Goal: Task Accomplishment & Management: Manage account settings

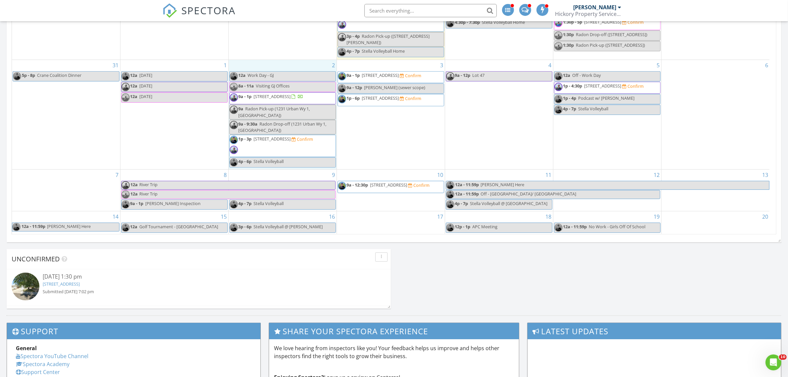
click at [280, 63] on div "2 12a Work Day - GJ 8a - 11a Visiting GJ Offices 9a - 1p 1231 Urban Wy 1, Steam…" at bounding box center [283, 114] width 108 height 109
click at [283, 43] on link "Event" at bounding box center [282, 44] width 34 height 11
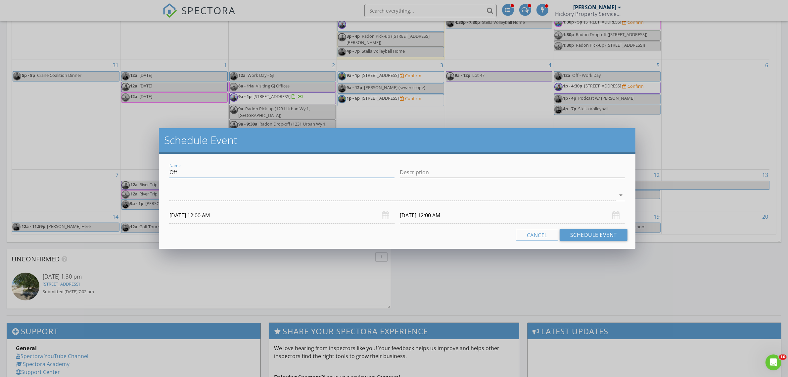
drag, startPoint x: 216, startPoint y: 173, endPoint x: 63, endPoint y: 148, distance: 154.9
click at [63, 148] on div "Schedule Event Name Off Description arrow_drop_down 09/02/2025 12:00 AM 09/03/2…" at bounding box center [394, 188] width 788 height 377
type input "Josie Inspection"
click at [253, 198] on div at bounding box center [392, 195] width 446 height 11
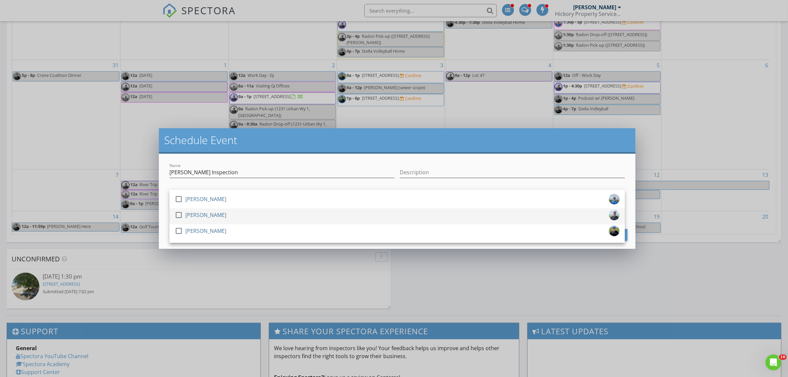
click at [215, 218] on div "[PERSON_NAME]" at bounding box center [205, 215] width 41 height 11
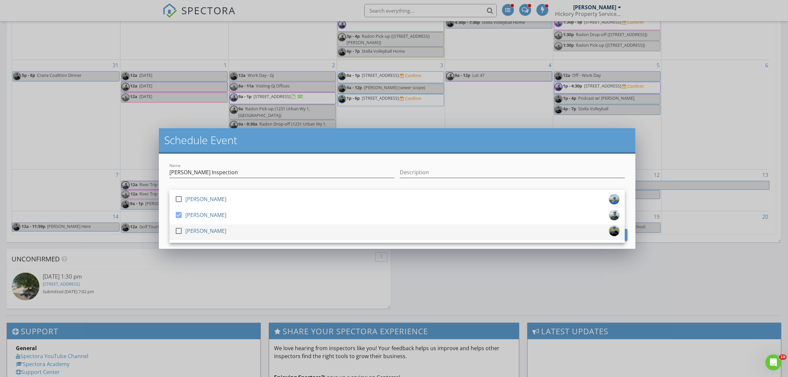
click at [179, 233] on div at bounding box center [178, 230] width 11 height 11
click at [179, 229] on div at bounding box center [178, 230] width 11 height 11
click at [209, 178] on div "Name Josie Inspection" at bounding box center [281, 176] width 225 height 18
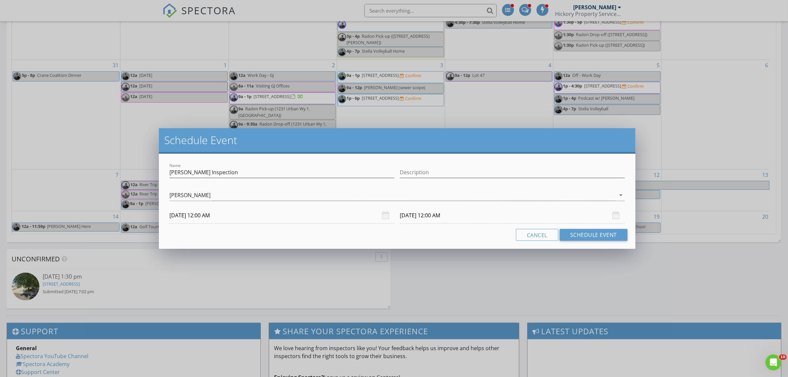
click at [213, 218] on input "09/02/2025 12:00 AM" at bounding box center [281, 215] width 225 height 16
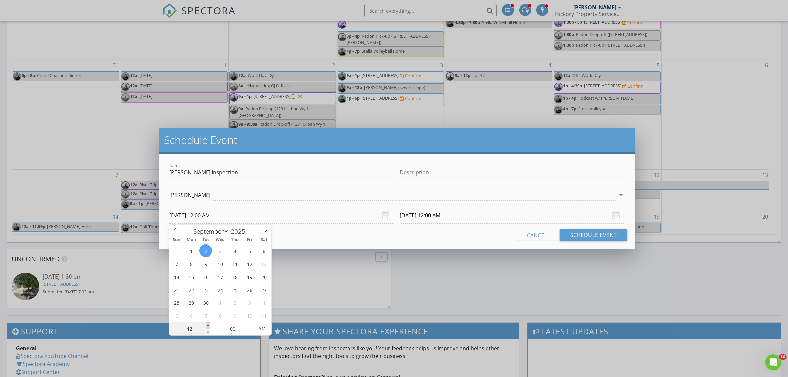
type input "01"
type input "09/02/2025 1:00 AM"
click at [209, 325] on span at bounding box center [208, 325] width 5 height 7
type input "02"
type input "09/02/2025 2:00 AM"
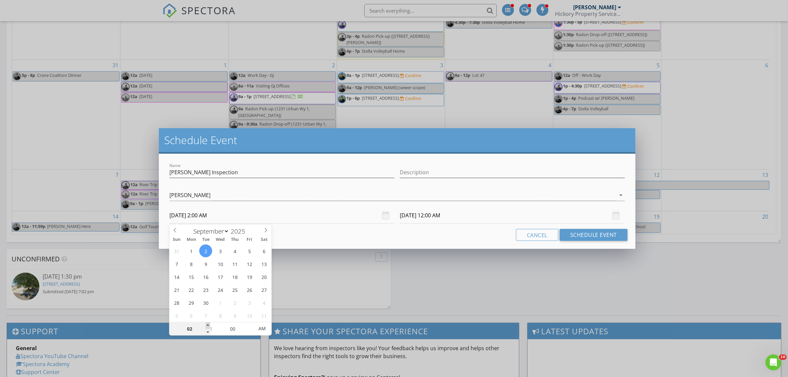
click at [209, 325] on span at bounding box center [208, 325] width 5 height 7
type input "09/03/2025 2:00 AM"
type input "09/02/2025 2:00 PM"
type input "09/03/2025 2:00 PM"
click at [259, 326] on span "AM" at bounding box center [262, 328] width 18 height 13
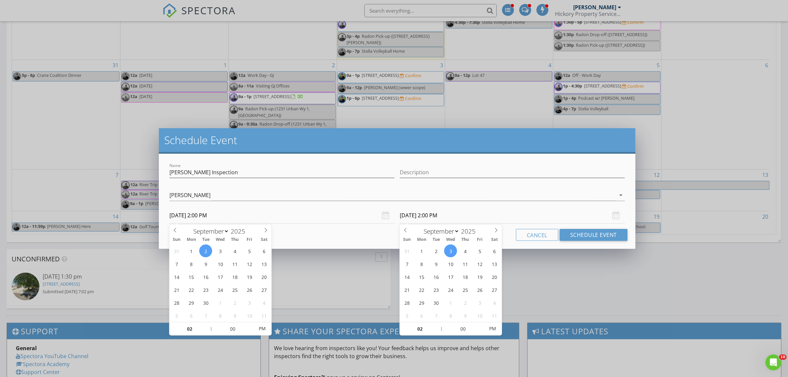
click at [432, 219] on input "09/03/2025 2:00 PM" at bounding box center [512, 215] width 225 height 16
type input "03"
type input "09/03/2025 3:00 PM"
click at [437, 326] on span at bounding box center [438, 325] width 5 height 7
type input "04"
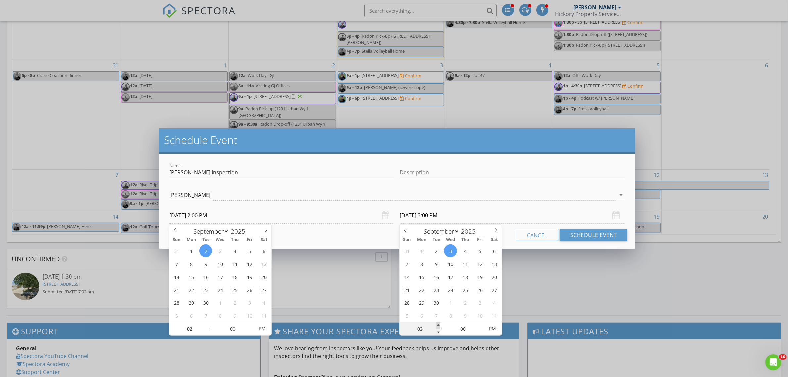
type input "09/03/2025 4:00 PM"
click at [437, 326] on span at bounding box center [438, 325] width 5 height 7
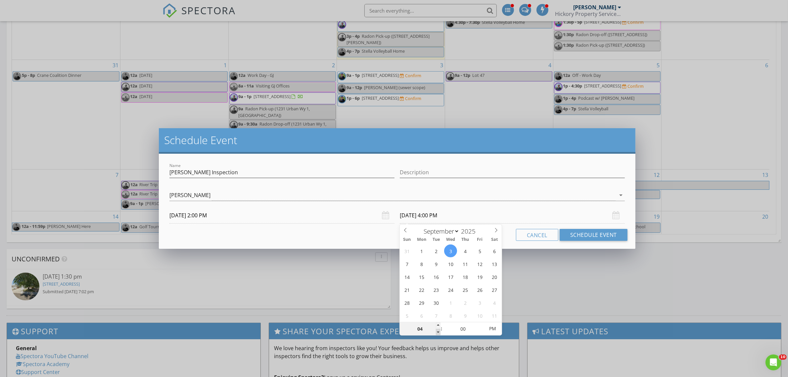
type input "03"
type input "09/03/2025 3:00 PM"
click at [436, 330] on span at bounding box center [438, 332] width 5 height 7
click at [227, 176] on input "Josie Inspection" at bounding box center [281, 172] width 225 height 11
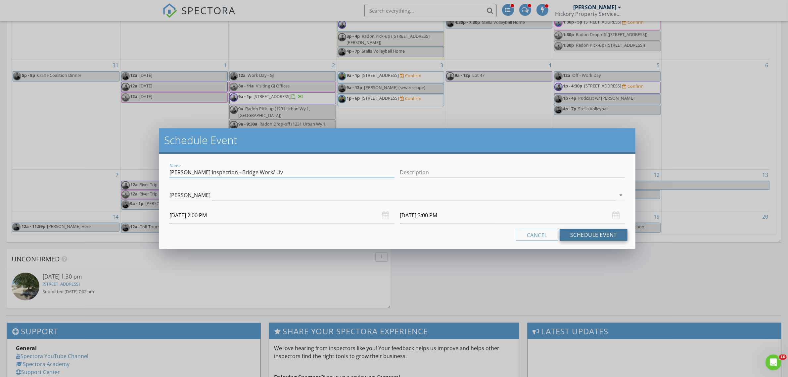
type input "Josie Inspection - Bridge Work/ Liv"
click at [598, 235] on button "Schedule Event" at bounding box center [594, 235] width 68 height 12
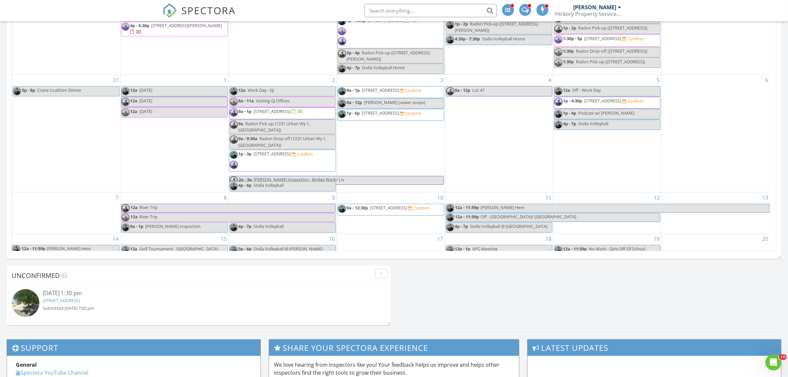
scroll to position [402, 0]
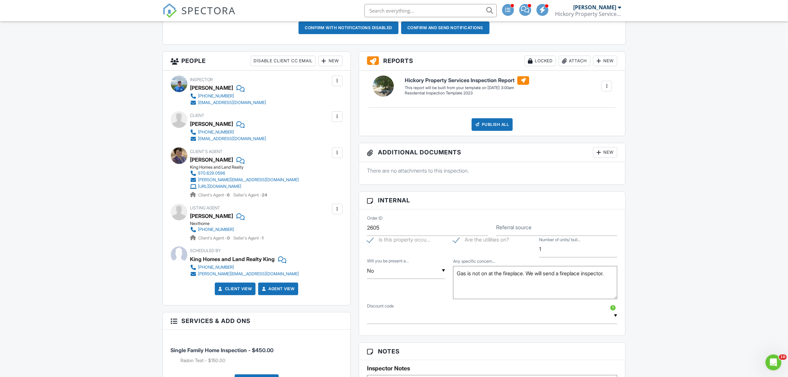
click at [117, 131] on div "Dashboard Templates Contacts Metrics Automations Advanced Settings Support Cent…" at bounding box center [394, 359] width 788 height 1090
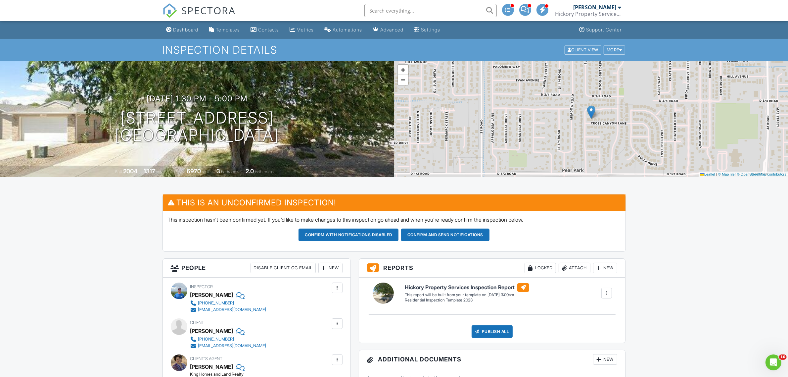
click at [198, 28] on div "Dashboard" at bounding box center [185, 30] width 25 height 6
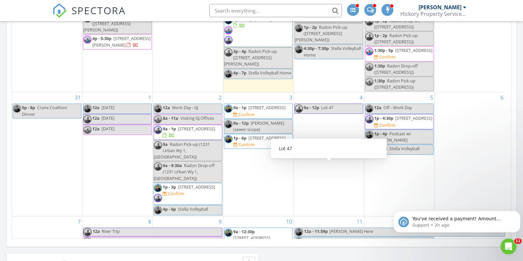
scroll to position [632, 536]
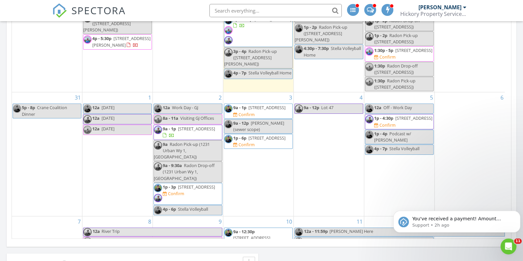
click at [401, 53] on span "[STREET_ADDRESS]" at bounding box center [414, 50] width 37 height 6
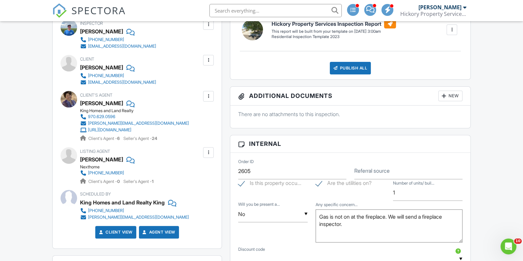
scroll to position [248, 0]
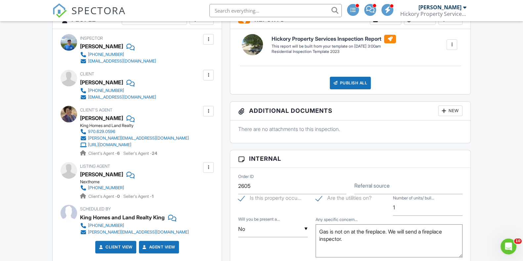
click at [210, 168] on div at bounding box center [208, 167] width 7 height 7
click at [185, 185] on li "Edit" at bounding box center [193, 187] width 34 height 17
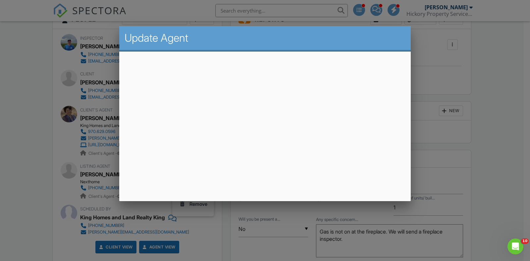
click at [514, 108] on div at bounding box center [265, 130] width 530 height 326
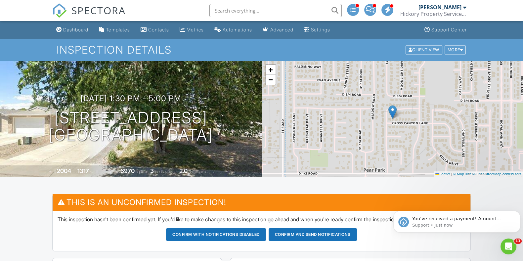
scroll to position [0, 0]
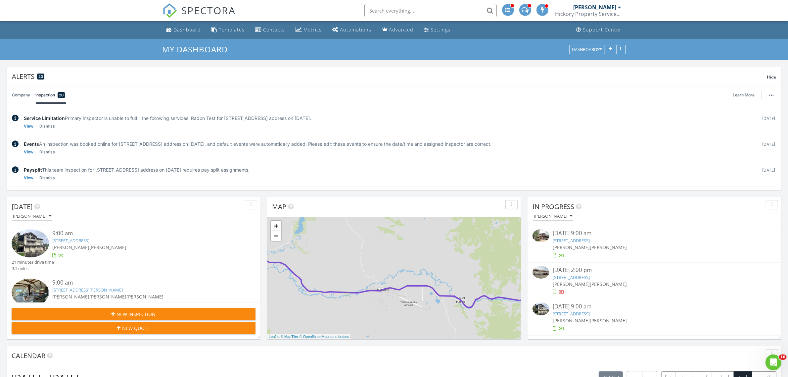
click at [578, 239] on link "[STREET_ADDRESS]" at bounding box center [571, 240] width 37 height 6
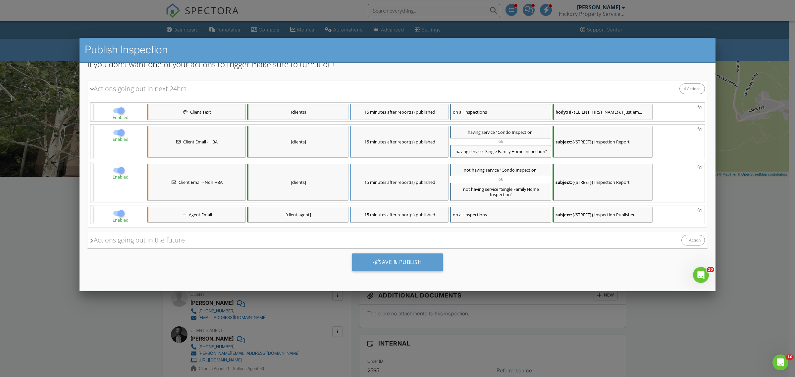
click at [119, 170] on div at bounding box center [121, 169] width 11 height 11
checkbox input "false"
click at [401, 261] on div "Save & Publish" at bounding box center [397, 262] width 91 height 18
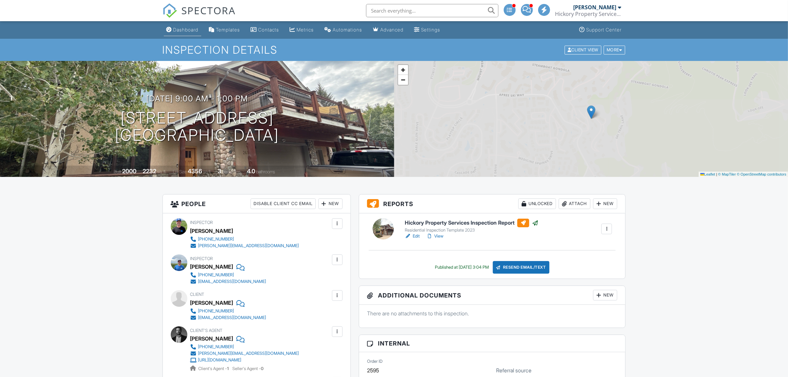
drag, startPoint x: 0, startPoint y: 0, endPoint x: 183, endPoint y: 28, distance: 184.9
click at [183, 28] on div "Dashboard" at bounding box center [185, 30] width 25 height 6
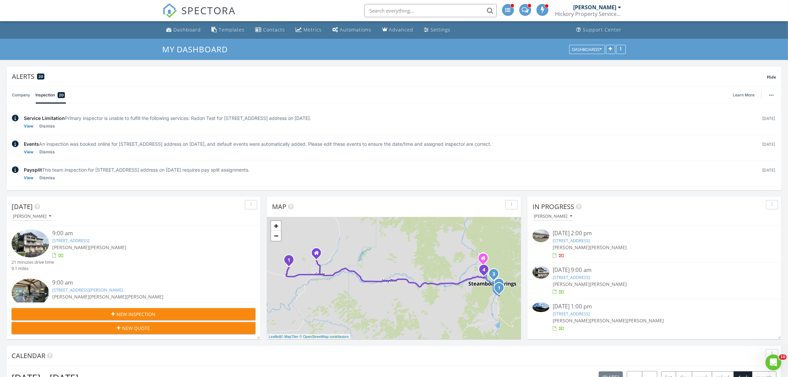
click at [590, 240] on link "[STREET_ADDRESS]" at bounding box center [571, 240] width 37 height 6
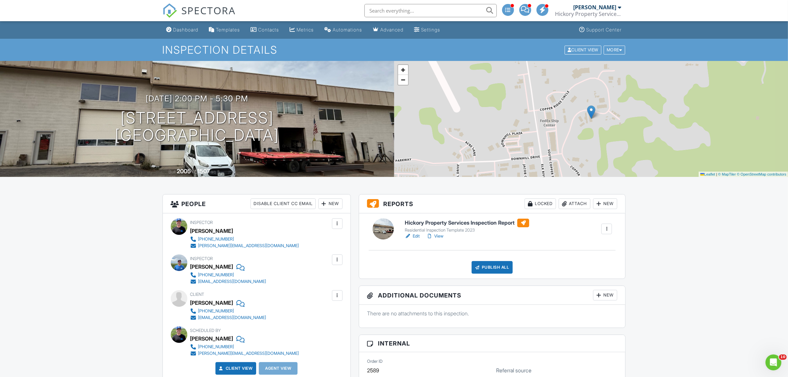
click at [414, 233] on link "Edit" at bounding box center [412, 236] width 15 height 7
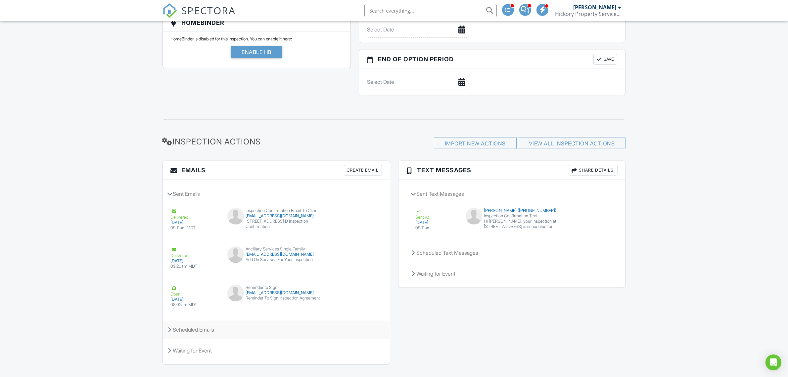
scroll to position [724, 0]
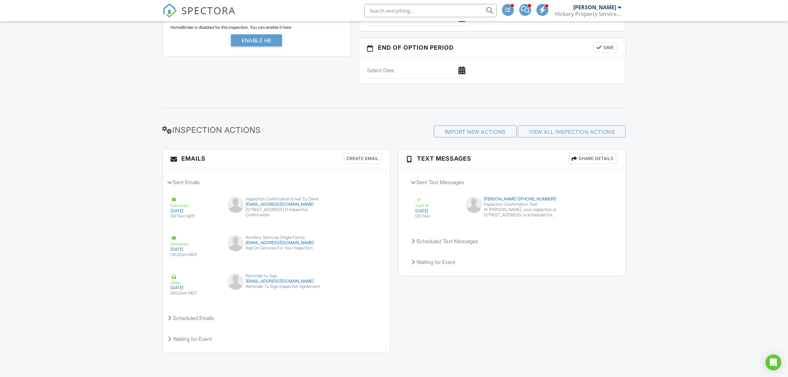
drag, startPoint x: 204, startPoint y: 318, endPoint x: 118, endPoint y: 294, distance: 89.7
click at [204, 318] on div "Scheduled Emails" at bounding box center [276, 318] width 227 height 18
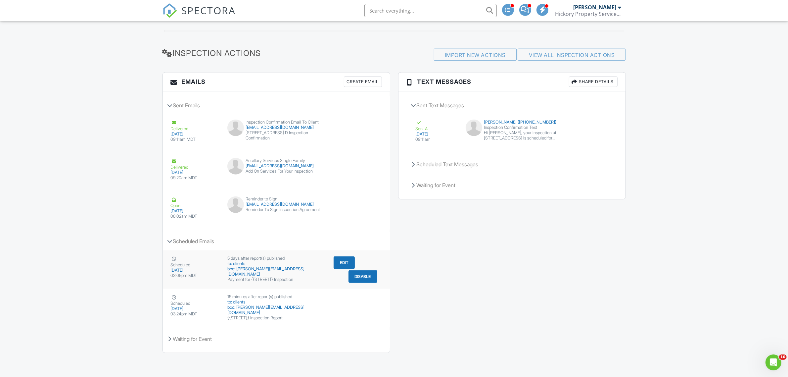
scroll to position [0, 0]
click at [358, 127] on button "View Email" at bounding box center [359, 126] width 35 height 13
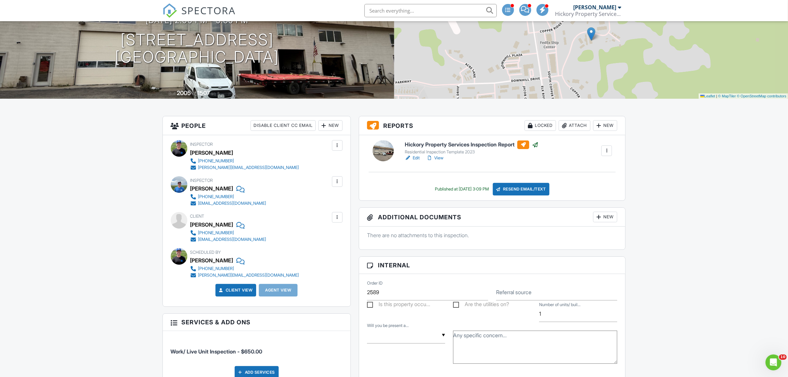
scroll to position [83, 0]
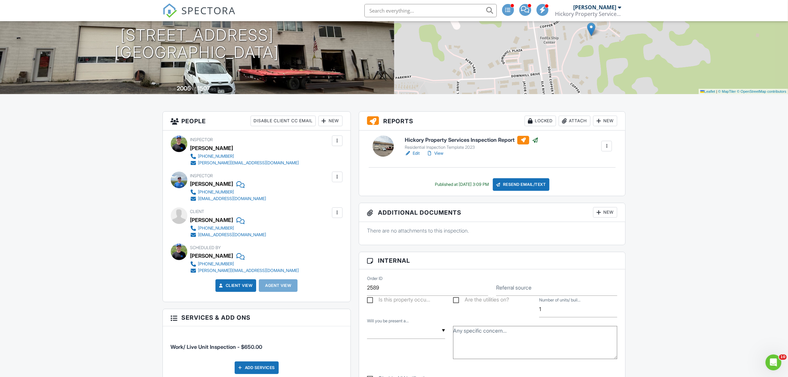
click at [338, 124] on div "New" at bounding box center [330, 121] width 24 height 11
click at [345, 174] on li "Client's Agent" at bounding box center [353, 174] width 65 height 17
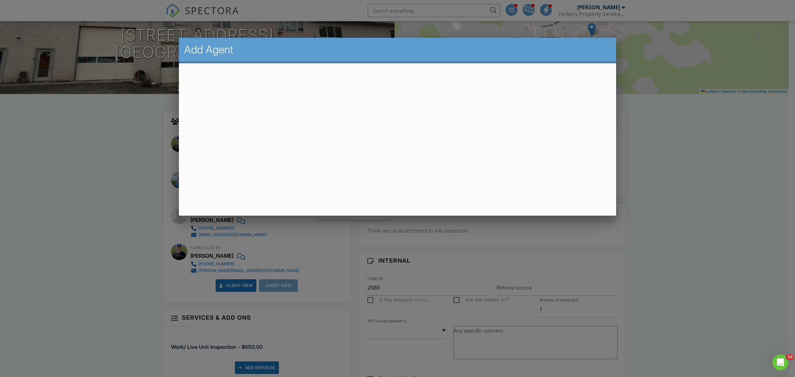
click at [788, 156] on div at bounding box center [397, 202] width 795 height 471
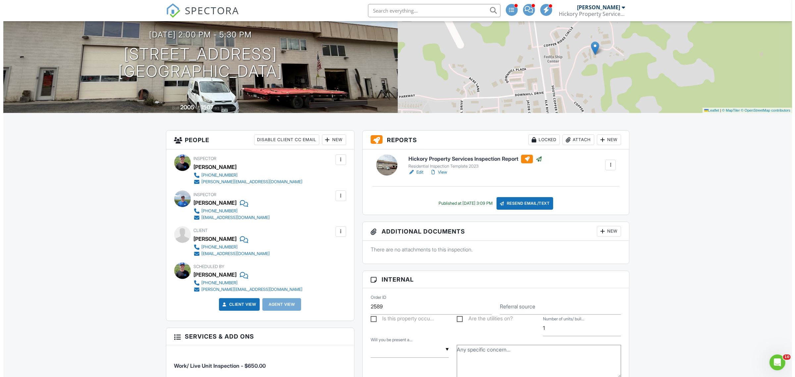
scroll to position [0, 0]
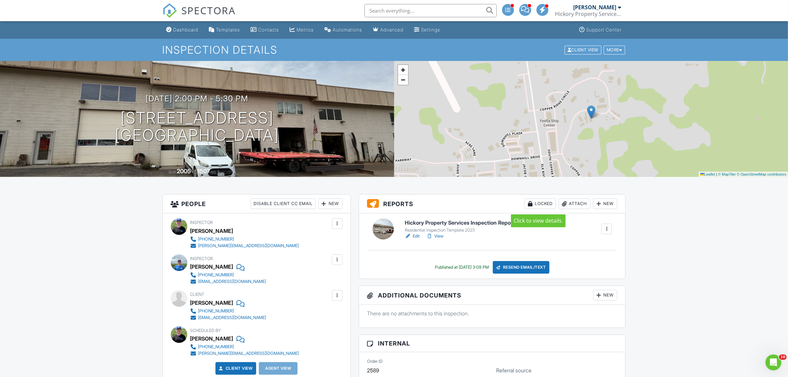
click at [540, 204] on div "Locked" at bounding box center [540, 203] width 31 height 11
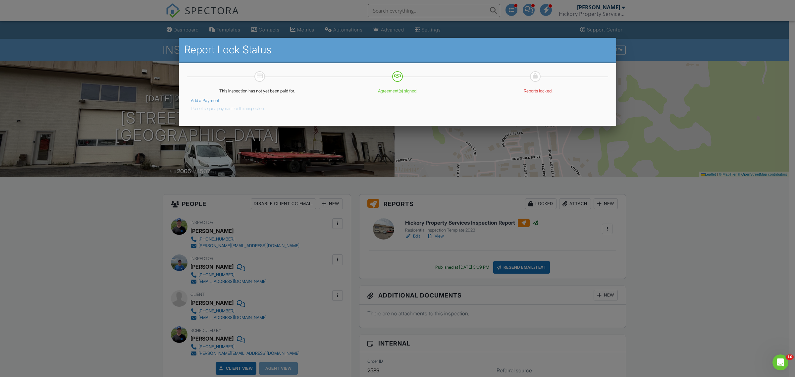
click at [239, 107] on button "Do not require payment for this inspection." at bounding box center [228, 107] width 74 height 8
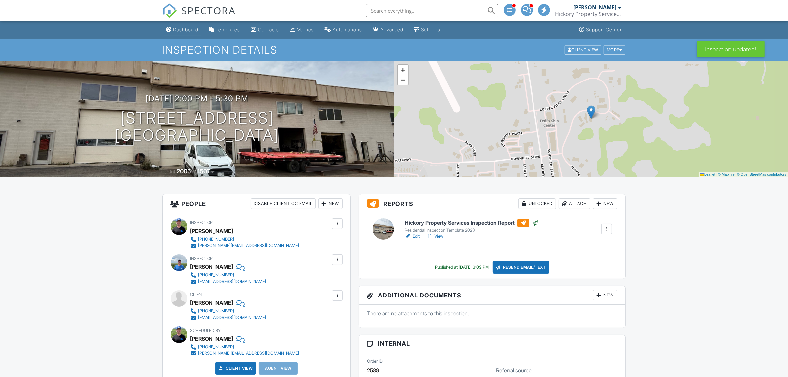
click at [181, 27] on div "Dashboard" at bounding box center [185, 30] width 25 height 6
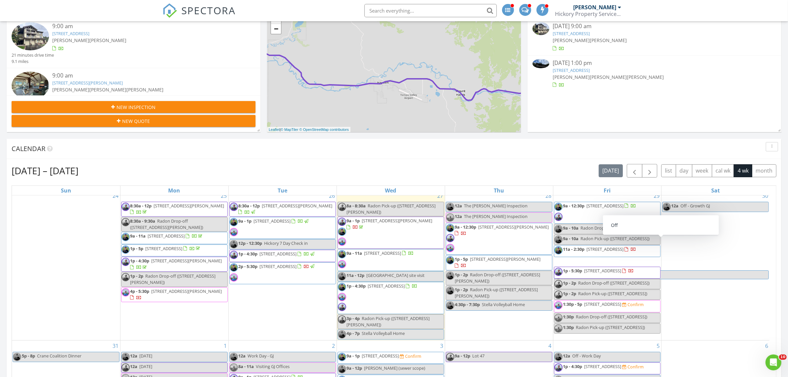
scroll to position [41, 0]
click at [622, 301] on span "3132 Cross Canyon Ln, Grand Junction 81504" at bounding box center [603, 304] width 37 height 6
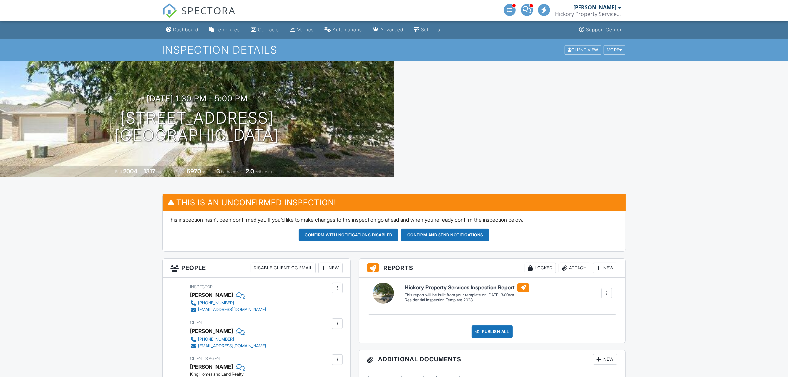
click at [399, 234] on button "Confirm and send notifications" at bounding box center [349, 234] width 100 height 13
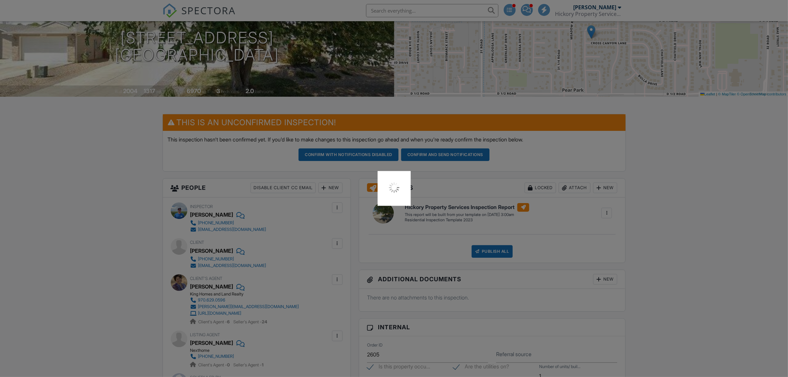
scroll to position [497, 0]
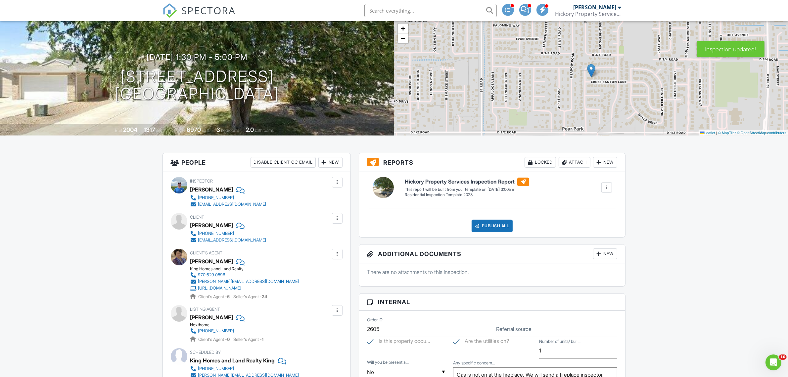
click at [337, 181] on div at bounding box center [337, 182] width 7 height 7
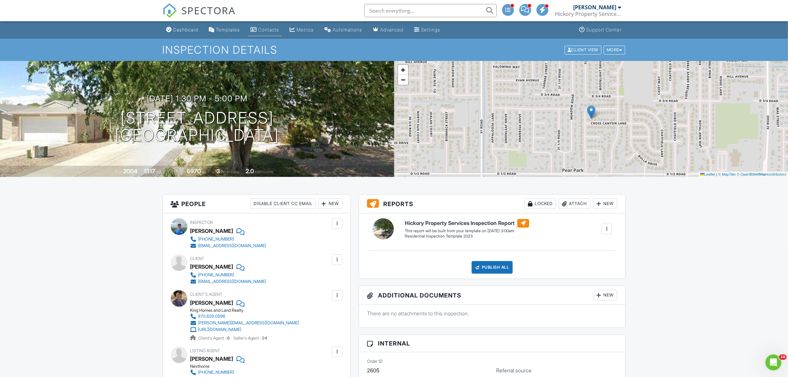
click at [269, 29] on div "Contacts" at bounding box center [269, 30] width 21 height 6
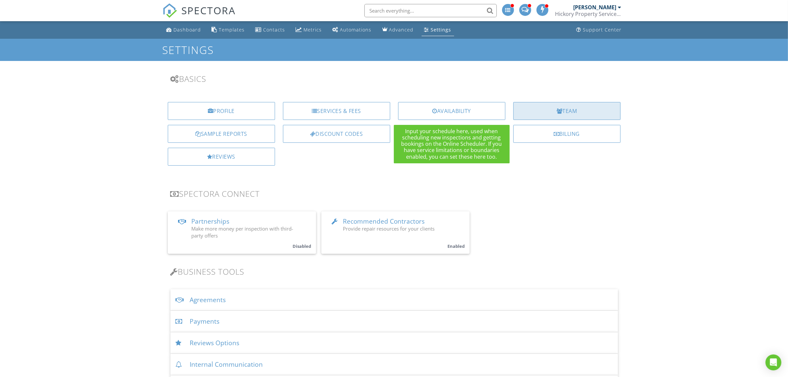
click at [553, 112] on div "Team" at bounding box center [566, 111] width 107 height 18
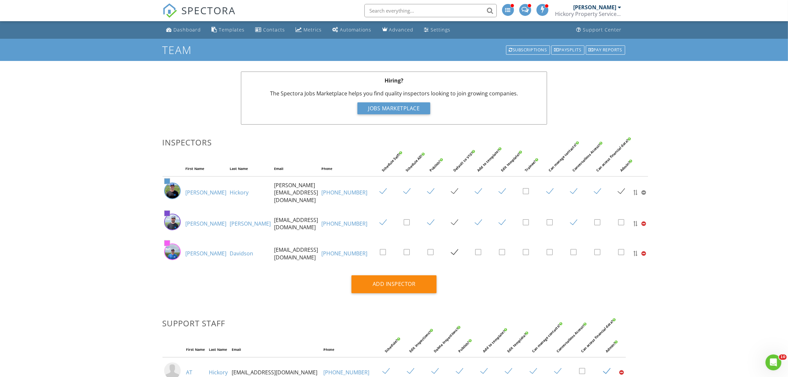
click at [333, 257] on link "[PHONE_NUMBER]" at bounding box center [345, 253] width 46 height 7
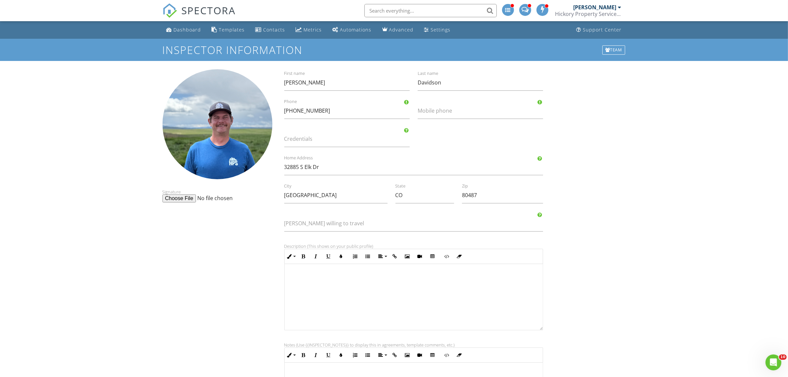
click at [444, 109] on label "Mobile phone" at bounding box center [484, 110] width 133 height 7
click at [444, 109] on input "Mobile phone" at bounding box center [480, 111] width 125 height 16
click at [660, 146] on form "Inspector Information Team Signature Tom First name Davidson Last name 802-922-…" at bounding box center [394, 254] width 788 height 431
click at [611, 47] on div "Team" at bounding box center [614, 49] width 23 height 9
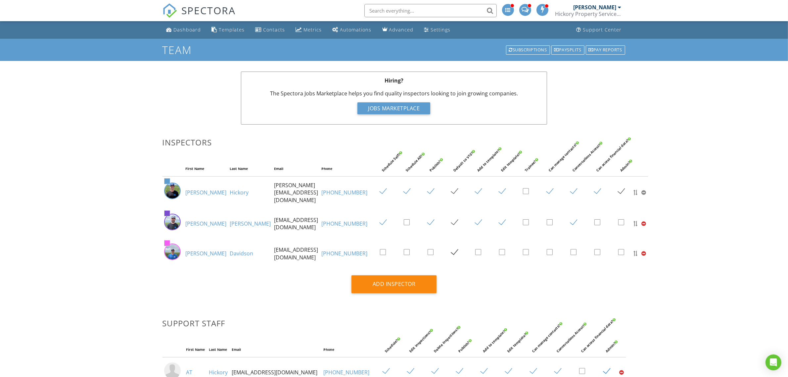
click at [273, 263] on td "tdavidson312@gmail.com" at bounding box center [296, 253] width 47 height 30
click at [191, 257] on link "Tom" at bounding box center [206, 253] width 41 height 7
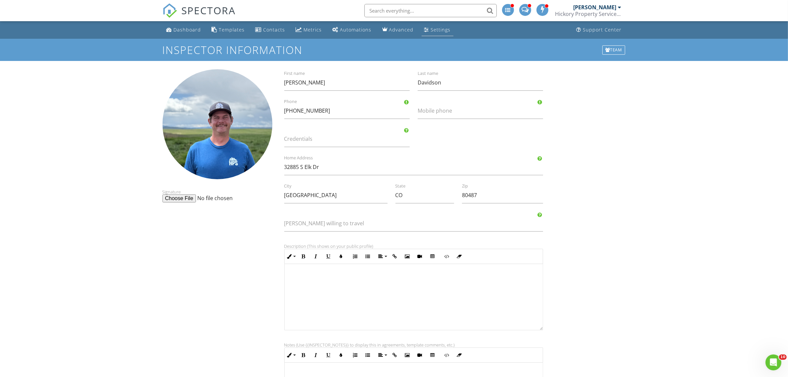
click at [431, 27] on div "Settings" at bounding box center [441, 29] width 20 height 6
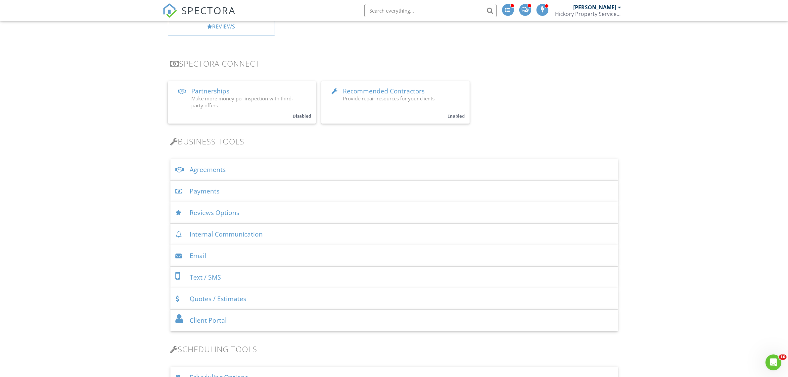
scroll to position [166, 0]
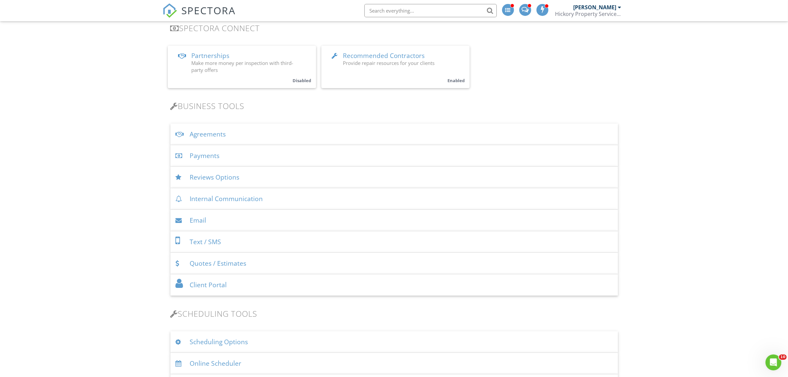
click at [238, 219] on div "Email" at bounding box center [394, 221] width 448 height 22
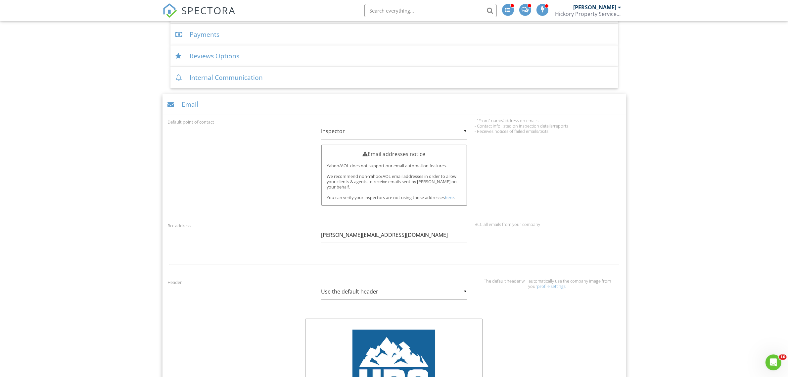
scroll to position [290, 0]
click at [411, 134] on div "▼ Inspector Inspector Company Inspector Company" at bounding box center [394, 128] width 146 height 16
click at [368, 146] on span "Company" at bounding box center [394, 145] width 146 height 17
type input "Company"
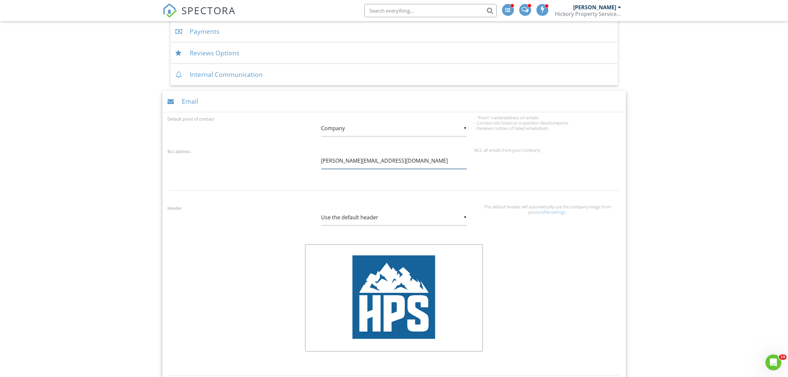
click at [336, 159] on input "brian@hickorypropertyservices.com" at bounding box center [394, 161] width 146 height 16
click at [443, 132] on div "▼ Company Inspector Company Inspector Company" at bounding box center [394, 128] width 146 height 16
click at [370, 148] on span "Company" at bounding box center [394, 145] width 146 height 17
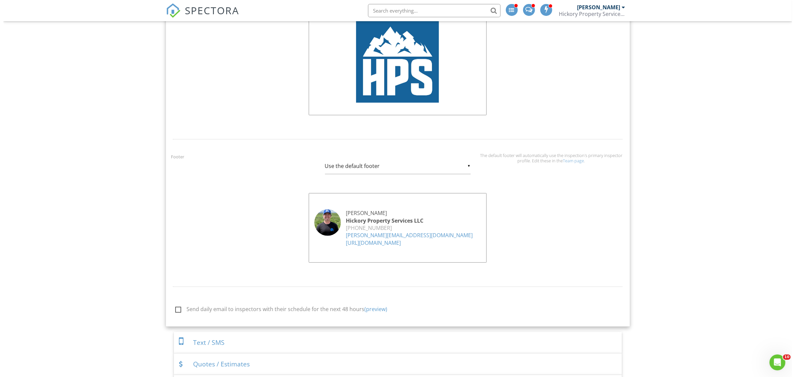
scroll to position [579, 0]
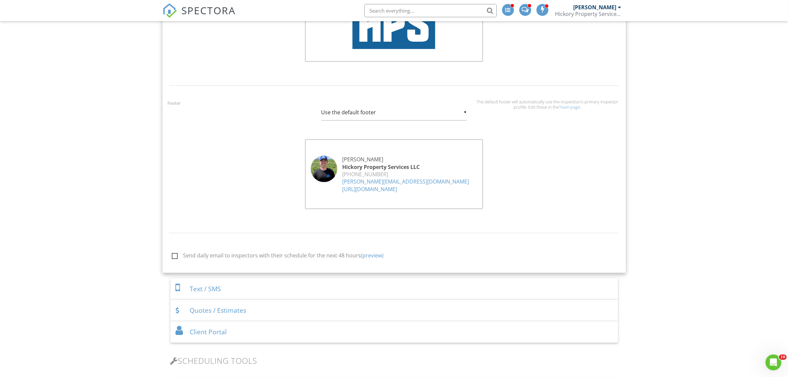
click at [174, 256] on label "Send daily email to inspectors with their schedule for the next 48 hours (previ…" at bounding box center [341, 256] width 338 height 8
click at [172, 256] on input "Send daily email to inspectors with their schedule for the next 48 hours (previ…" at bounding box center [170, 256] width 4 height 4
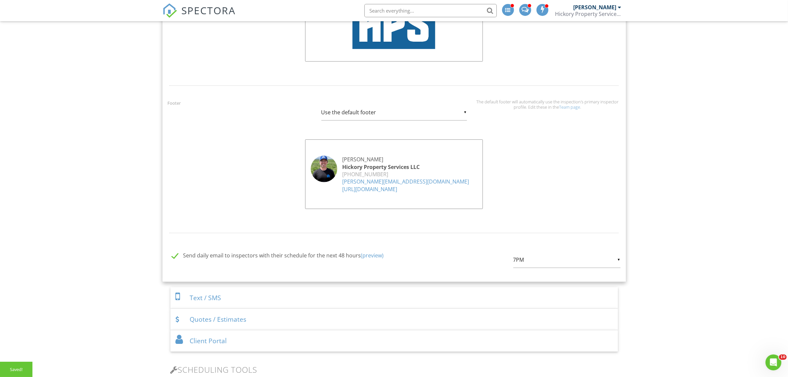
click at [174, 256] on label "Send daily email to inspectors with their schedule for the next 48 hours (previ…" at bounding box center [341, 256] width 338 height 8
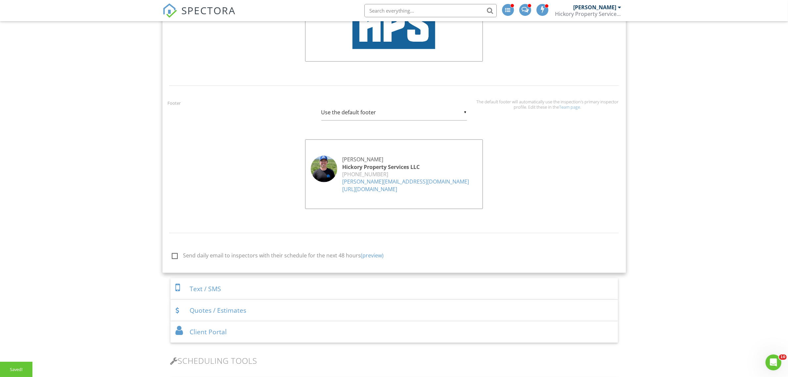
click at [371, 256] on link "(preview)" at bounding box center [372, 255] width 23 height 7
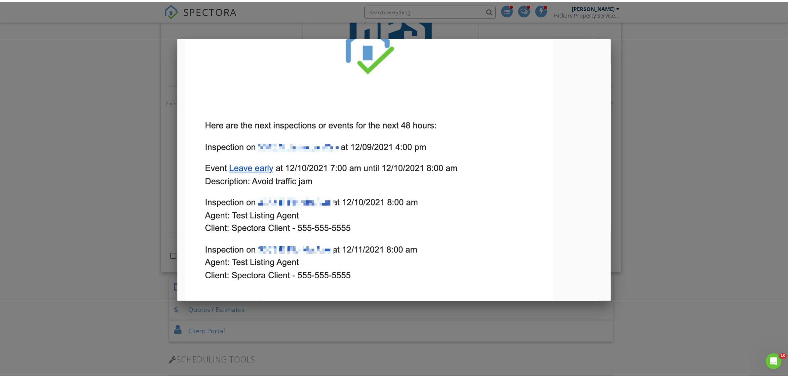
scroll to position [61, 0]
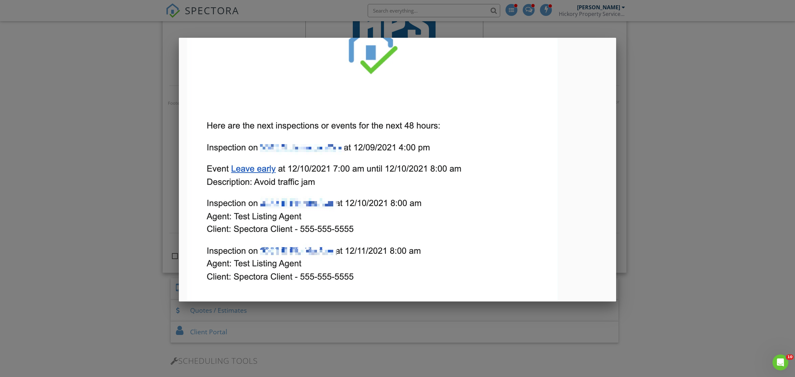
click at [696, 186] on div at bounding box center [397, 202] width 795 height 471
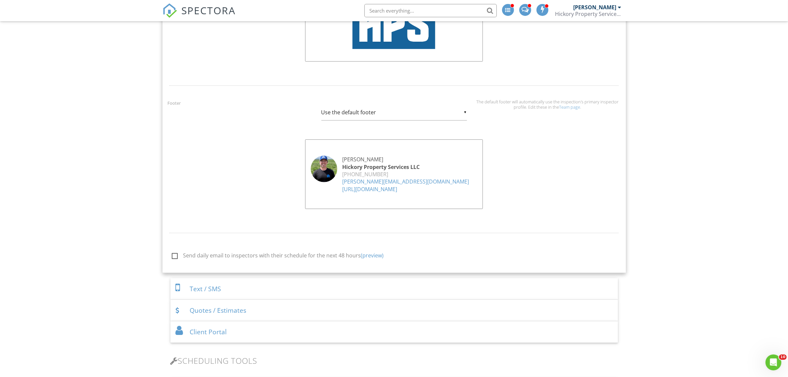
click at [175, 260] on label "Send daily email to inspectors with their schedule for the next 48 hours (previ…" at bounding box center [341, 256] width 338 height 8
click at [172, 259] on input "Send daily email to inspectors with their schedule for the next 48 hours (previ…" at bounding box center [170, 256] width 4 height 4
checkbox input "true"
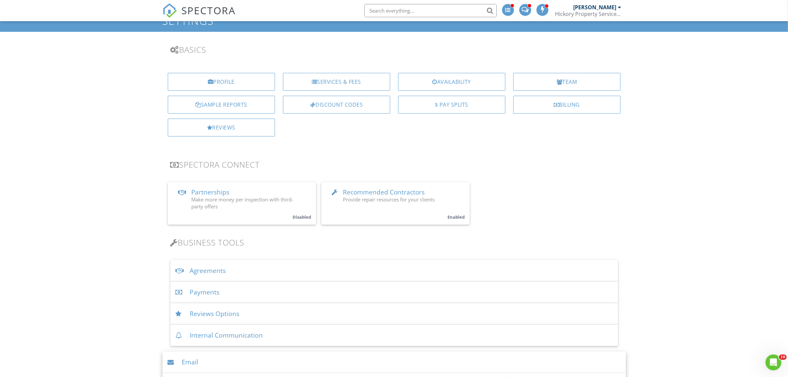
scroll to position [0, 0]
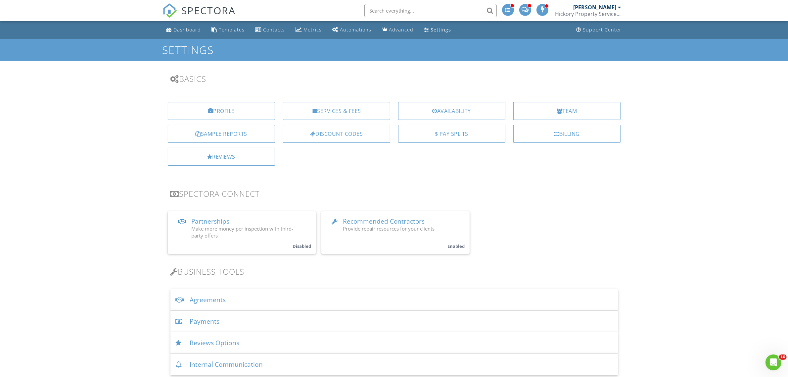
click at [433, 24] on link "Settings" at bounding box center [438, 30] width 32 height 12
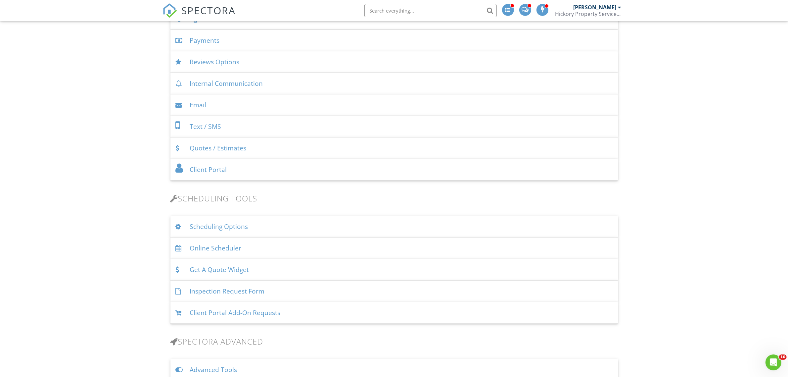
scroll to position [331, 0]
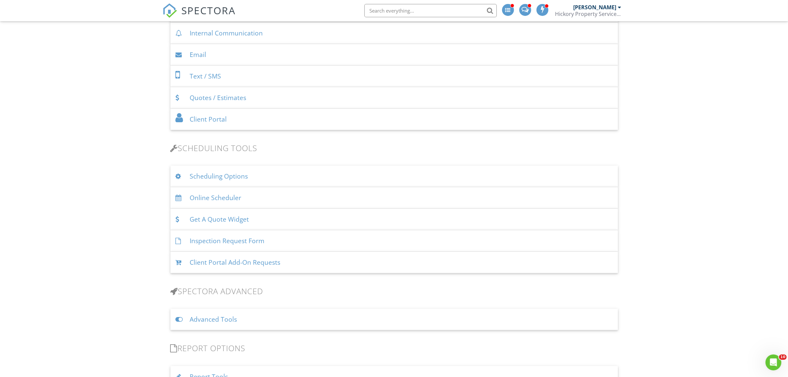
click at [217, 178] on div "Scheduling Options" at bounding box center [394, 177] width 448 height 22
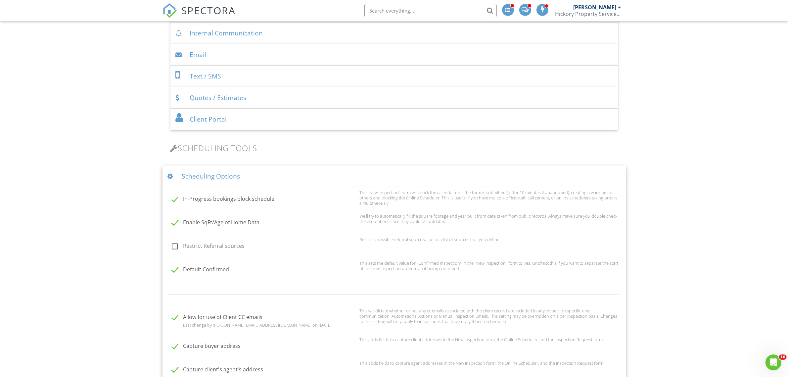
click at [224, 178] on div "Scheduling Options" at bounding box center [394, 177] width 463 height 22
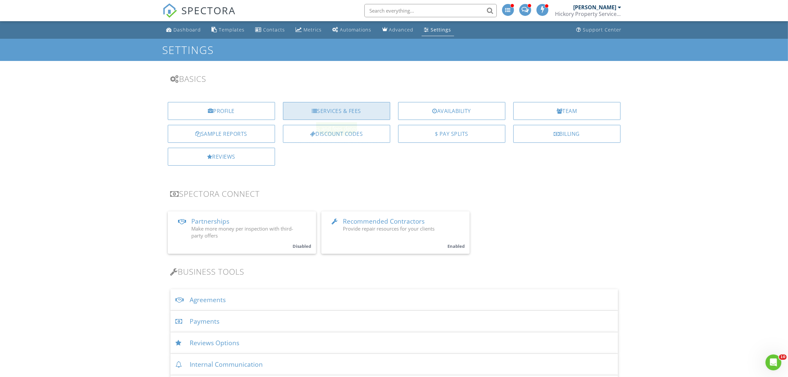
click at [352, 106] on div "Services & Fees" at bounding box center [336, 111] width 107 height 18
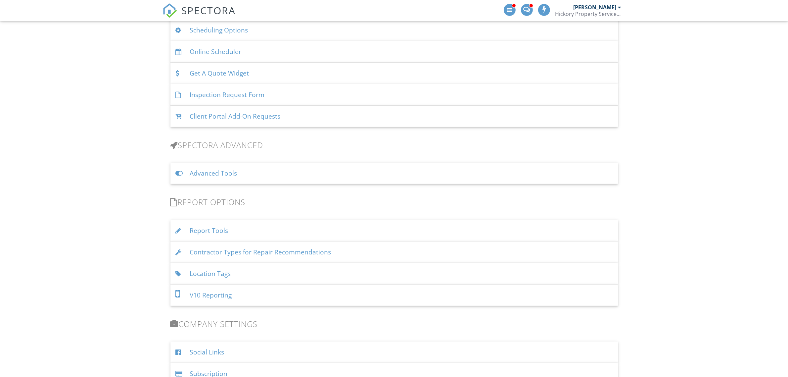
click at [0, 0] on div "Restrict Referral sources Restricts possible referral source value to a list of…" at bounding box center [0, 0] width 0 height 0
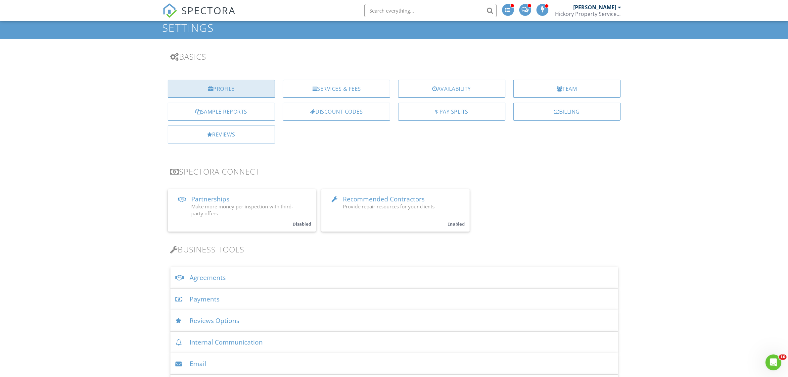
click at [219, 88] on div "Profile" at bounding box center [221, 89] width 107 height 18
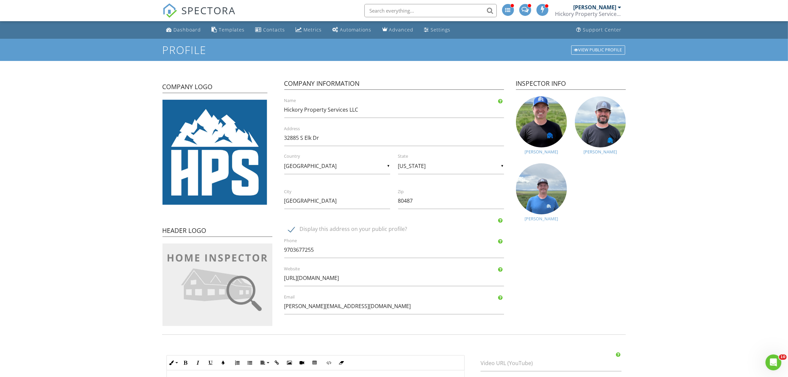
click at [544, 204] on img at bounding box center [541, 188] width 51 height 51
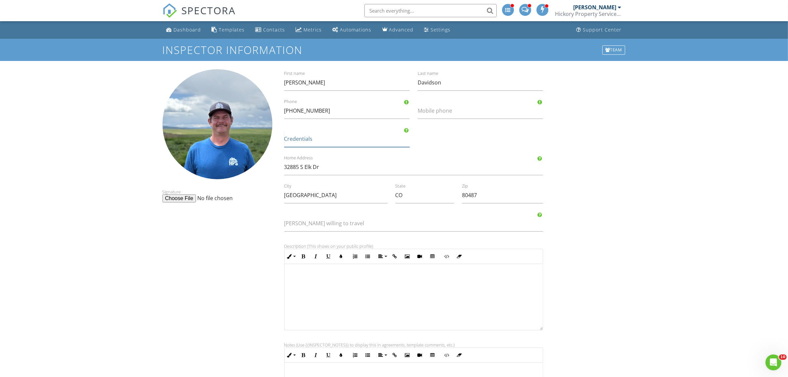
click at [313, 136] on input "Credentials" at bounding box center [346, 139] width 125 height 16
click at [381, 109] on input "[PHONE_NUMBER]" at bounding box center [346, 111] width 125 height 16
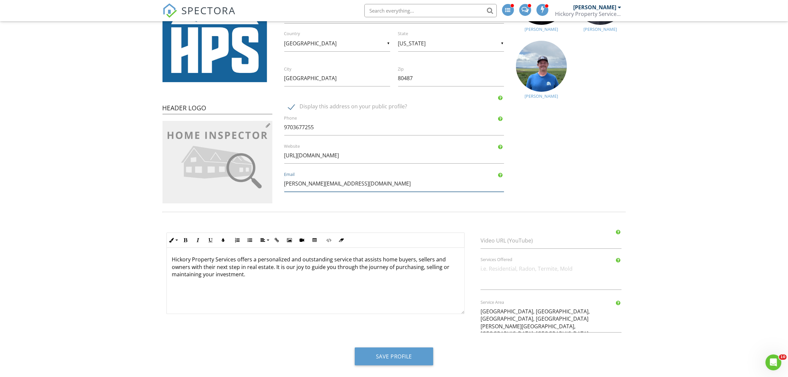
drag, startPoint x: 297, startPoint y: 183, endPoint x: 272, endPoint y: 183, distance: 24.8
click at [272, 183] on div "Company Logo Header Logo Company Information Hickory Property Services LLC Name…" at bounding box center [394, 76] width 471 height 258
type input "[EMAIL_ADDRESS][DOMAIN_NAME]"
click at [590, 179] on div "Company Logo Header Logo Company Information Hickory Property Services LLC Name…" at bounding box center [394, 76] width 471 height 258
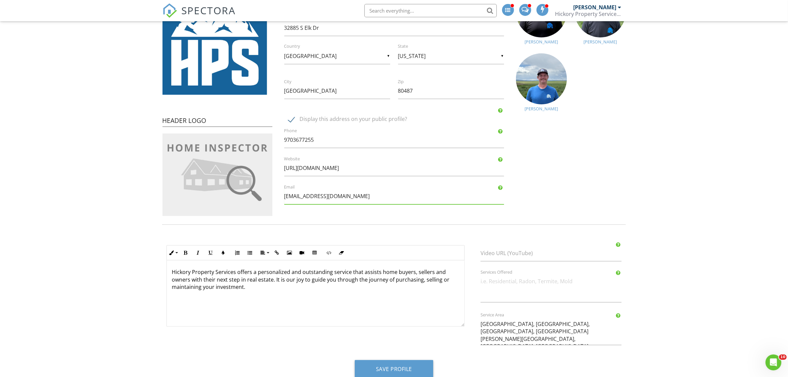
scroll to position [123, 0]
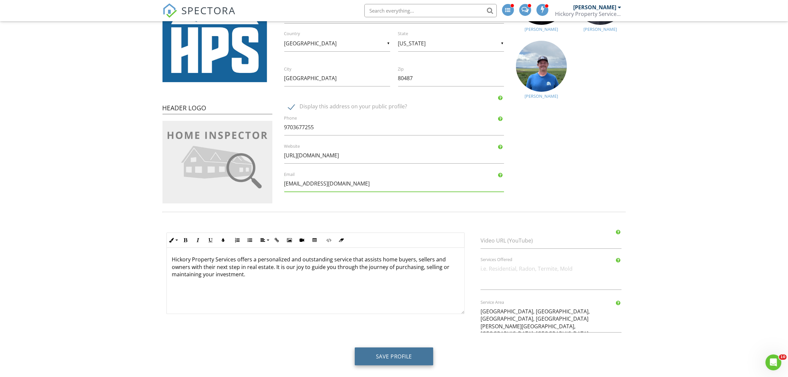
click at [386, 358] on button "Save Profile" at bounding box center [394, 356] width 78 height 18
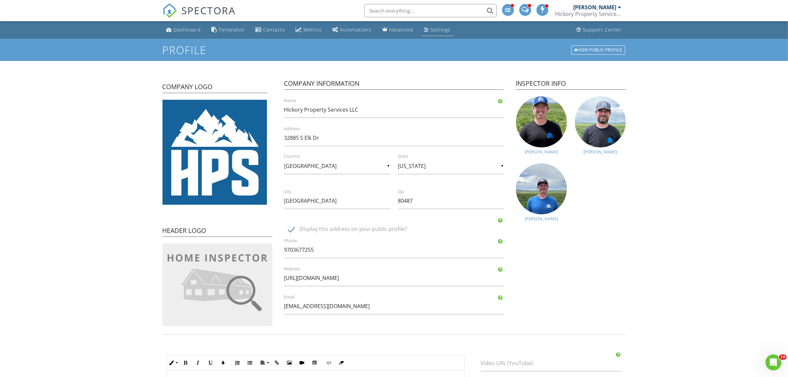
click at [439, 31] on div "Settings" at bounding box center [441, 29] width 20 height 6
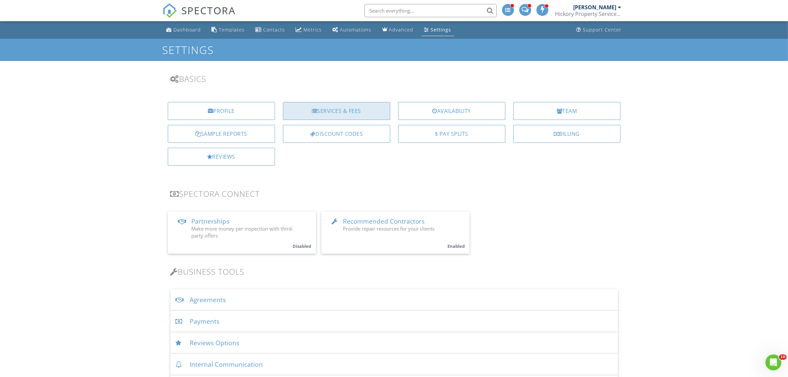
click at [343, 111] on div "Services & Fees" at bounding box center [336, 111] width 107 height 18
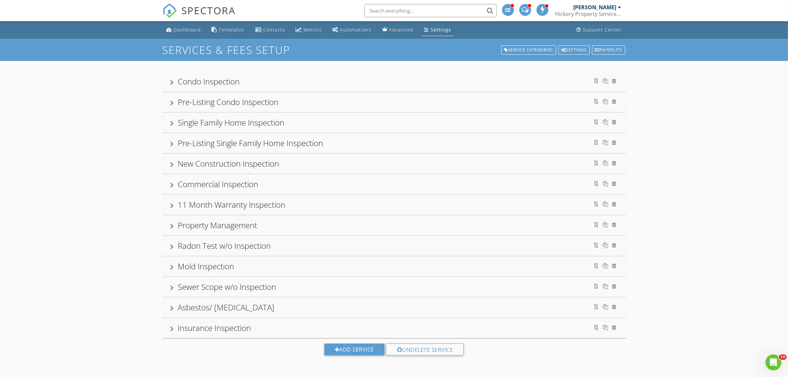
click at [210, 81] on div "Condo Inspection" at bounding box center [209, 81] width 62 height 11
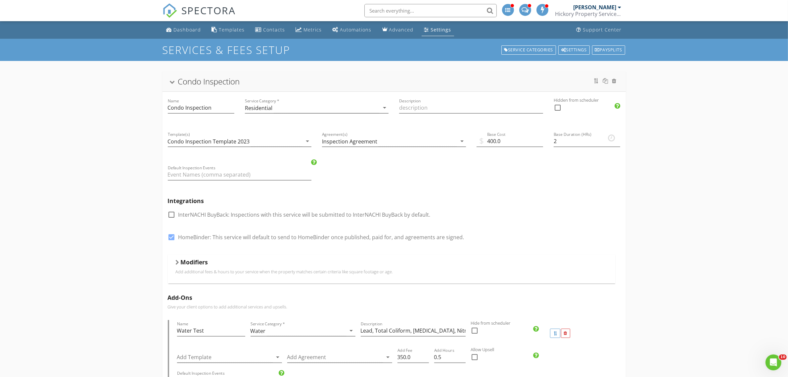
click at [186, 78] on div "Condo Inspection" at bounding box center [209, 81] width 62 height 11
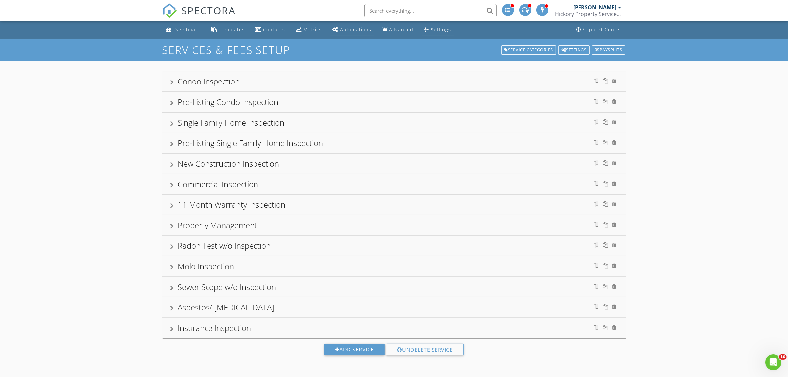
click at [347, 27] on div "Automations" at bounding box center [355, 29] width 31 height 6
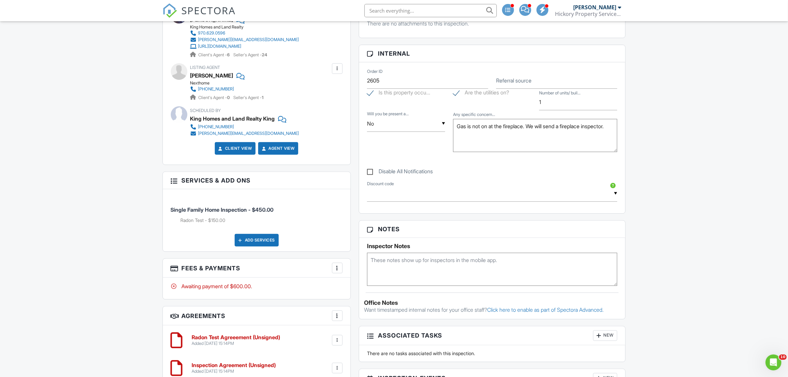
click at [336, 268] on div at bounding box center [337, 268] width 7 height 7
click at [368, 288] on li "Edit Fees & Payments" at bounding box center [370, 288] width 69 height 17
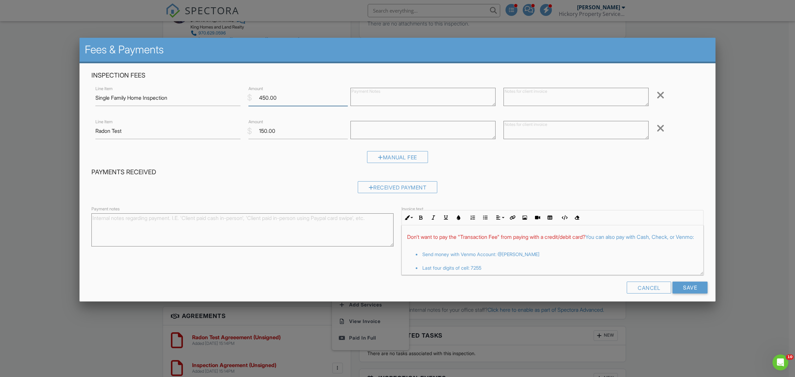
click at [260, 98] on input "450.00" at bounding box center [297, 98] width 99 height 16
click at [692, 326] on div at bounding box center [397, 202] width 795 height 471
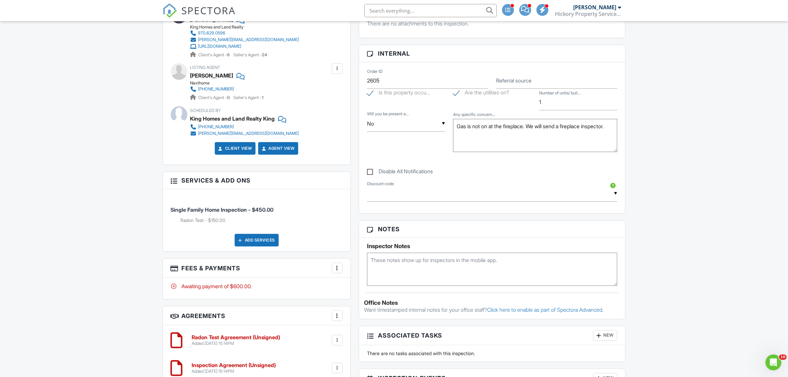
click at [264, 239] on div "Add Services" at bounding box center [257, 240] width 44 height 13
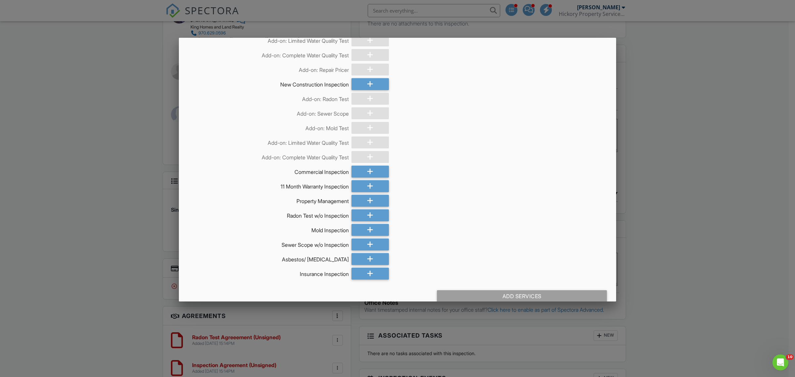
scroll to position [363, 0]
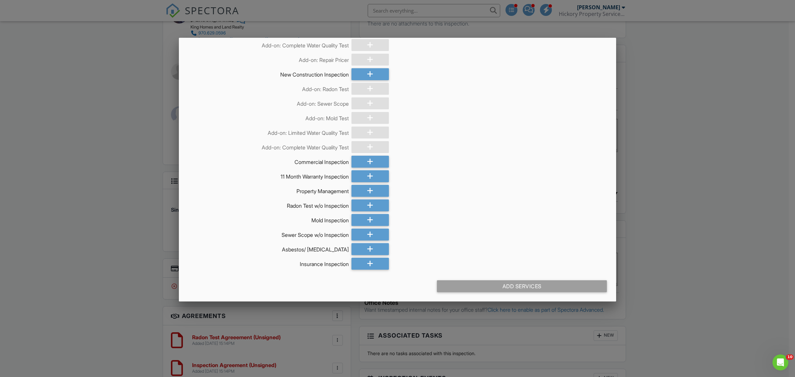
click at [114, 175] on div at bounding box center [397, 202] width 795 height 471
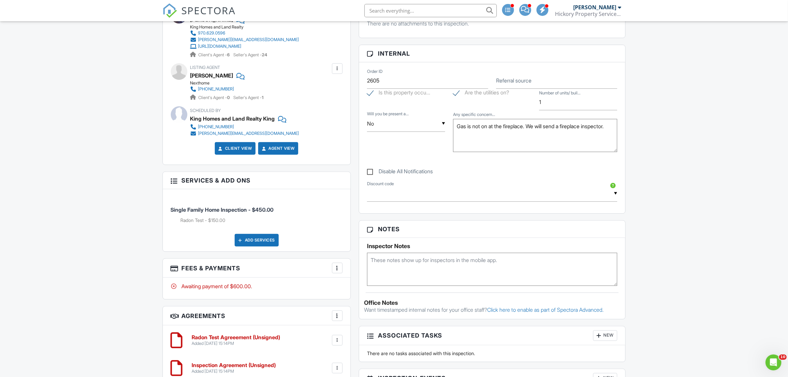
click at [264, 241] on div "Add Services" at bounding box center [257, 240] width 44 height 13
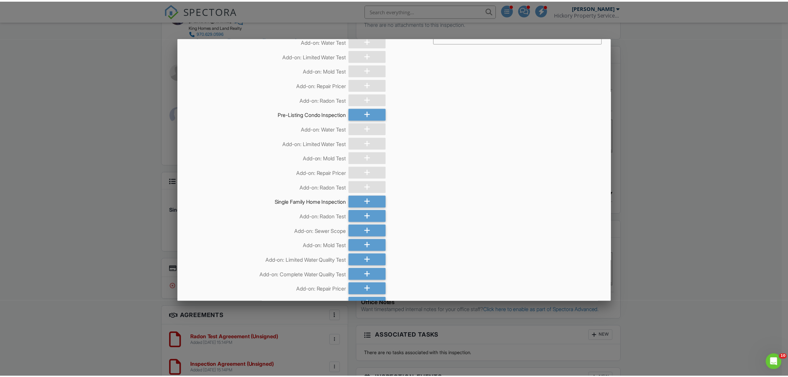
scroll to position [0, 0]
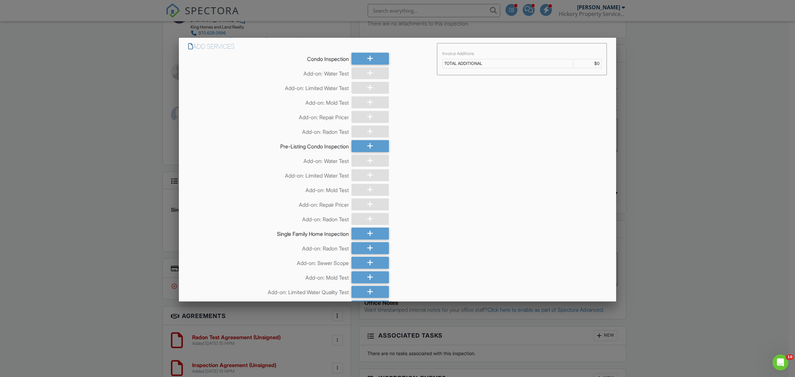
drag, startPoint x: 93, startPoint y: 105, endPoint x: 115, endPoint y: 112, distance: 22.5
click at [93, 105] on div at bounding box center [397, 202] width 795 height 471
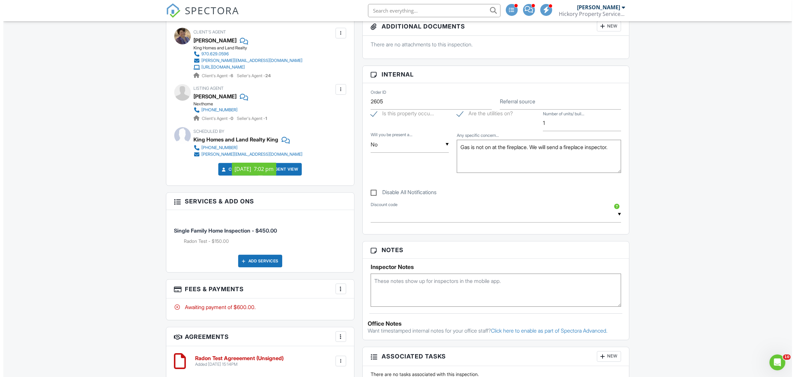
scroll to position [331, 0]
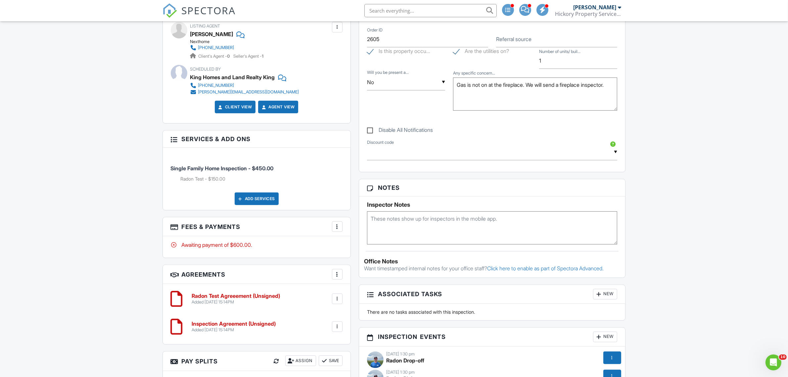
click at [335, 227] on div at bounding box center [337, 226] width 7 height 7
click at [359, 247] on li "Edit Fees & Payments" at bounding box center [370, 246] width 69 height 17
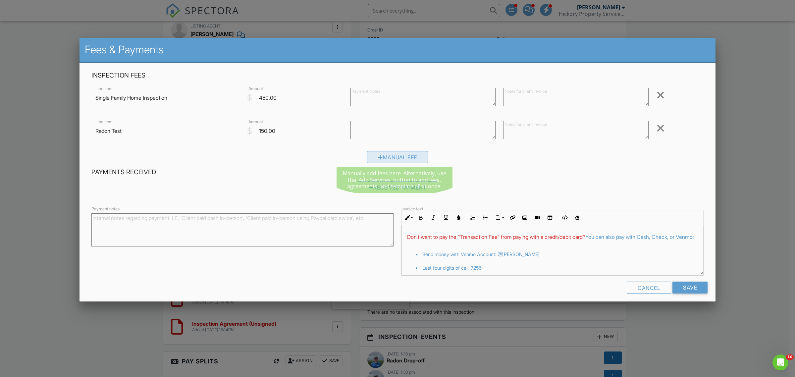
click at [391, 156] on div "Manual Fee" at bounding box center [397, 157] width 61 height 12
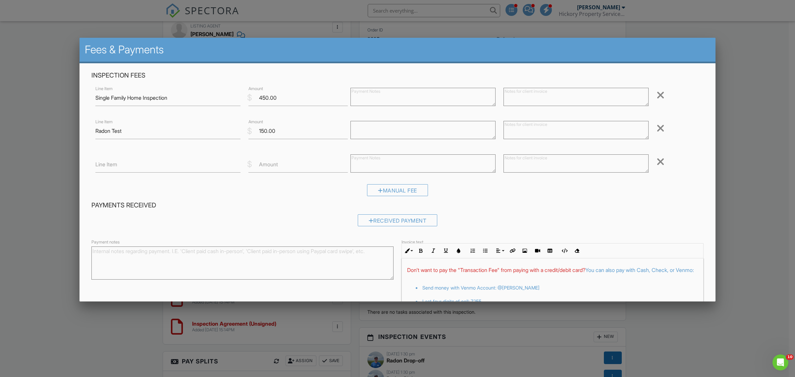
click at [656, 160] on div at bounding box center [660, 161] width 8 height 11
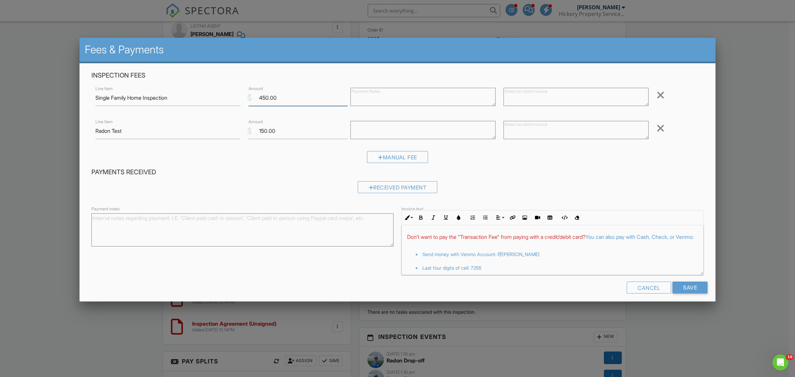
click at [260, 99] on input "450.00" at bounding box center [297, 98] width 99 height 16
type input "350.00"
click at [678, 287] on input "Save" at bounding box center [689, 287] width 35 height 12
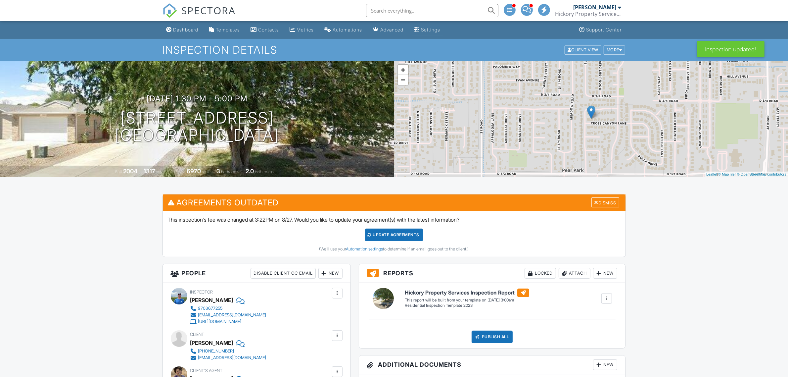
click at [431, 28] on div "Settings" at bounding box center [430, 30] width 19 height 6
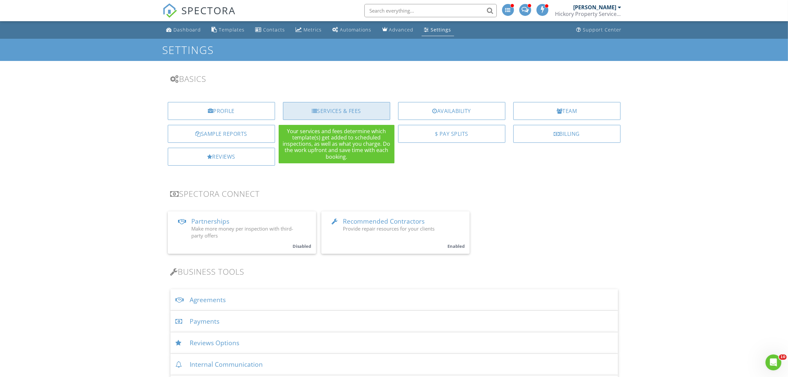
click at [327, 110] on div "Services & Fees" at bounding box center [336, 111] width 107 height 18
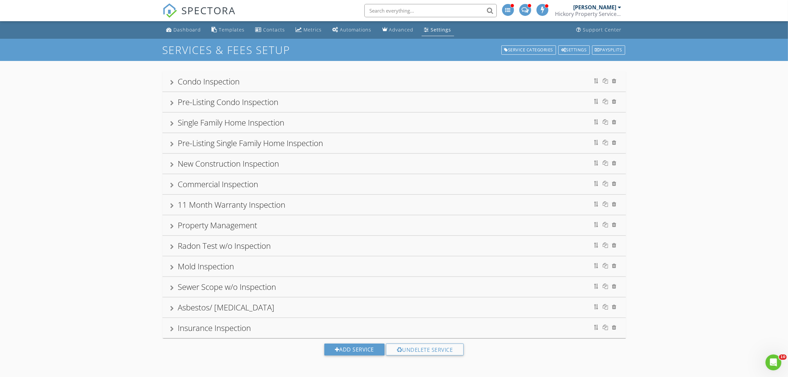
click at [206, 78] on div "Condo Inspection" at bounding box center [209, 81] width 62 height 11
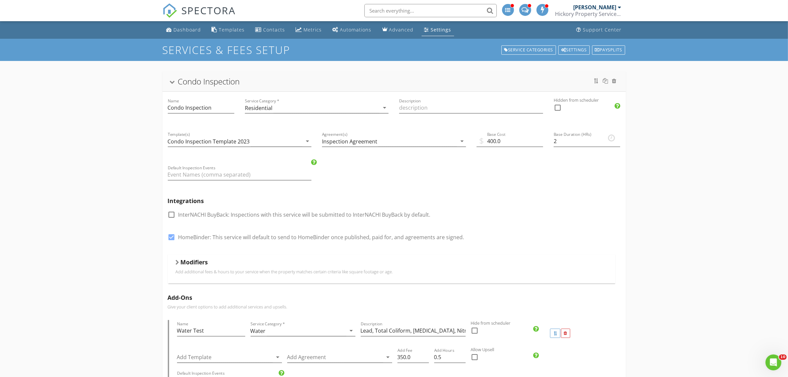
click at [190, 264] on h5 "Modifiers" at bounding box center [194, 262] width 27 height 7
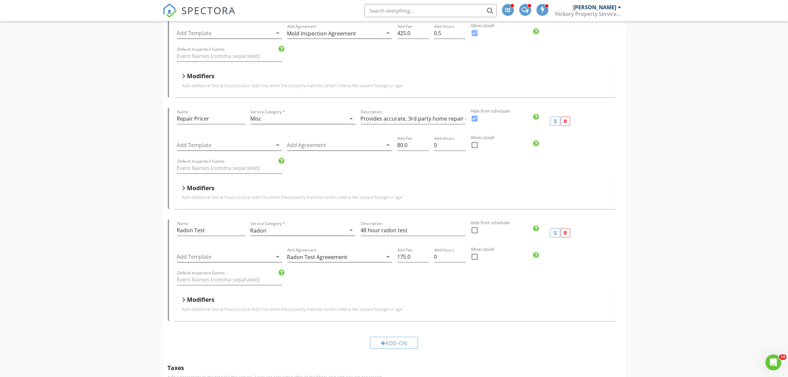
scroll to position [703, 0]
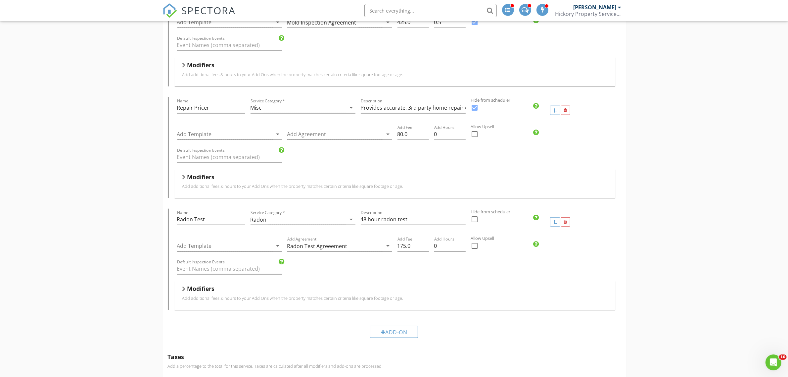
click at [476, 105] on div at bounding box center [474, 107] width 11 height 11
checkbox input "false"
click at [565, 112] on div at bounding box center [565, 110] width 3 height 4
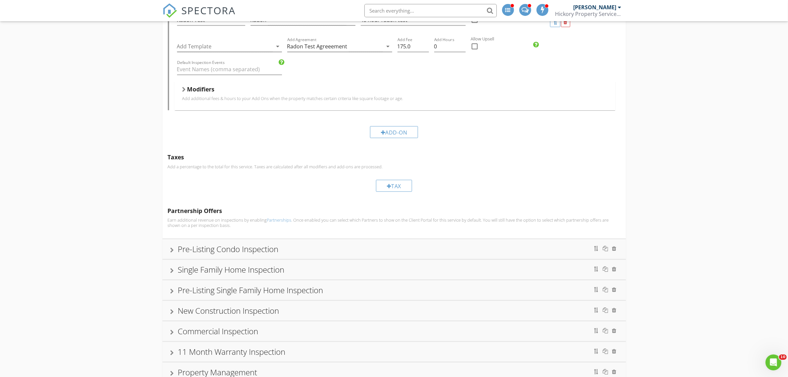
scroll to position [786, 0]
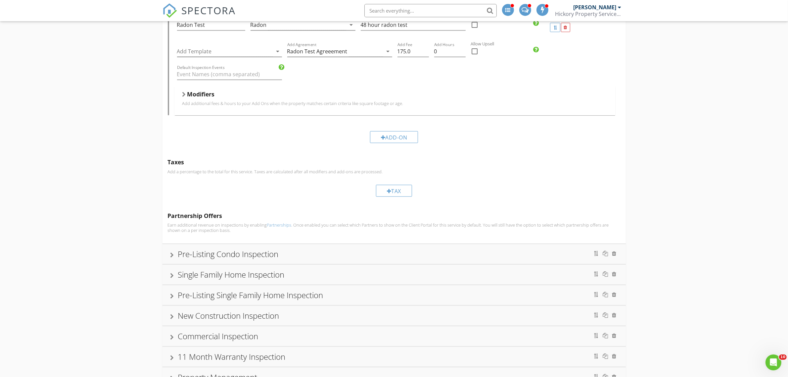
click at [201, 97] on h5 "Modifiers" at bounding box center [200, 94] width 27 height 7
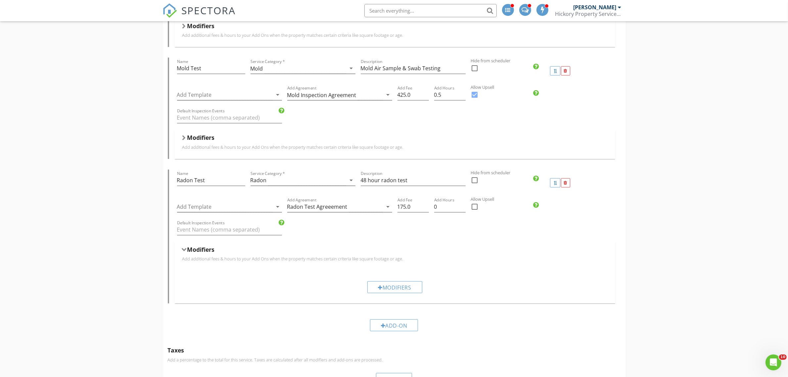
scroll to position [579, 0]
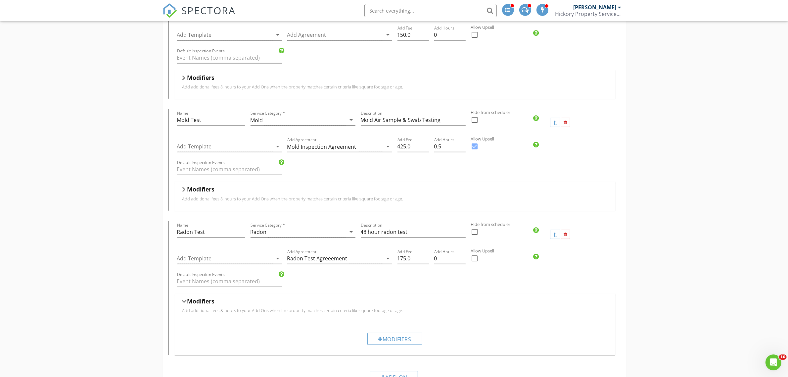
click at [204, 189] on h5 "Modifiers" at bounding box center [200, 189] width 27 height 7
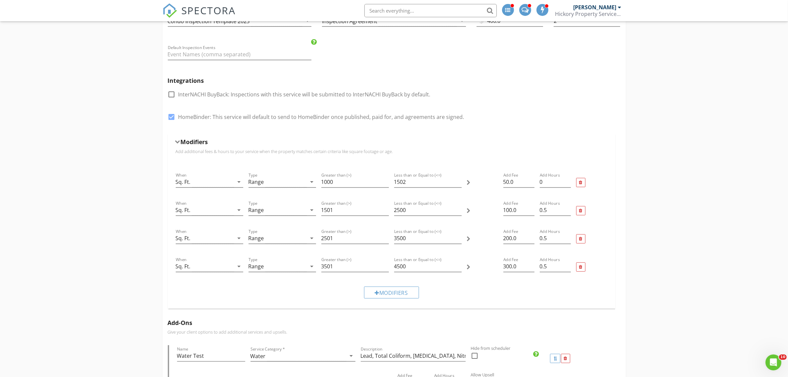
scroll to position [41, 0]
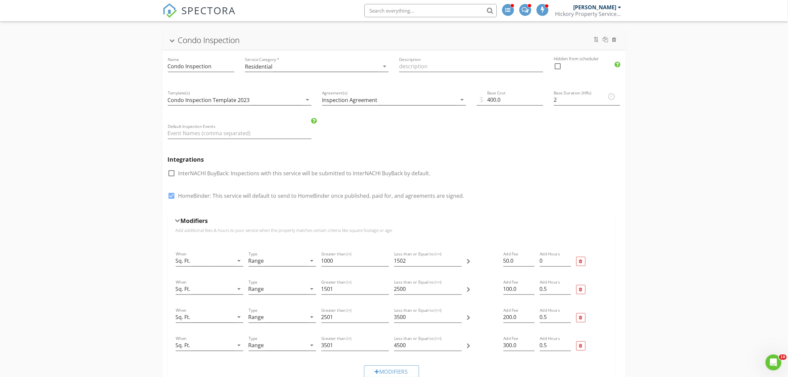
click at [178, 37] on div "Condo Inspection" at bounding box center [209, 39] width 62 height 11
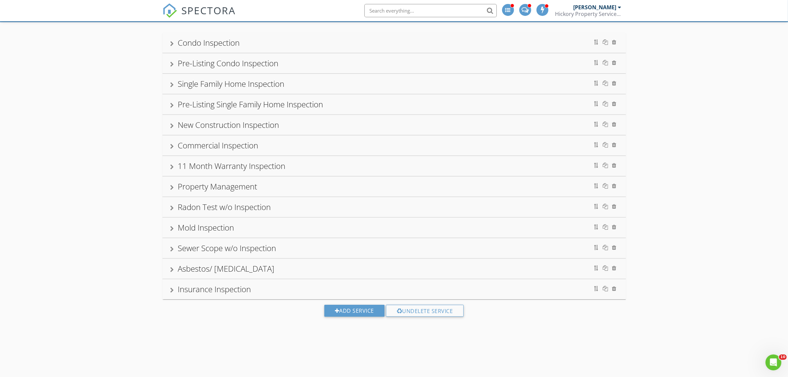
scroll to position [39, 0]
click at [171, 82] on div "Single Family Home Inspection" at bounding box center [394, 84] width 448 height 12
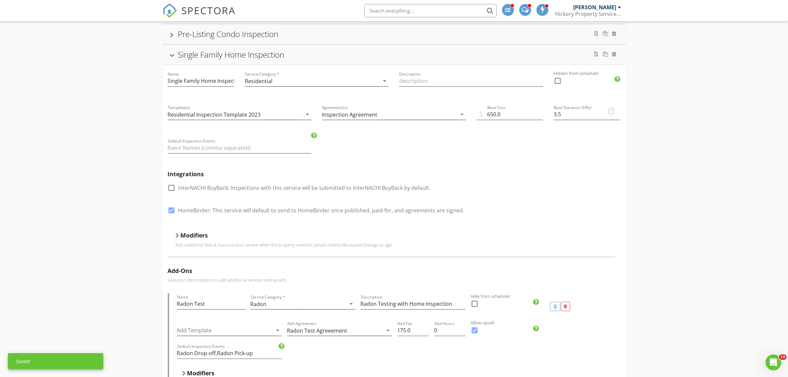
scroll to position [204, 0]
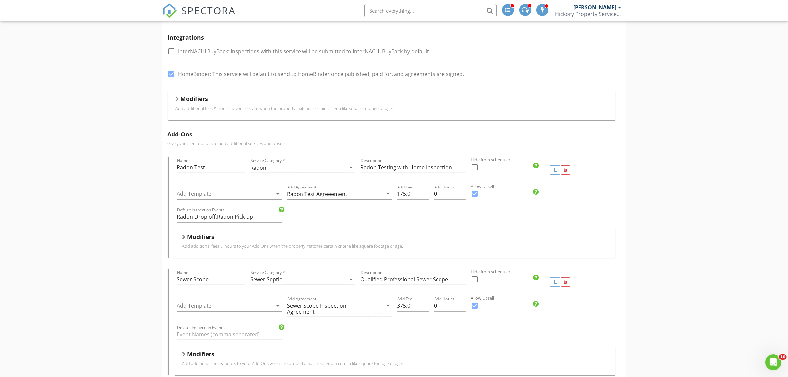
click at [183, 98] on h5 "Modifiers" at bounding box center [194, 98] width 27 height 7
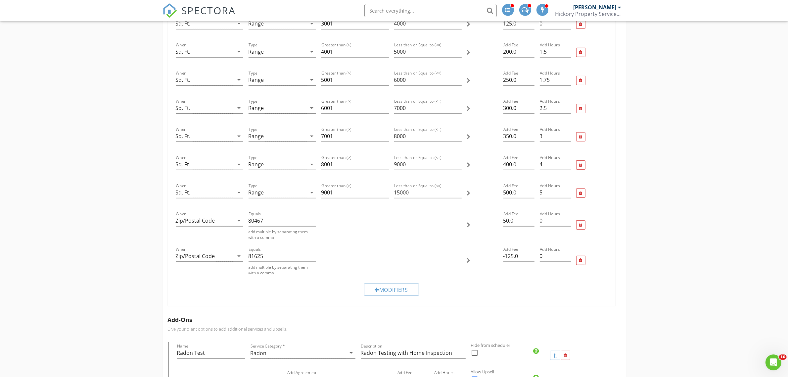
scroll to position [370, 0]
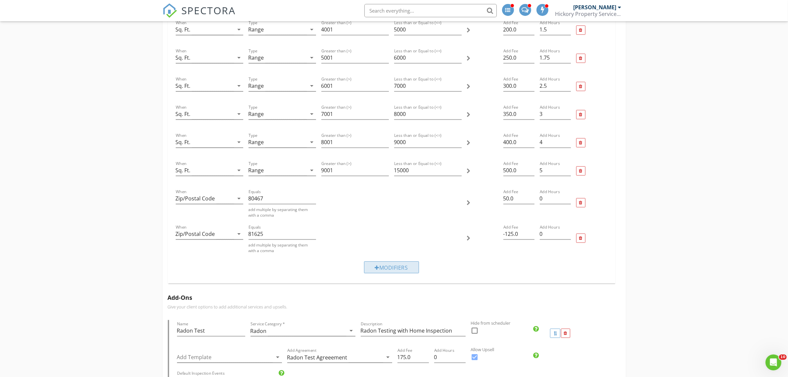
click at [389, 269] on div "Modifiers" at bounding box center [391, 267] width 55 height 12
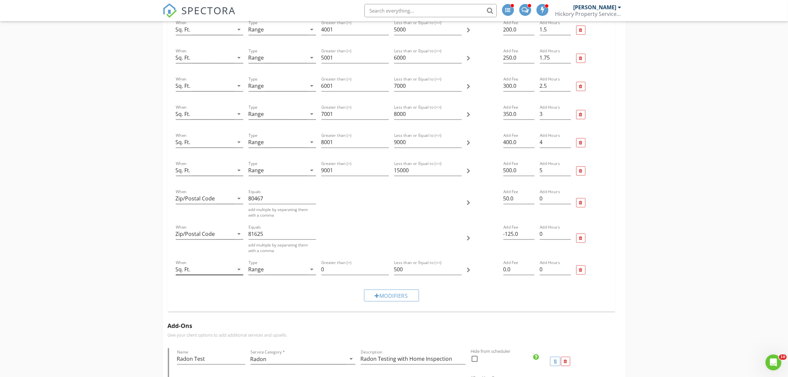
click at [219, 271] on div "Sq. Ft." at bounding box center [205, 269] width 58 height 11
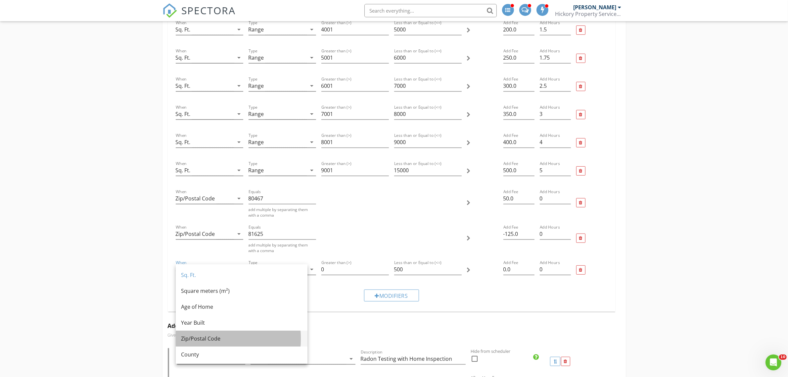
click at [209, 341] on div "Zip/Postal Code" at bounding box center [241, 338] width 121 height 8
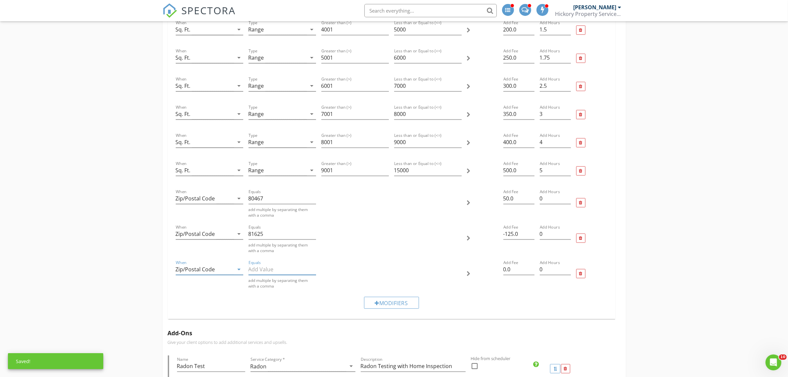
click at [271, 271] on input "Equals" at bounding box center [283, 269] width 68 height 11
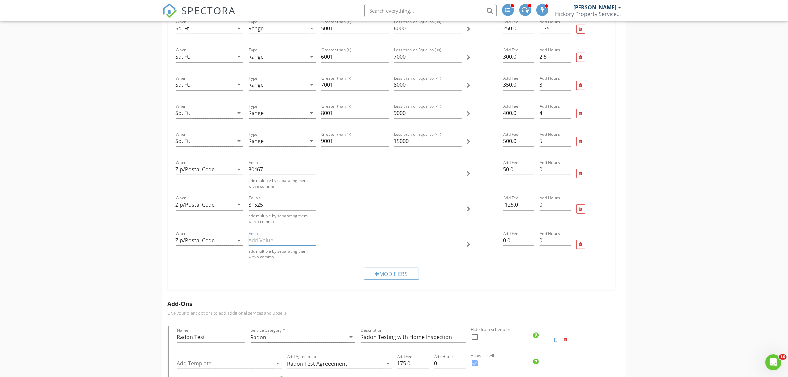
scroll to position [411, 0]
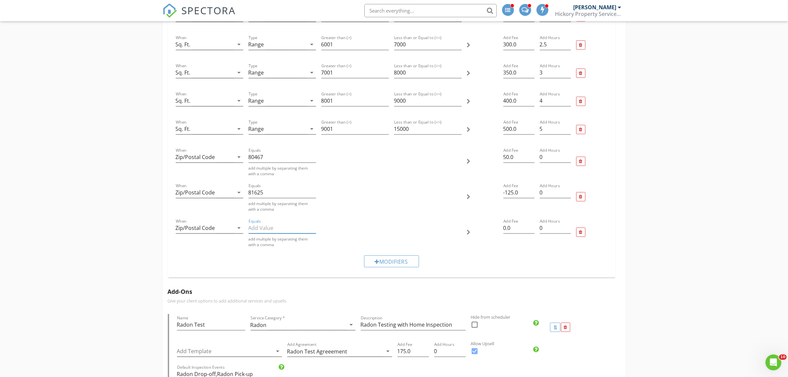
paste input "81501, 81502, 81503, 81504, 81505, 81506, 81507"
click at [313, 227] on input "81501, 81502, 81503, 81504, 81505, 81506, 81507" at bounding box center [283, 227] width 68 height 11
paste input "81521"
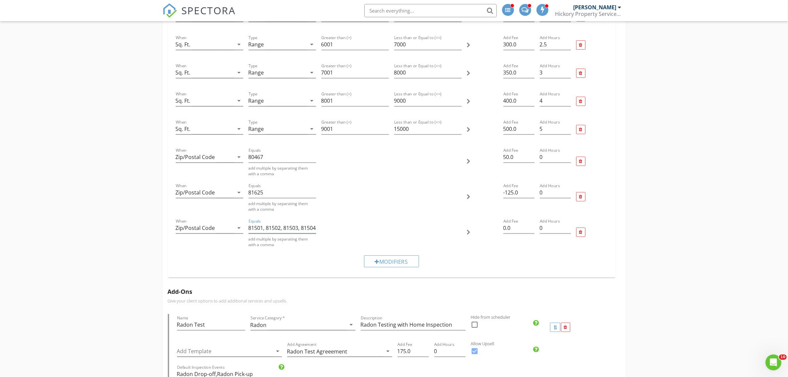
scroll to position [0, 73]
drag, startPoint x: 285, startPoint y: 228, endPoint x: 329, endPoint y: 224, distance: 43.5
click at [329, 224] on div "When Zip/Postal Code arrow_drop_down Equals 81501, 81502, 81503, 81504, 81505, …" at bounding box center [391, 232] width 437 height 35
click at [314, 229] on input "81501, 81502, 81503, 81504, 81505, 81506, 81507, 81521" at bounding box center [283, 227] width 68 height 11
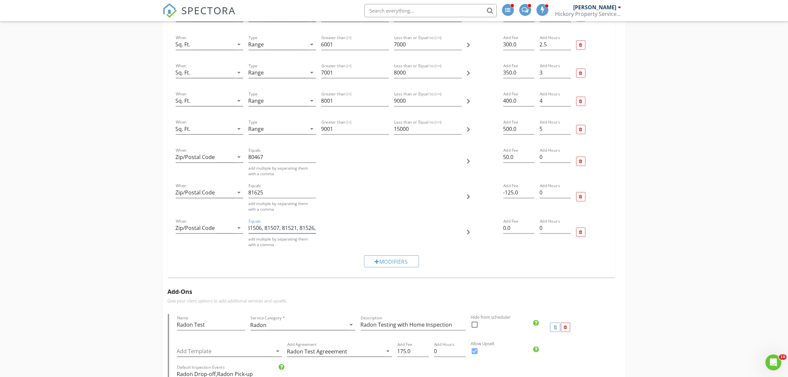
paste input "81401, 81402, 81403"
type input "81501, 81502, 81503, 81504, 81505, 81506, 81507, 81521, 81526, 81401, 81402, 81…"
click at [508, 225] on input "0.0" at bounding box center [519, 227] width 31 height 11
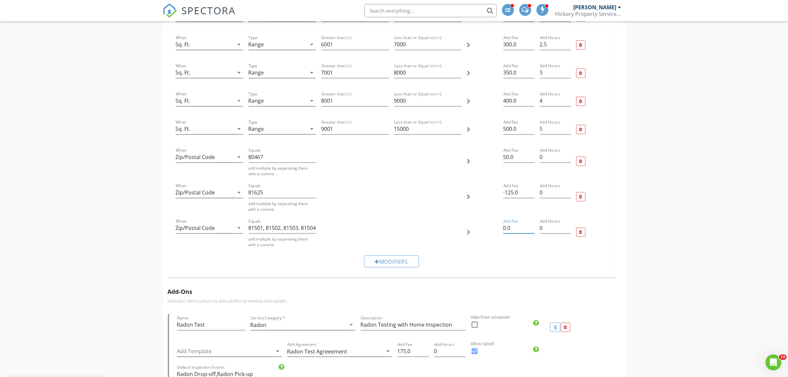
click at [506, 228] on input "0.0" at bounding box center [519, 227] width 31 height 11
click at [519, 267] on div "Modifiers" at bounding box center [391, 261] width 437 height 22
click at [506, 245] on div "Add Fee 250.0" at bounding box center [519, 232] width 36 height 35
click at [504, 228] on input "250.0" at bounding box center [519, 227] width 31 height 11
type input "-250.0"
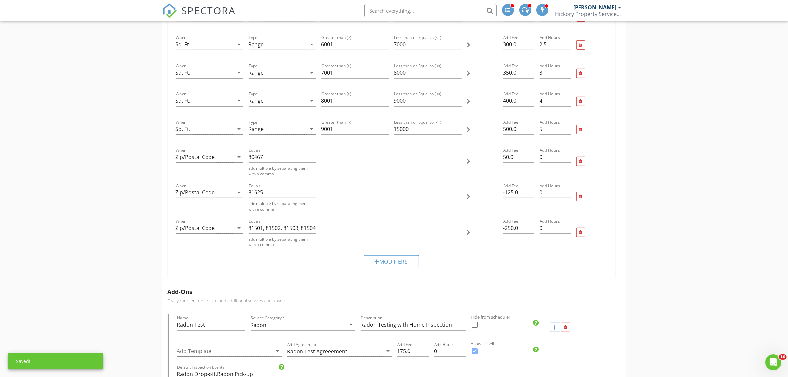
click at [488, 259] on div "Modifiers" at bounding box center [391, 261] width 437 height 22
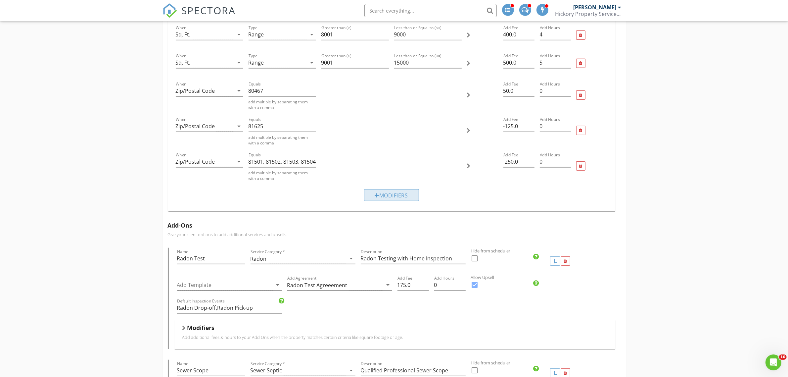
click at [375, 194] on div at bounding box center [377, 195] width 5 height 5
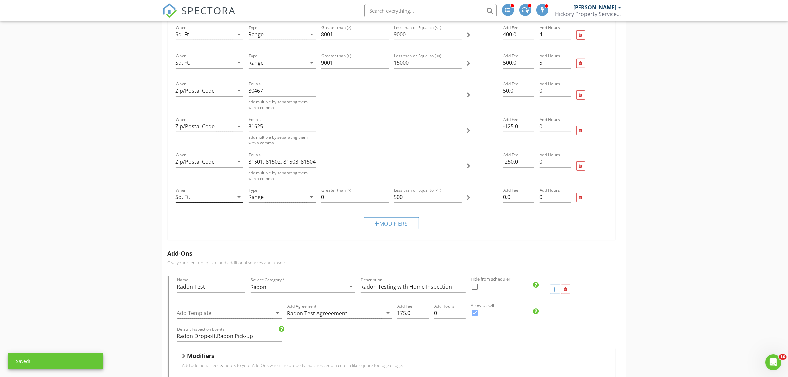
click at [217, 200] on div "Sq. Ft." at bounding box center [205, 197] width 58 height 11
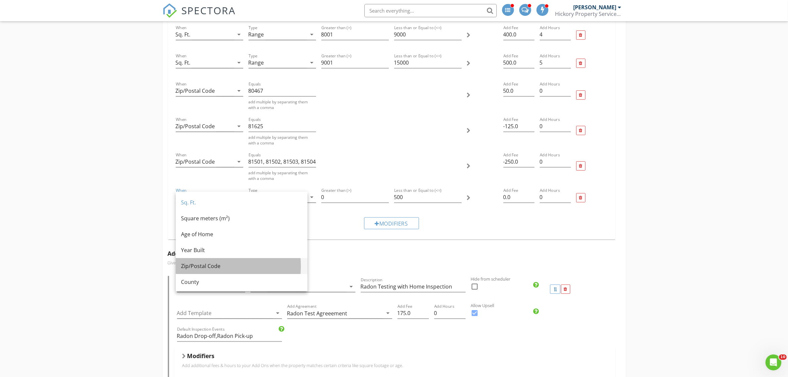
click at [202, 265] on div "Zip/Postal Code" at bounding box center [241, 266] width 121 height 8
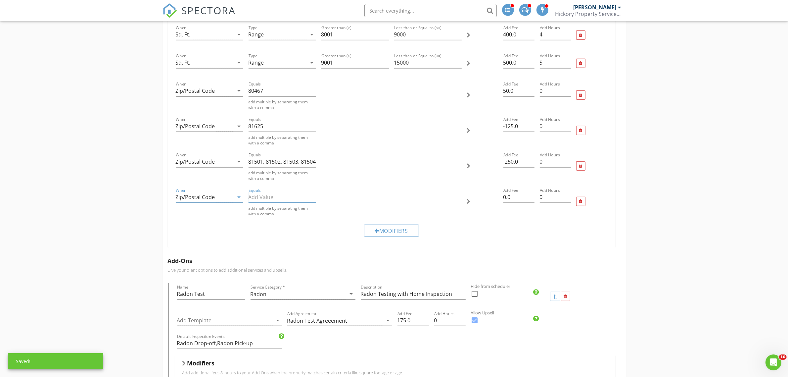
click at [268, 195] on input "Equals" at bounding box center [283, 197] width 68 height 11
paste input "81401 and 81403"
click at [276, 198] on input "81401 and 81403" at bounding box center [283, 197] width 68 height 11
type input "81401, 81403"
click at [266, 162] on input "81501, 81502, 81503, 81504, 81505, 81506, 81507, 81521, 81526, 81401, 81402, 81…" at bounding box center [283, 161] width 68 height 11
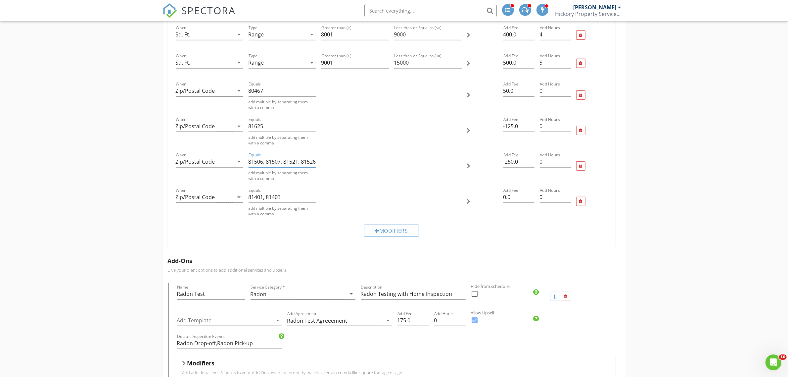
scroll to position [0, 90]
type input "81501, 81502, 81503, 81504, 81505, 81506, 81507, 81521, 81526"
click at [266, 194] on input "81401, 81403" at bounding box center [283, 197] width 68 height 11
click at [267, 194] on input "81401, 8140281403" at bounding box center [283, 197] width 68 height 11
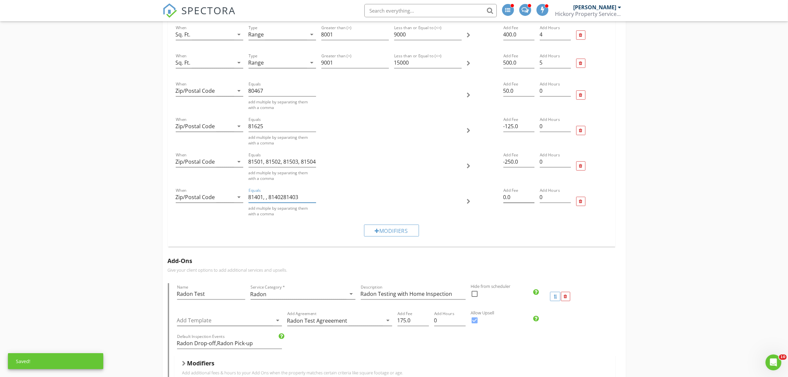
type input "81401, , 8140281403"
click at [508, 197] on input "0.0" at bounding box center [519, 197] width 31 height 11
drag, startPoint x: 510, startPoint y: 197, endPoint x: 618, endPoint y: 189, distance: 108.6
click at [510, 197] on input "-150" at bounding box center [519, 197] width 31 height 11
type input "-200"
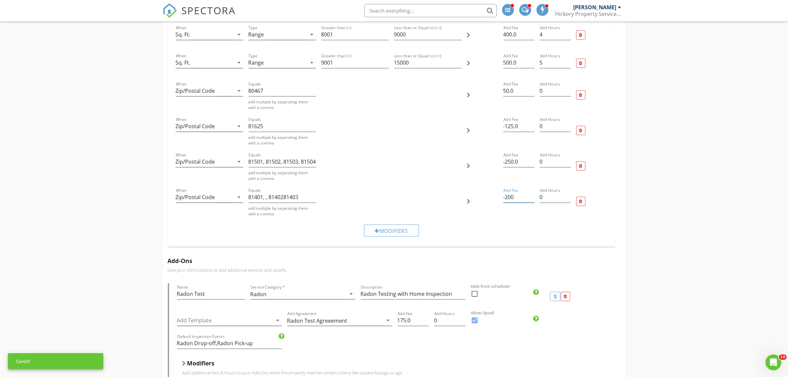
click at [601, 184] on div at bounding box center [592, 201] width 36 height 35
click at [494, 242] on div "When Sq. Ft. arrow_drop_down Type Range arrow_drop_down Greater than (>) 2000 L…" at bounding box center [392, 47] width 448 height 400
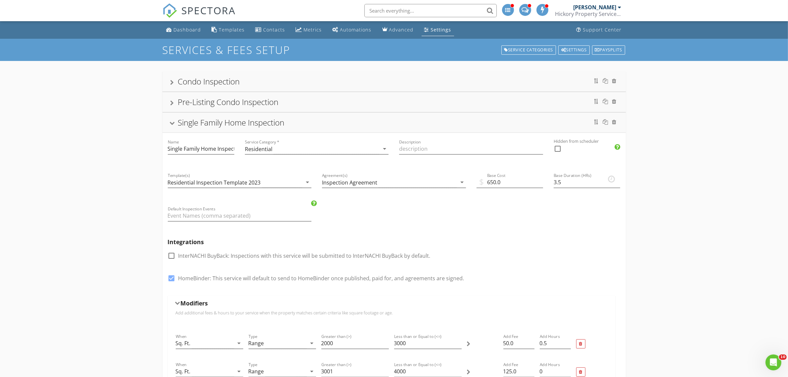
click at [173, 125] on div at bounding box center [171, 124] width 5 height 4
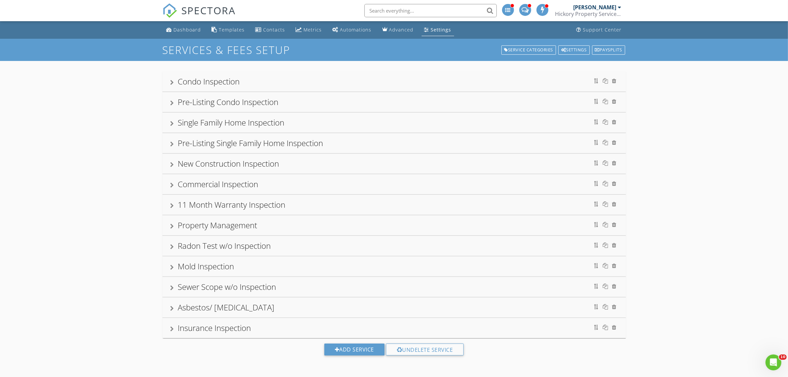
click at [172, 123] on div at bounding box center [172, 123] width 4 height 5
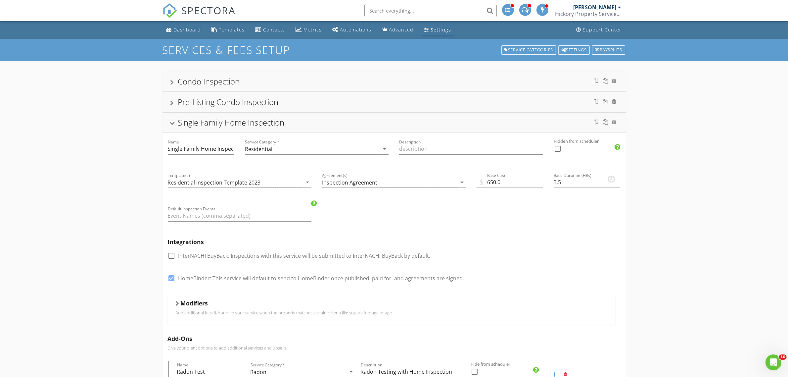
click at [195, 305] on h5 "Modifiers" at bounding box center [194, 303] width 27 height 7
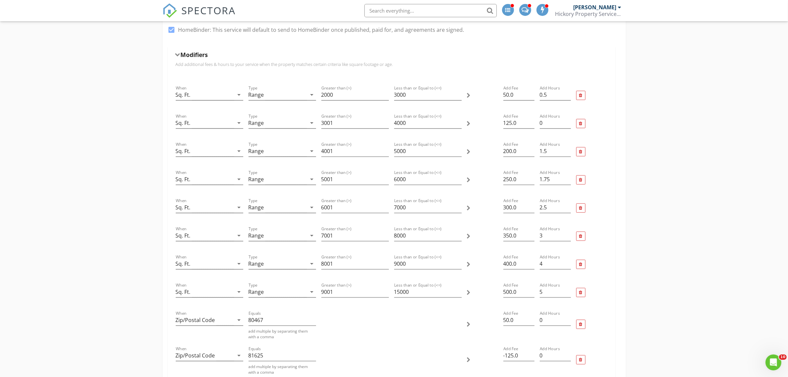
scroll to position [414, 0]
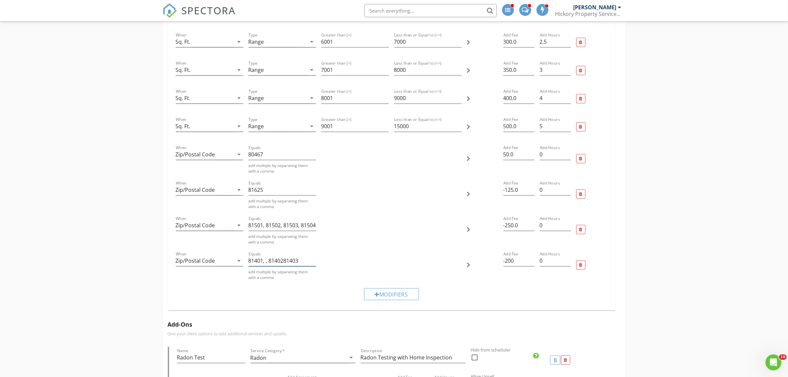
click at [263, 260] on input "81401, , 8140281403" at bounding box center [283, 260] width 68 height 11
click at [284, 261] on input "81401 , 8140281403" at bounding box center [283, 260] width 68 height 11
click at [264, 259] on input "81401 , 8140281403" at bounding box center [283, 260] width 68 height 11
type input "81401, 81402, 81403"
click at [346, 276] on div at bounding box center [392, 264] width 146 height 35
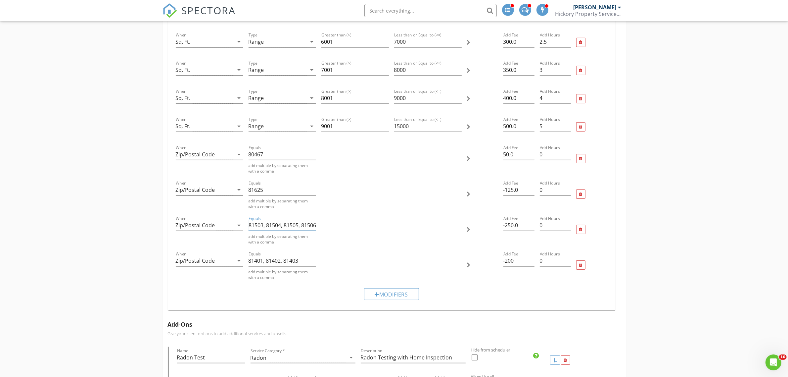
scroll to position [0, 90]
drag, startPoint x: 253, startPoint y: 222, endPoint x: 325, endPoint y: 224, distance: 71.9
click at [325, 224] on div "When Zip/Postal Code arrow_drop_down Equals 81501, 81502, 81503, 81504, 81505, …" at bounding box center [391, 229] width 437 height 35
click at [314, 226] on input "81501, 81502, 81503, 81504, 81505, 81506, 81507, 81521, 81526" at bounding box center [283, 225] width 68 height 11
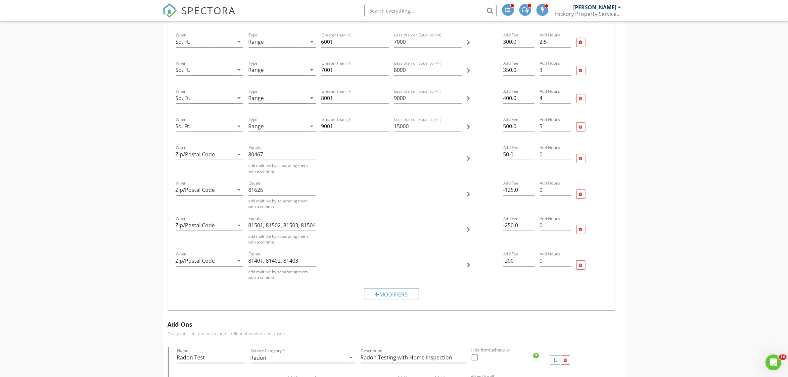
click at [316, 225] on div "Equals 81501, 81502, 81503, 81504, 81505, 81506, 81507, 81521, 81526 add multip…" at bounding box center [282, 229] width 73 height 35
click at [312, 225] on input "81501, 81502, 81503, 81504, 81505, 81506, 81507, 81521, 81526" at bounding box center [283, 225] width 68 height 11
drag, startPoint x: 249, startPoint y: 225, endPoint x: 350, endPoint y: 221, distance: 100.7
click at [350, 221] on div "When Zip/Postal Code arrow_drop_down Equals 81501, 81502, 81503, 81504, 81505, …" at bounding box center [391, 229] width 437 height 35
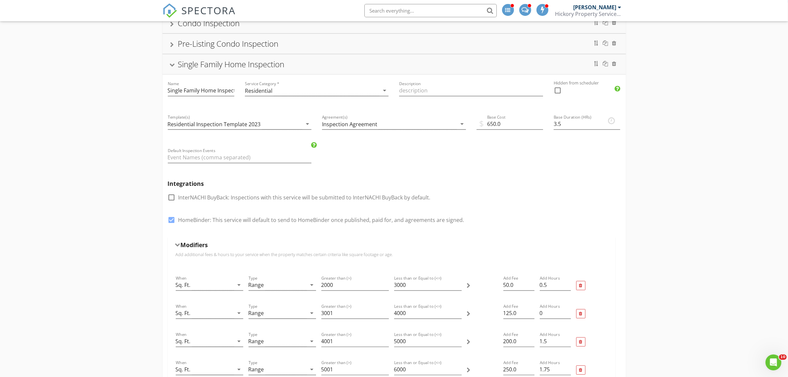
scroll to position [0, 0]
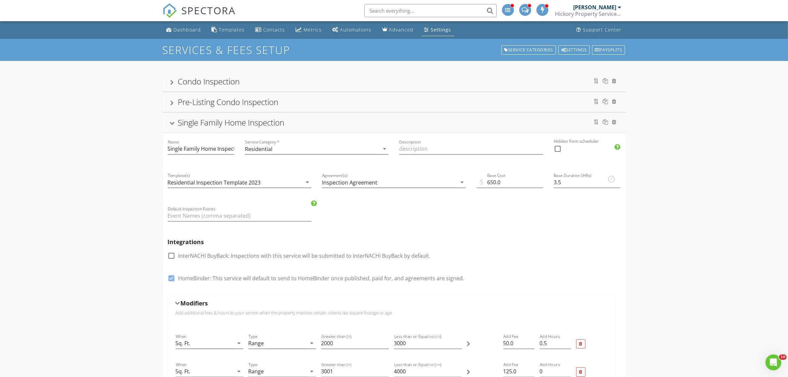
click at [174, 122] on div at bounding box center [171, 124] width 5 height 4
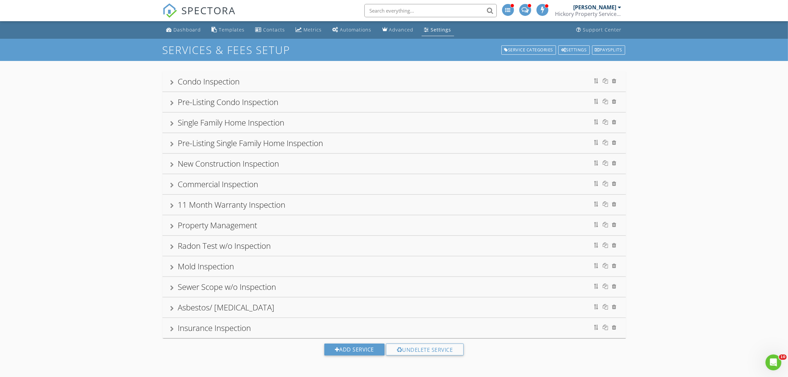
click at [173, 144] on div at bounding box center [172, 143] width 4 height 5
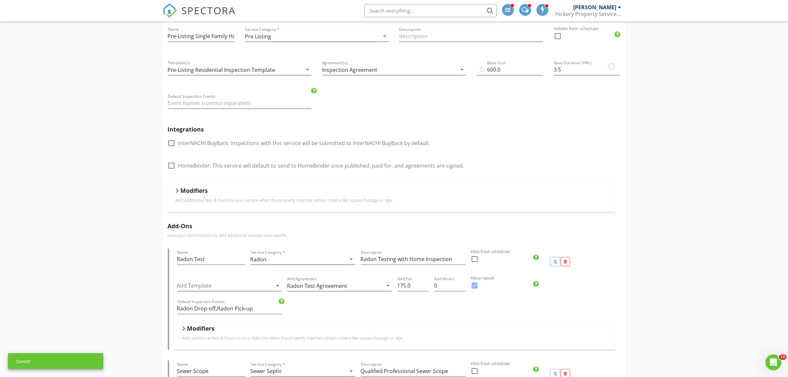
scroll to position [166, 0]
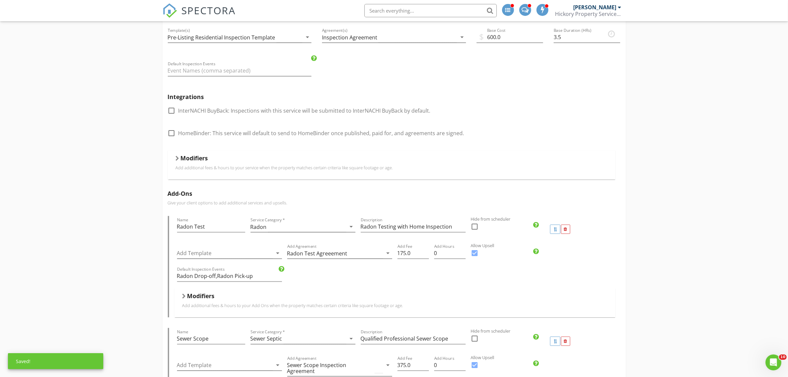
click at [176, 160] on div at bounding box center [178, 158] width 4 height 5
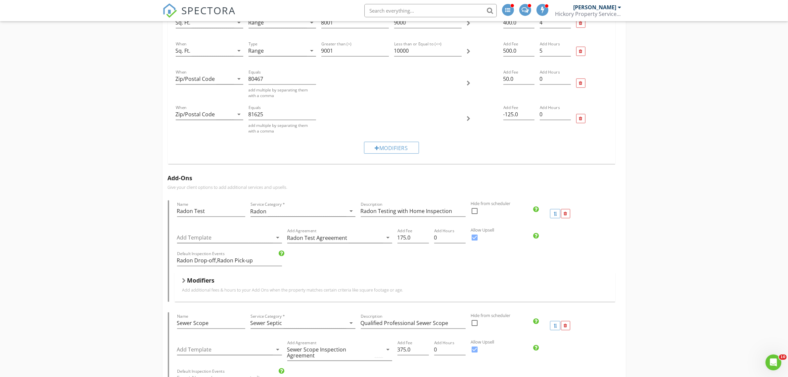
scroll to position [497, 0]
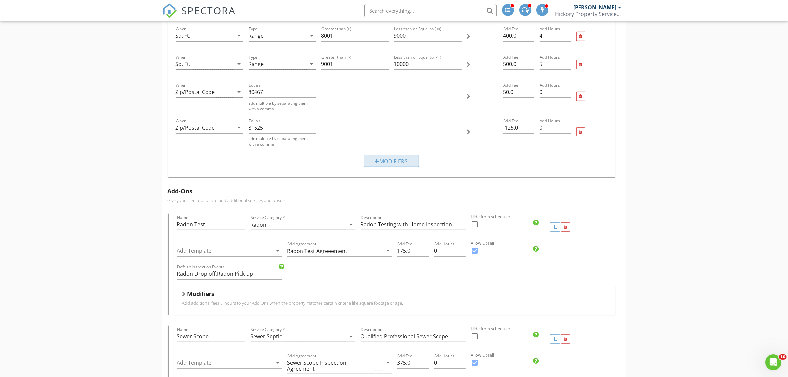
click at [386, 163] on div "Modifiers" at bounding box center [391, 161] width 55 height 12
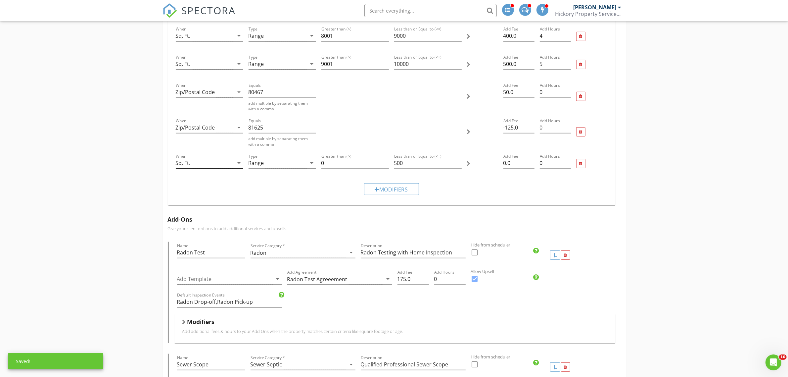
click at [206, 163] on div "Sq. Ft." at bounding box center [205, 163] width 58 height 11
click at [199, 227] on div "Zip/Postal Code" at bounding box center [241, 232] width 121 height 16
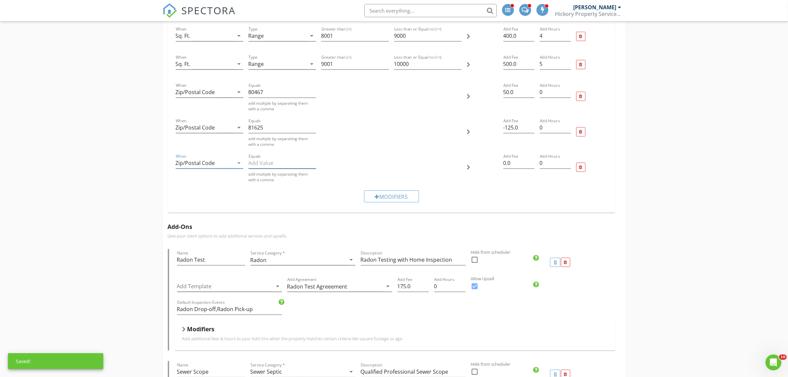
click at [260, 161] on input "Equals" at bounding box center [283, 163] width 68 height 11
paste input "81501, 81502, 81503, 81504, 81505, 81506, 81507, 81521, 81526"
type input "81501, 81502, 81503, 81504, 81505, 81506, 81507, 81521, 81526"
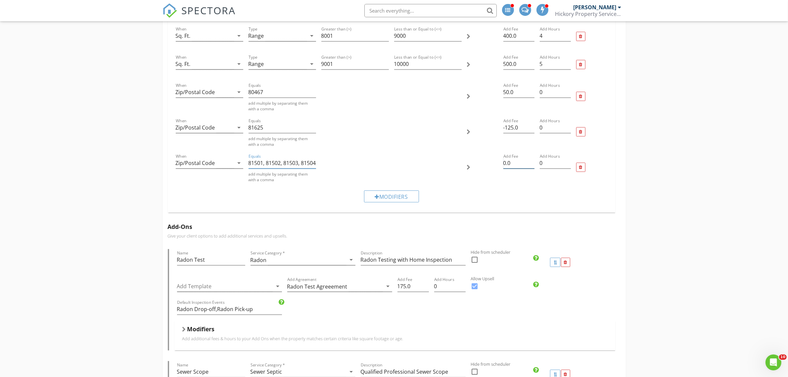
click at [506, 162] on input "0.0" at bounding box center [519, 163] width 31 height 11
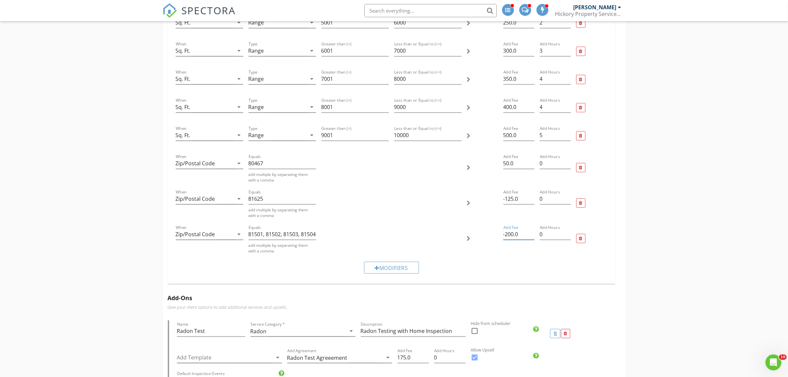
scroll to position [455, 0]
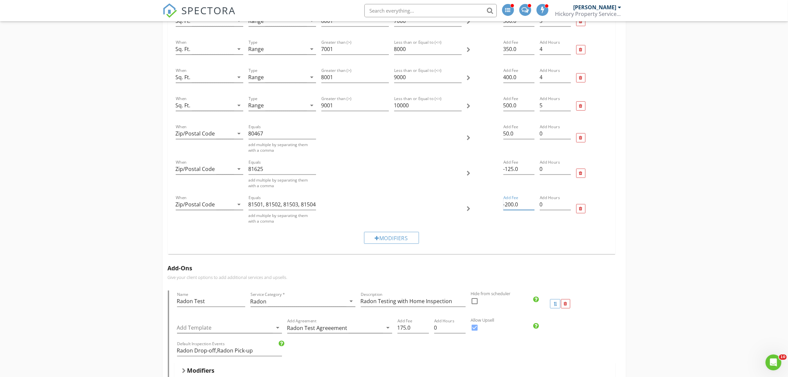
type input "-200.0"
click at [508, 234] on div "Modifiers" at bounding box center [391, 237] width 437 height 22
click at [388, 237] on div "Modifiers" at bounding box center [391, 238] width 55 height 12
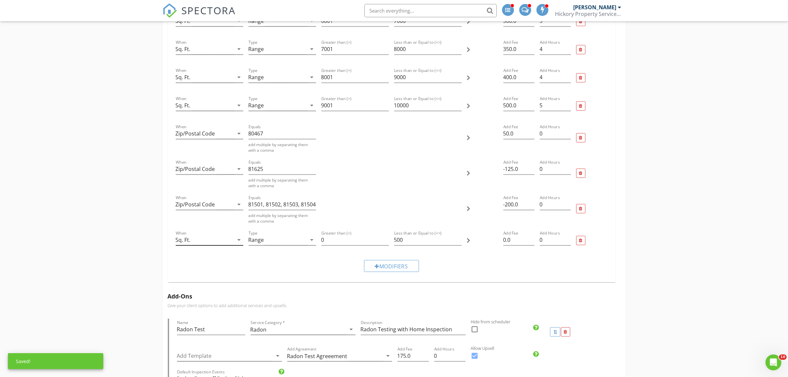
click at [235, 242] on icon "arrow_drop_down" at bounding box center [239, 240] width 8 height 8
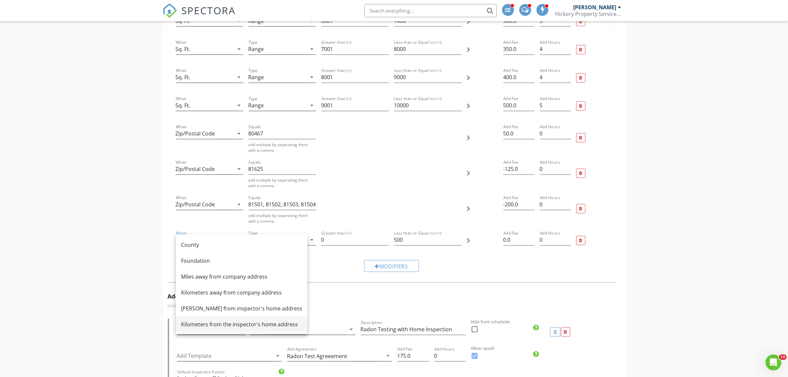
scroll to position [0, 0]
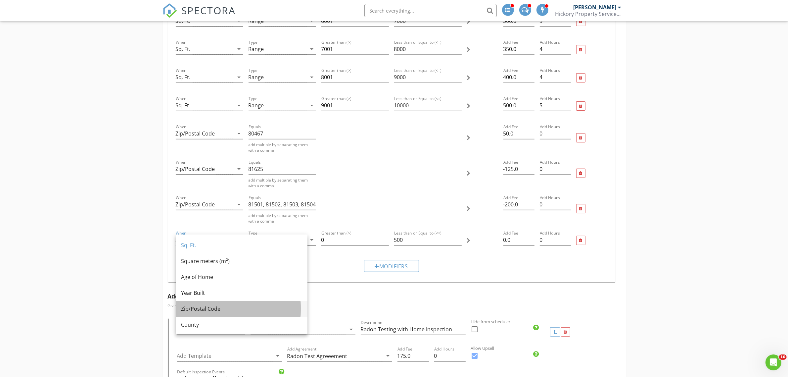
click at [212, 310] on div "Zip/Postal Code" at bounding box center [241, 309] width 121 height 8
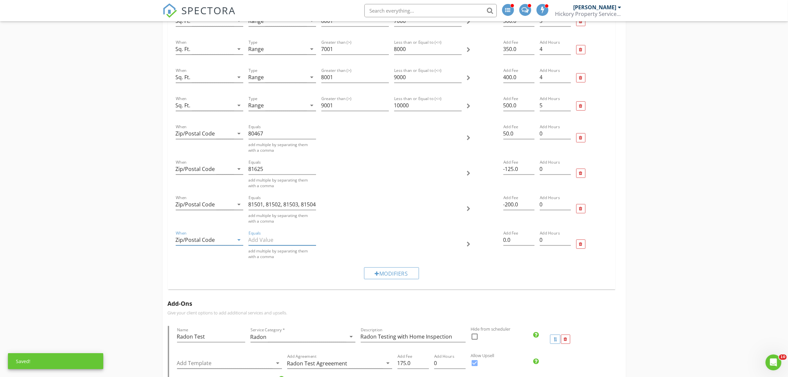
click at [279, 244] on input "Equals" at bounding box center [283, 239] width 68 height 11
click at [263, 238] on input "81401. 81402, 81403" at bounding box center [283, 239] width 68 height 11
type input "81401, 81402, 81403"
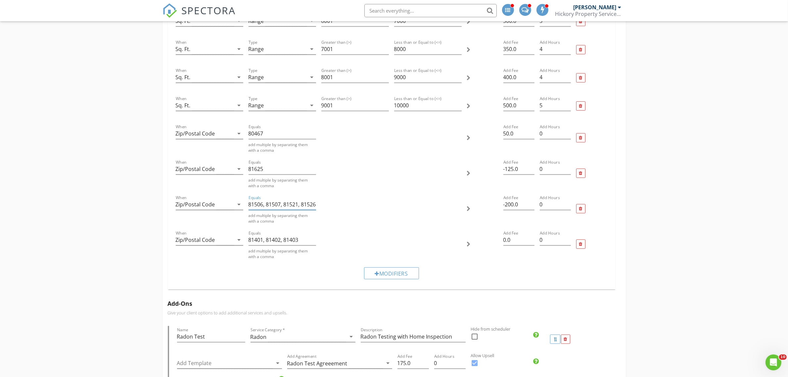
drag, startPoint x: 291, startPoint y: 205, endPoint x: 350, endPoint y: 203, distance: 58.6
click at [350, 203] on div "When Zip/Postal Code arrow_drop_down Equals 81501, 81502, 81503, 81504, 81505, …" at bounding box center [391, 208] width 437 height 35
click at [307, 206] on input "81501, 81502, 81503, 81504, 81505, 81506, 81507, 81521, 81526" at bounding box center [283, 204] width 68 height 11
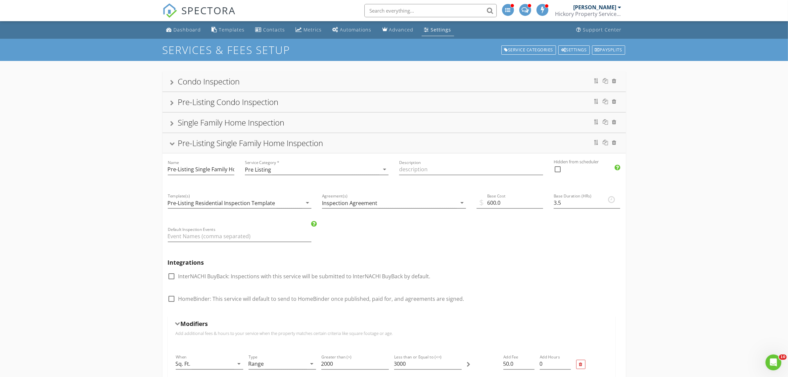
click at [172, 124] on div at bounding box center [172, 123] width 4 height 5
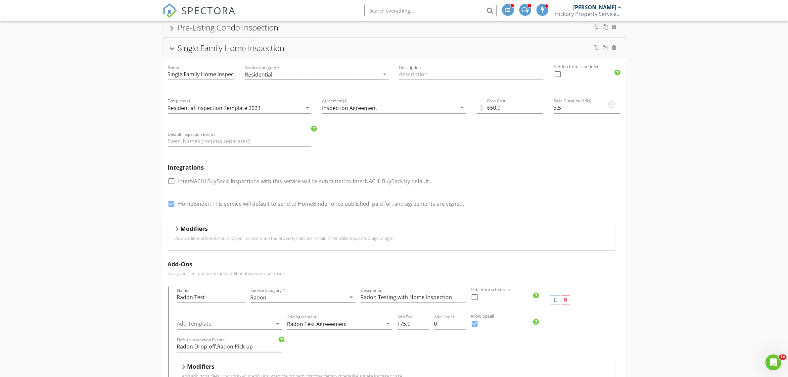
scroll to position [83, 0]
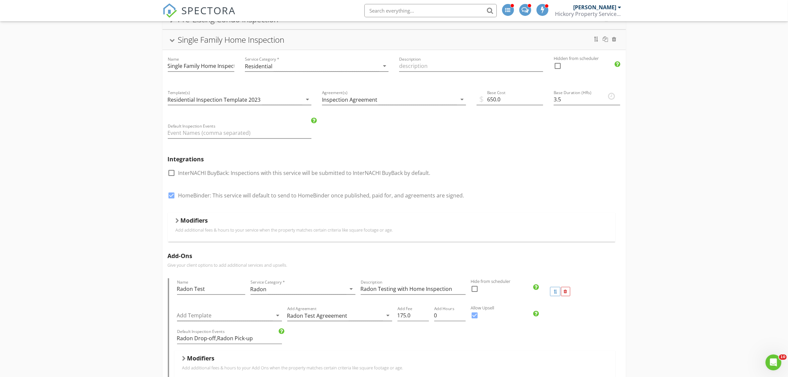
click at [207, 222] on h5 "Modifiers" at bounding box center [194, 220] width 27 height 7
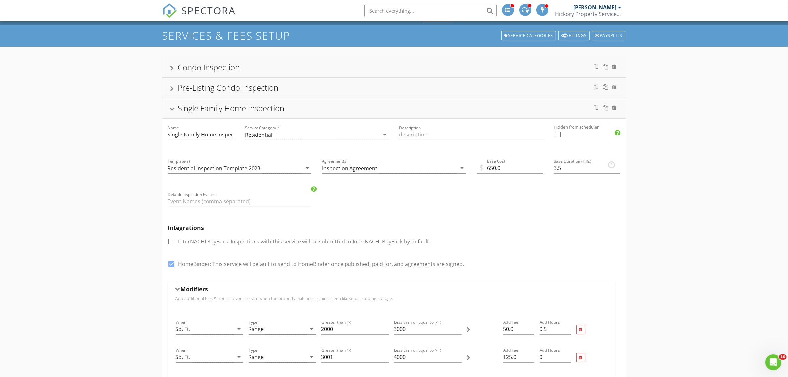
scroll to position [0, 0]
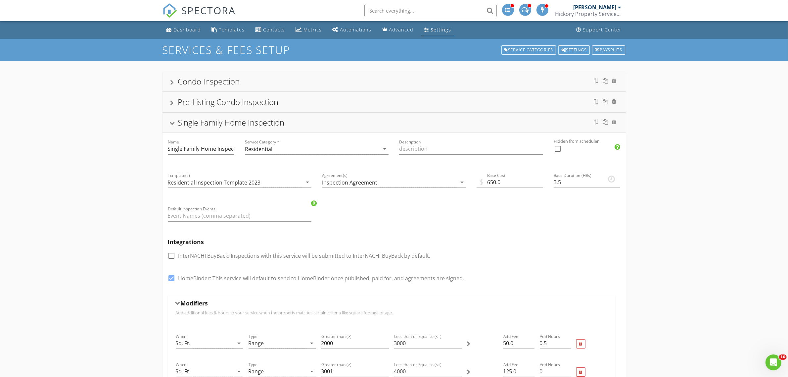
click at [171, 125] on div at bounding box center [171, 124] width 5 height 4
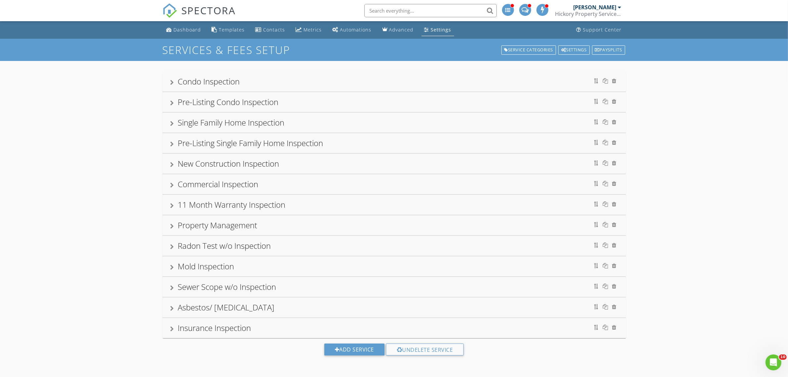
click at [121, 167] on div "Condo Inspection Name Condo Inspection Service Category * Residential arrow_dro…" at bounding box center [394, 218] width 788 height 315
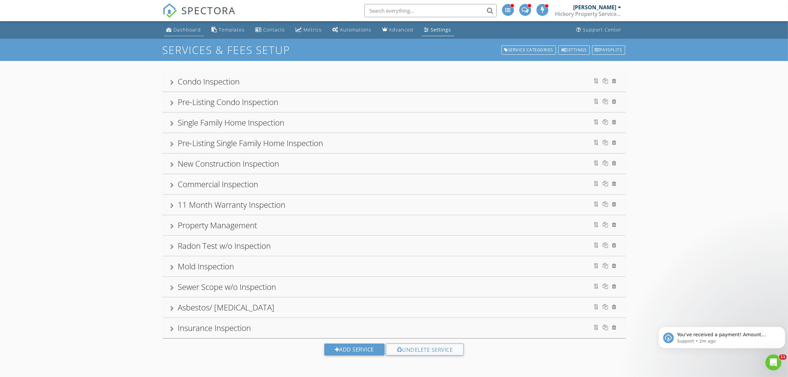
click at [179, 28] on div "Dashboard" at bounding box center [187, 29] width 27 height 6
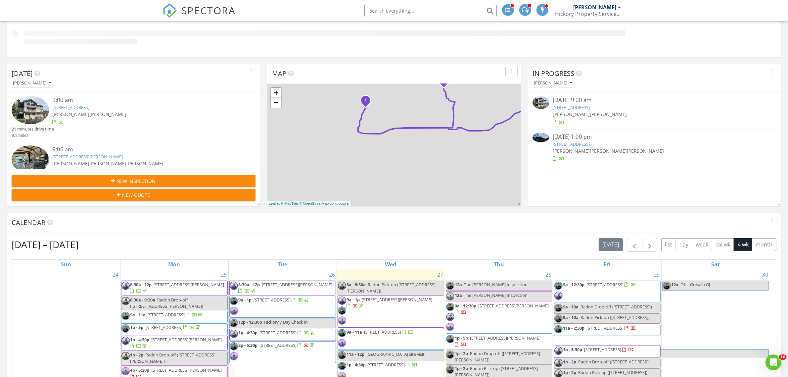
scroll to position [334, 0]
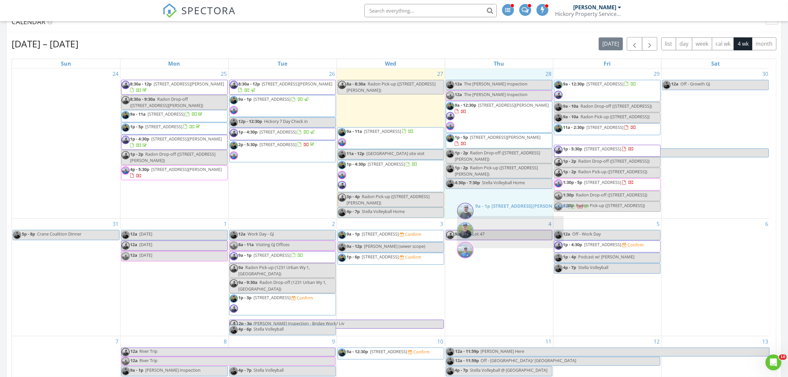
drag, startPoint x: 384, startPoint y: 106, endPoint x: 502, endPoint y: 224, distance: 166.4
click at [502, 224] on body "SPECTORA Brian Hickory Hickory Property Services LLC Role: Inspector Change Rol…" at bounding box center [394, 192] width 788 height 1052
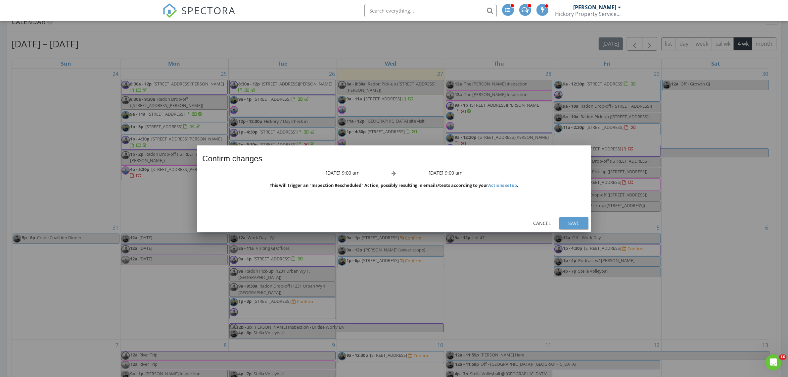
click at [562, 224] on button "Save" at bounding box center [573, 223] width 29 height 12
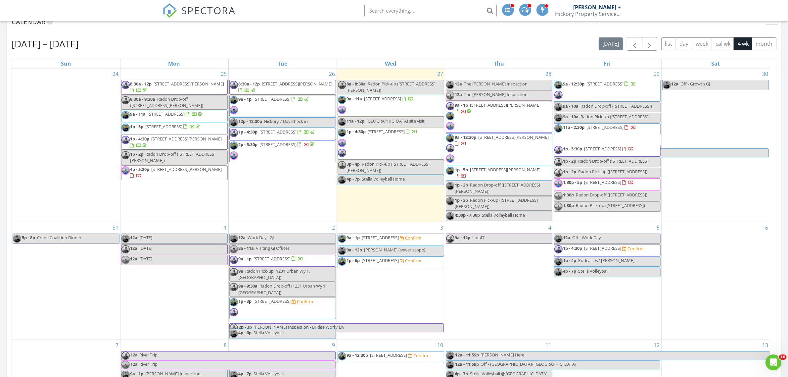
click at [502, 171] on span "459 Willett Heights Ct, Steamboat Springs 80487" at bounding box center [505, 170] width 71 height 6
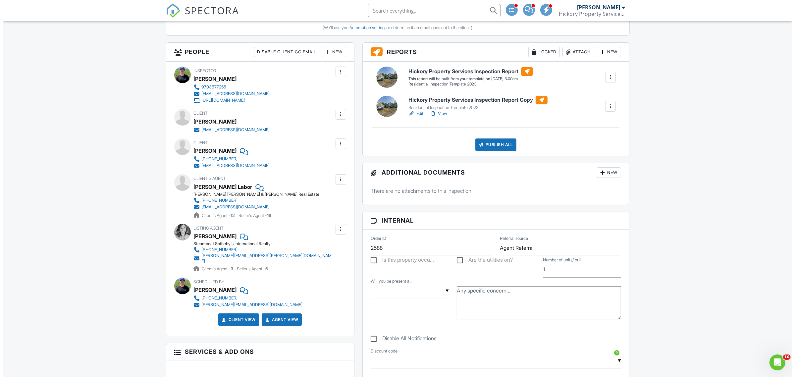
scroll to position [166, 0]
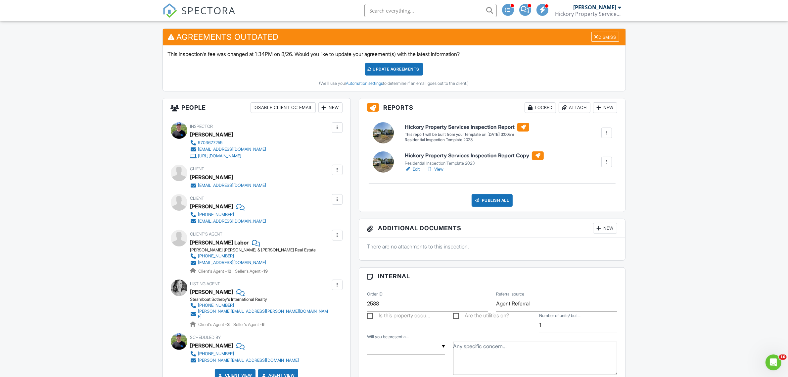
click at [609, 131] on div at bounding box center [607, 132] width 7 height 7
click at [599, 166] on div "Delete" at bounding box center [595, 168] width 14 height 7
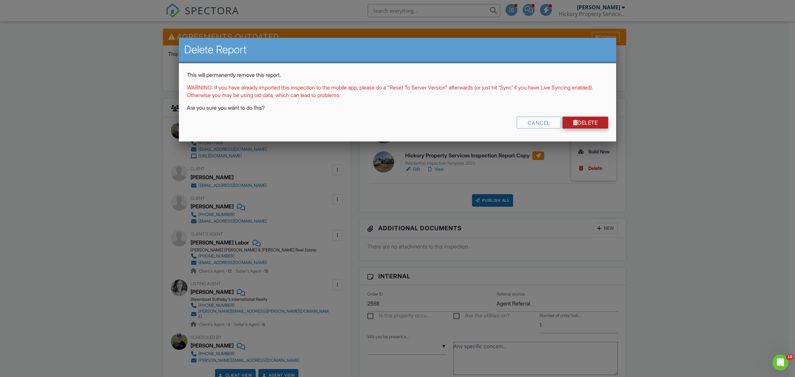
click at [596, 118] on link "Delete" at bounding box center [585, 123] width 46 height 12
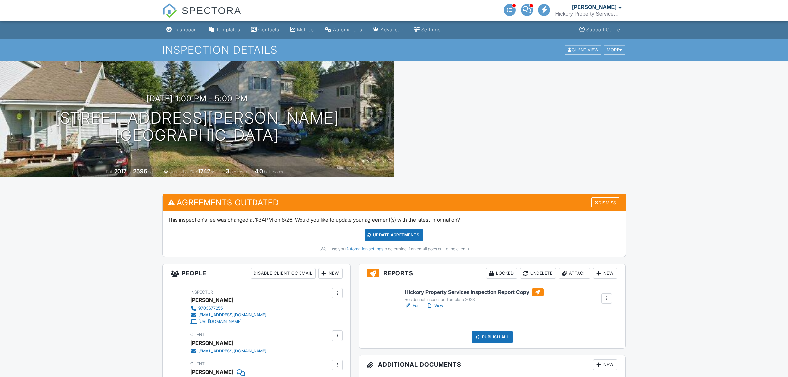
click at [432, 264] on h3 "Reports Locked Undelete Attach New" at bounding box center [492, 273] width 266 height 19
click at [436, 264] on div "Reports Locked Undelete Attach New Hickory Property Services Inspection Report …" at bounding box center [492, 306] width 267 height 85
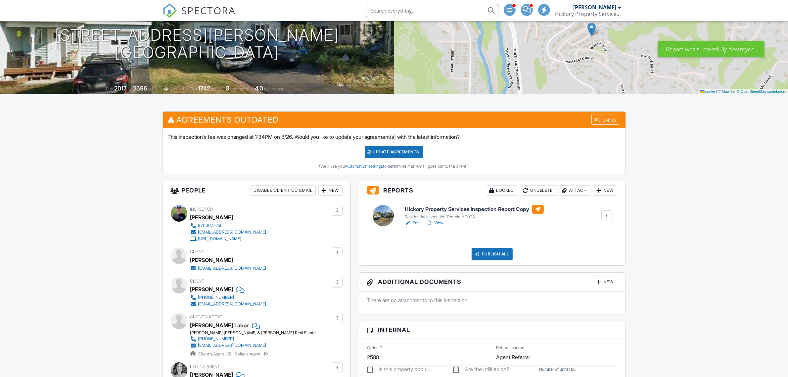
click at [438, 223] on link "View" at bounding box center [434, 222] width 17 height 7
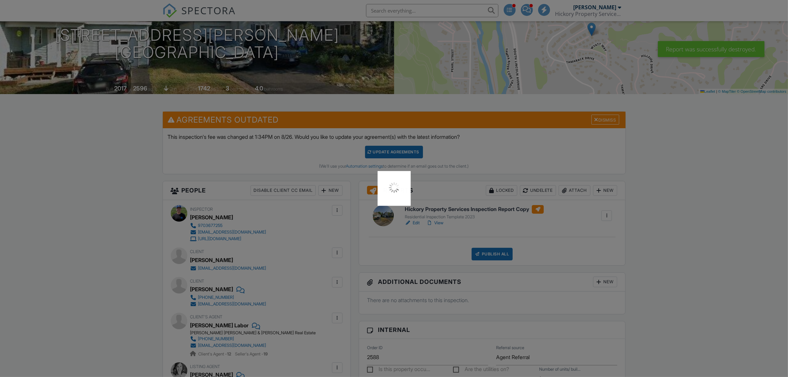
scroll to position [0, 0]
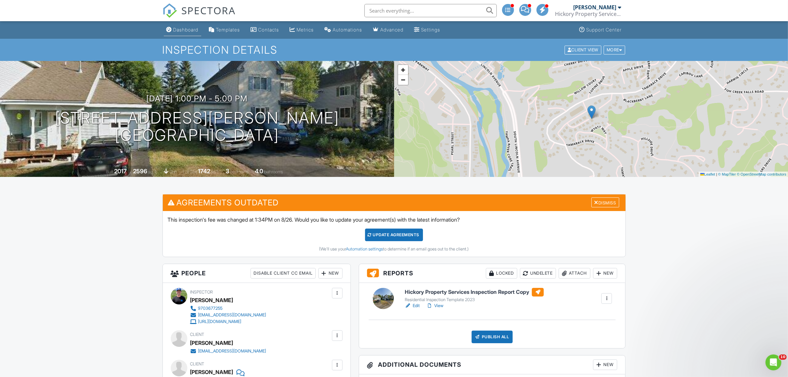
click at [186, 29] on div "Dashboard" at bounding box center [185, 30] width 25 height 6
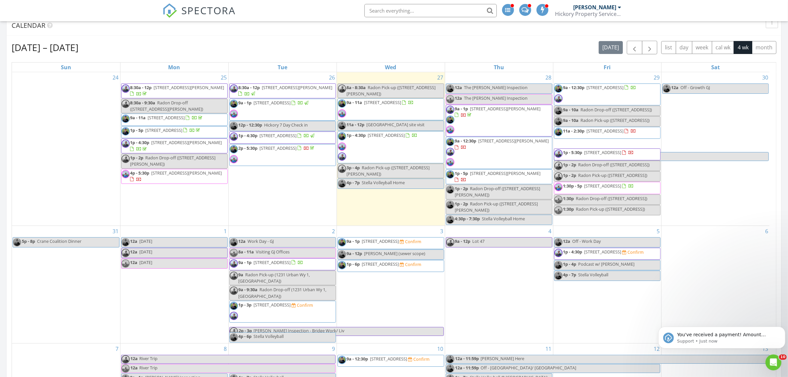
scroll to position [331, 0]
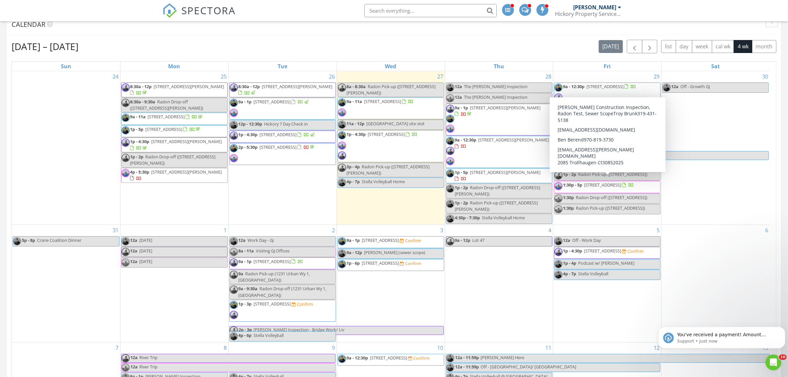
click at [619, 188] on span "[STREET_ADDRESS]" at bounding box center [603, 185] width 37 height 6
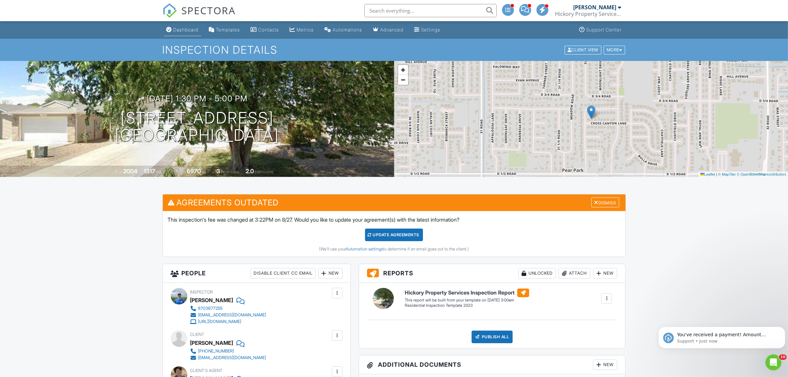
click at [190, 33] on link "Dashboard" at bounding box center [182, 30] width 37 height 12
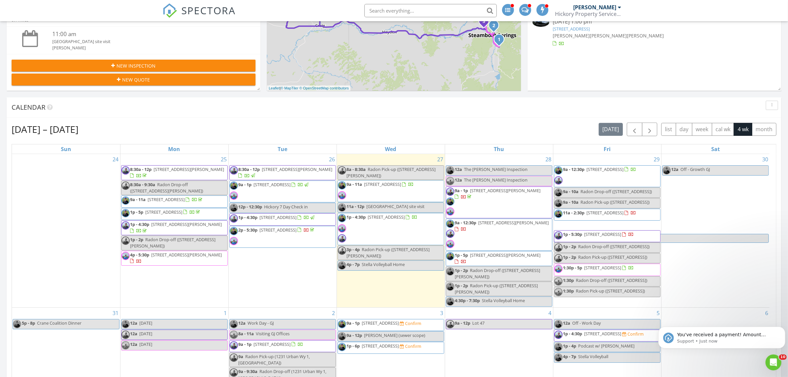
click at [472, 193] on span "1855 Burgess Creek Rd #1, 3, 4, 6, Steamboat Springs 80487" at bounding box center [505, 190] width 71 height 6
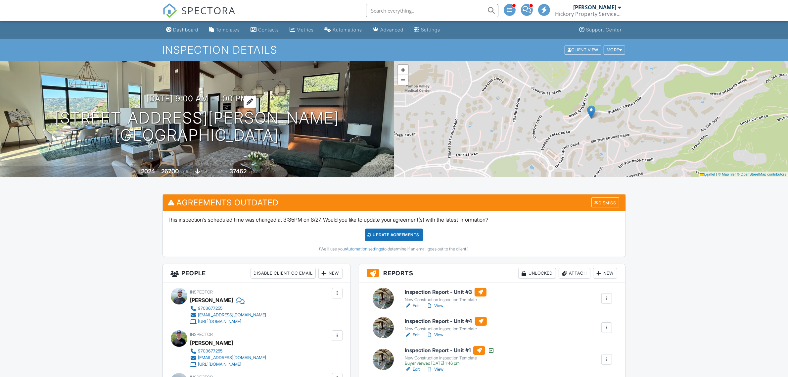
click at [199, 96] on h3 "08/28/2025 9:00 am - 1:00 pm" at bounding box center [197, 98] width 102 height 9
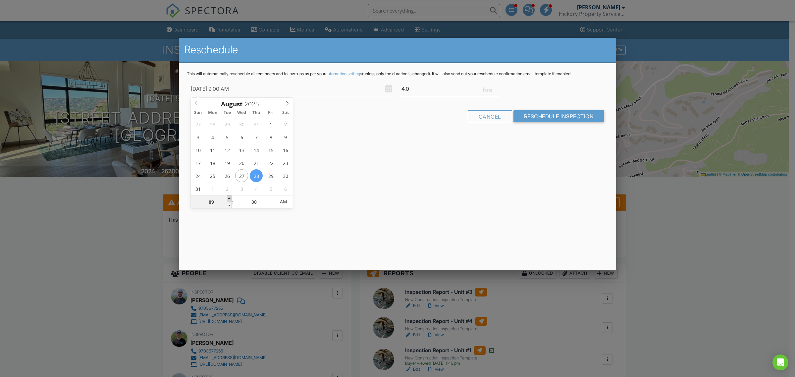
click at [228, 199] on span at bounding box center [229, 198] width 5 height 7
type input "08/28/2025 10:00 AM"
type input "10"
click at [228, 199] on span at bounding box center [229, 198] width 5 height 7
type input "08/28/2025 11:00 AM"
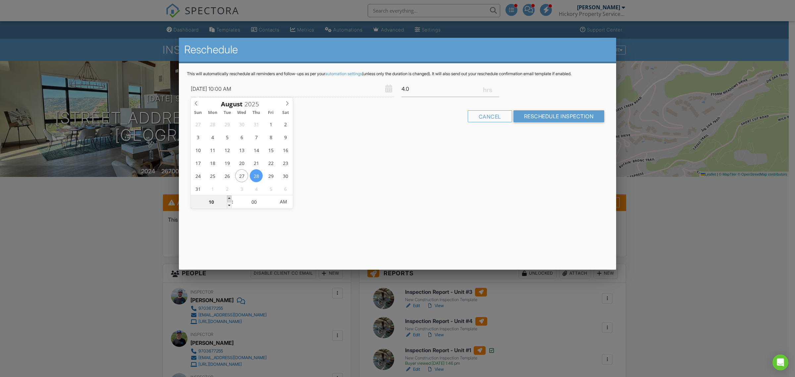
type input "11"
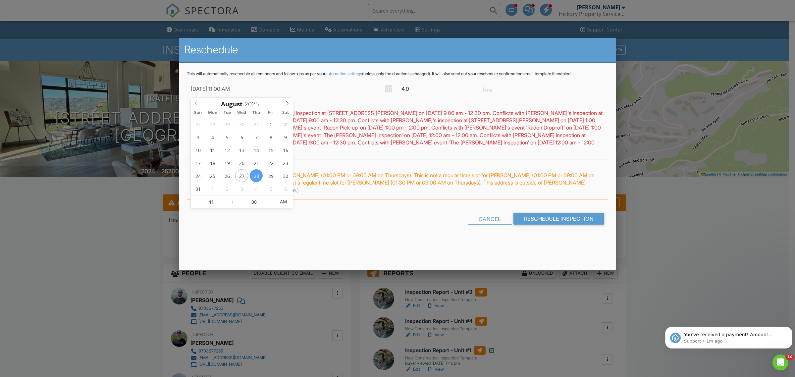
click at [118, 194] on div at bounding box center [397, 202] width 795 height 471
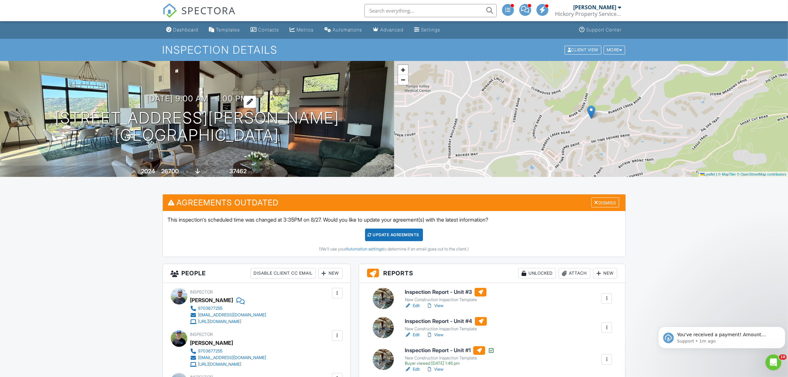
click at [197, 97] on h3 "08/28/2025 9:00 am - 1:00 pm" at bounding box center [197, 98] width 102 height 9
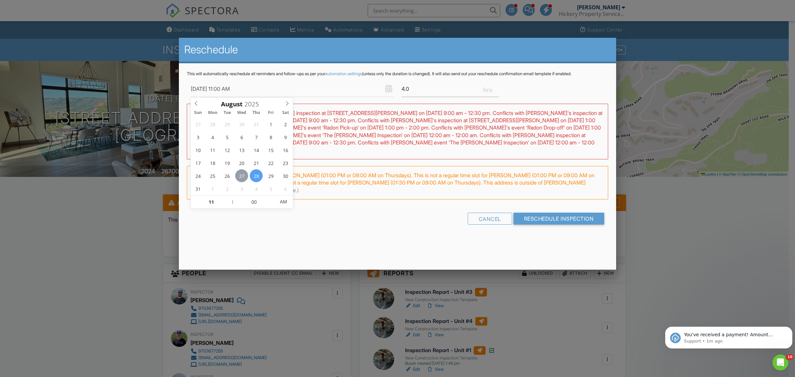
type input "08/27/2025 11:00 AM"
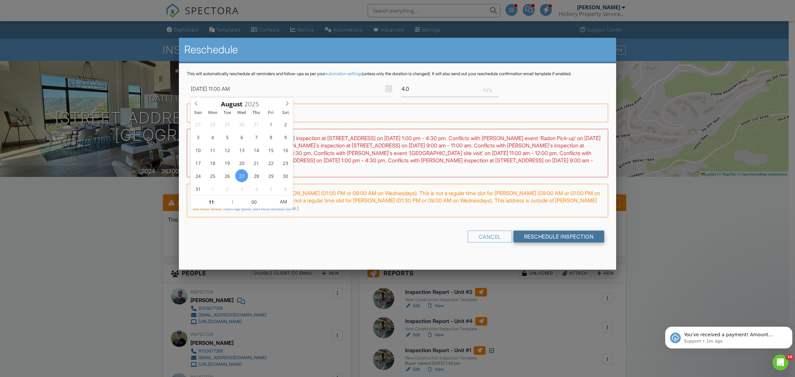
click at [535, 233] on input "Reschedule Inspection" at bounding box center [558, 236] width 91 height 12
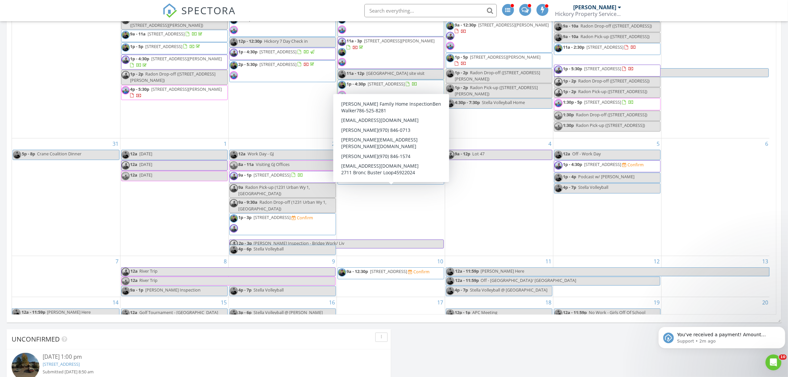
scroll to position [41, 0]
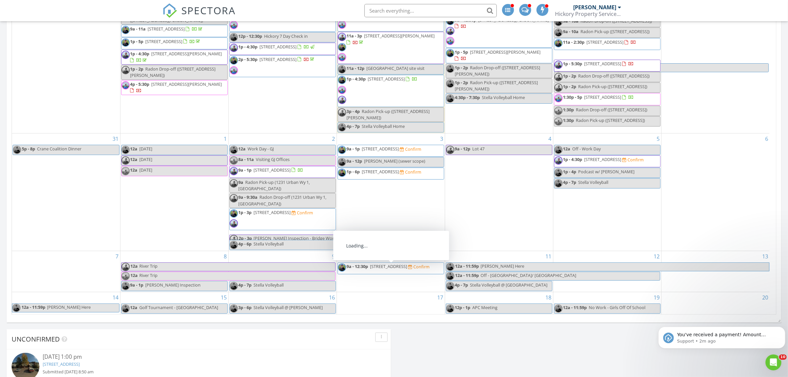
click at [389, 266] on span "[STREET_ADDRESS]" at bounding box center [388, 266] width 37 height 6
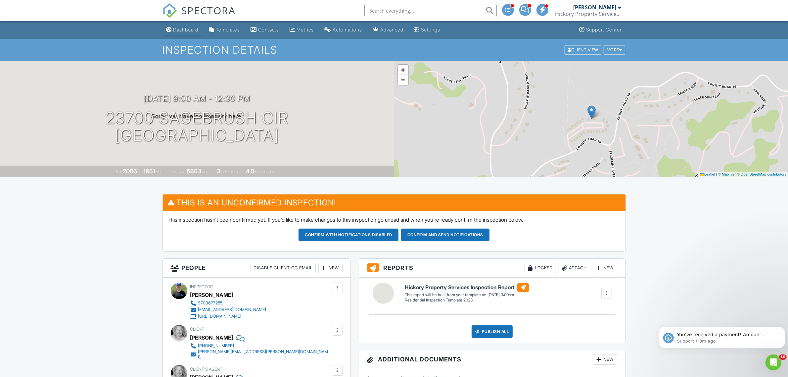
click at [185, 32] on link "Dashboard" at bounding box center [182, 30] width 37 height 12
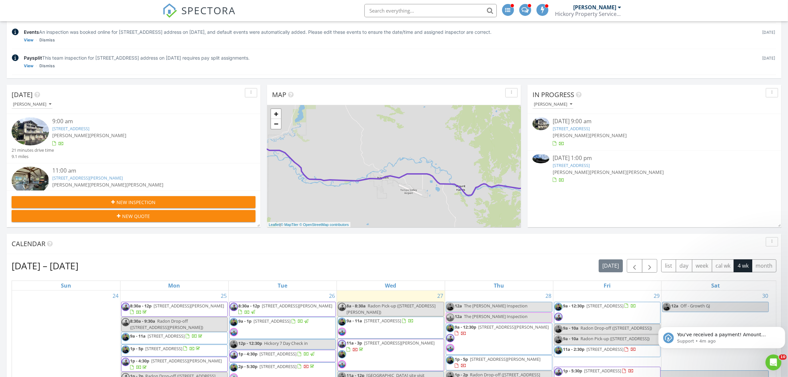
scroll to position [331, 0]
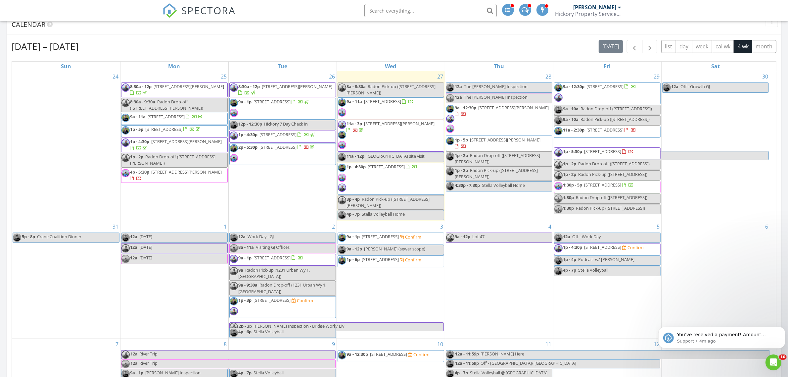
click at [291, 303] on span "[STREET_ADDRESS]" at bounding box center [272, 300] width 37 height 6
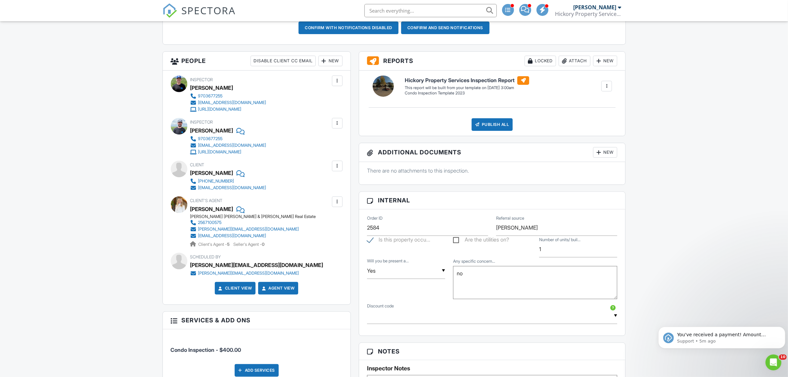
click at [328, 62] on div "New" at bounding box center [330, 61] width 24 height 11
click at [342, 131] on li "Listing Agent" at bounding box center [353, 130] width 65 height 17
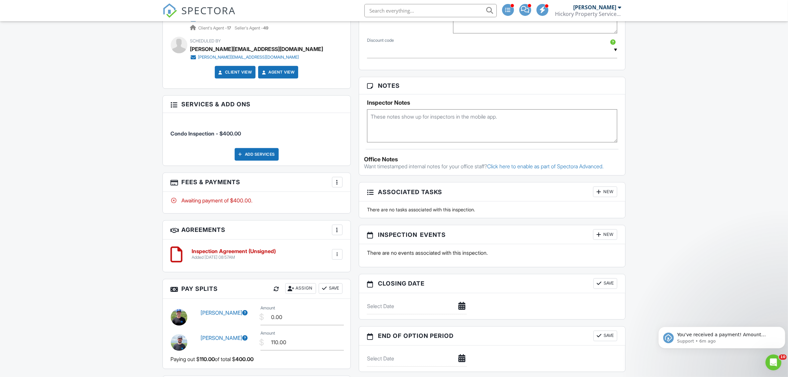
scroll to position [497, 0]
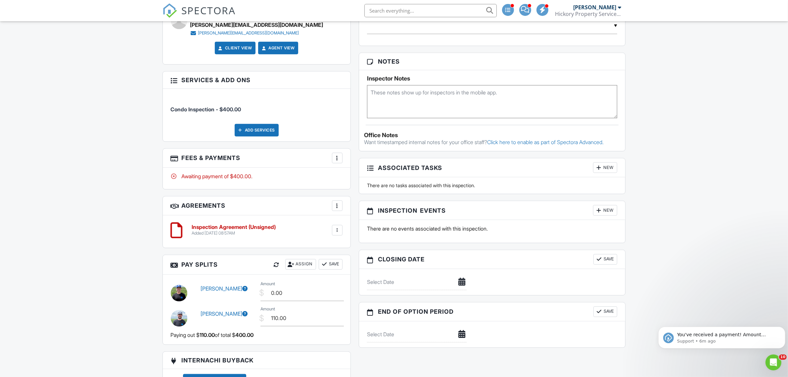
click at [336, 157] on div at bounding box center [337, 158] width 7 height 7
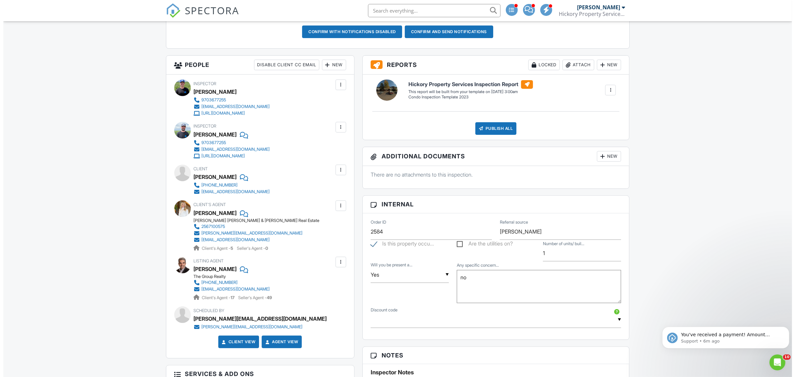
scroll to position [372, 0]
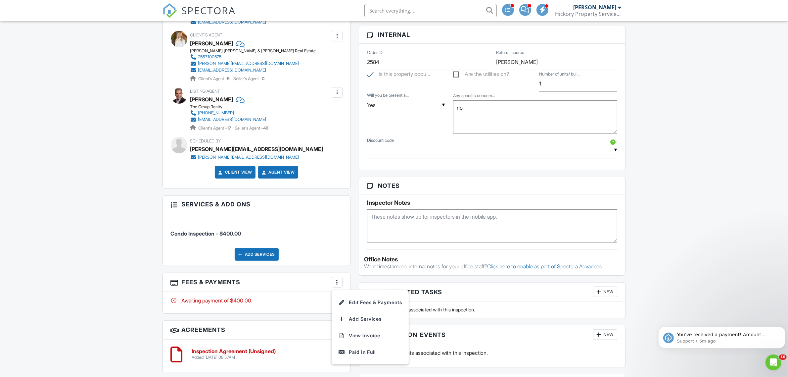
click at [259, 260] on div "Add Services" at bounding box center [257, 254] width 44 height 13
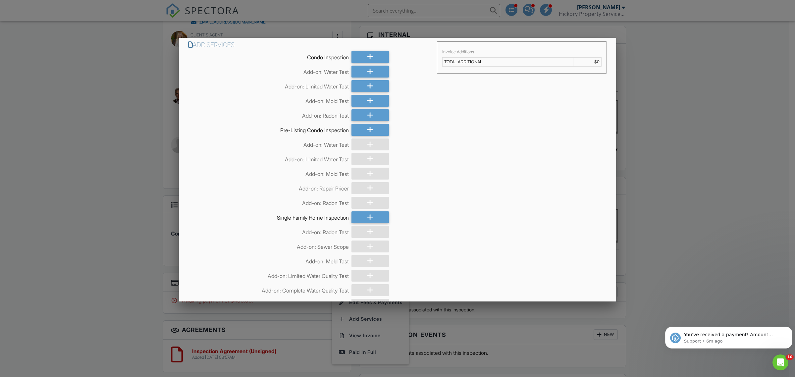
scroll to position [0, 0]
click at [361, 217] on div at bounding box center [369, 219] width 37 height 12
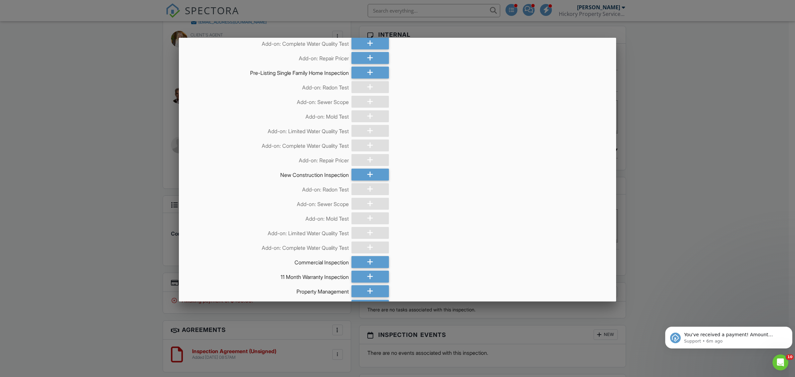
scroll to position [365, 0]
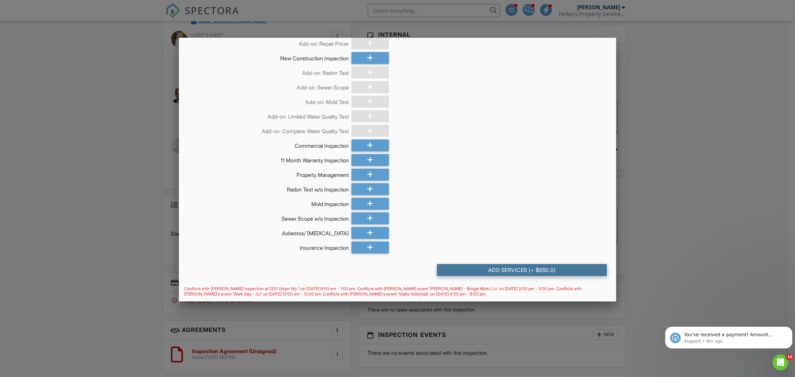
click at [507, 267] on div "Add Services (+ $650.0)" at bounding box center [522, 270] width 170 height 12
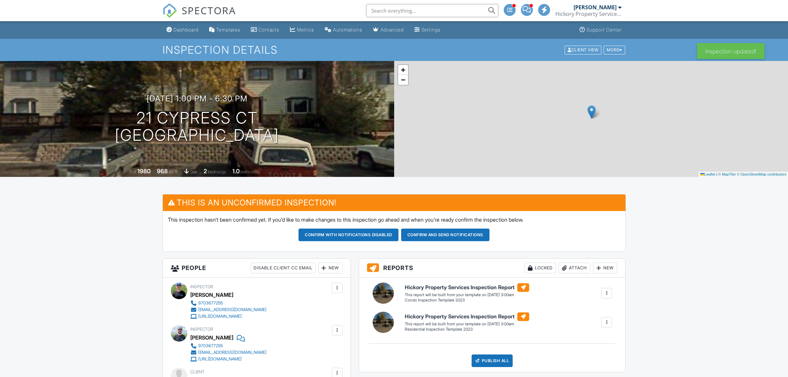
scroll to position [372, 0]
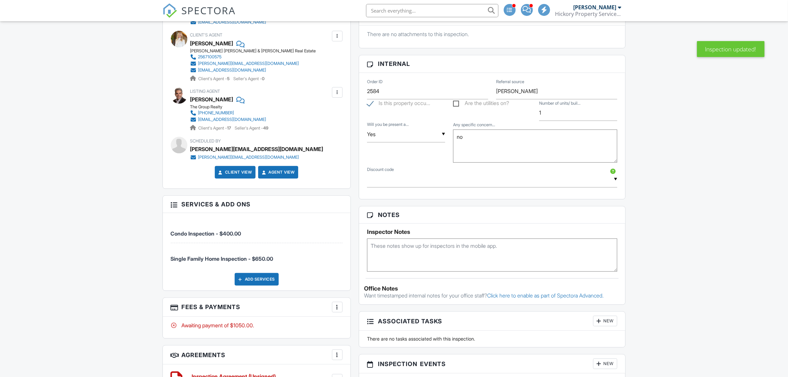
click at [337, 310] on div at bounding box center [337, 307] width 7 height 7
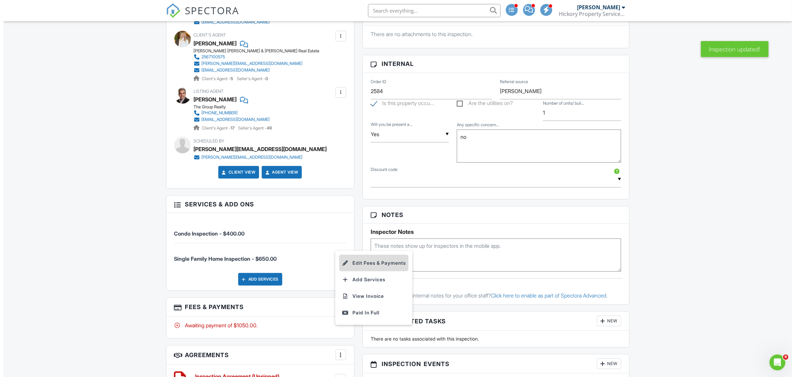
scroll to position [0, 0]
click at [368, 263] on li "Edit Fees & Payments" at bounding box center [370, 263] width 69 height 17
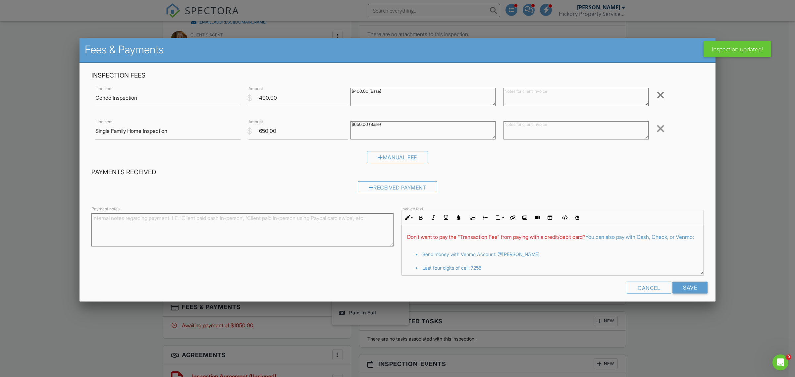
click at [656, 94] on div at bounding box center [660, 95] width 8 height 11
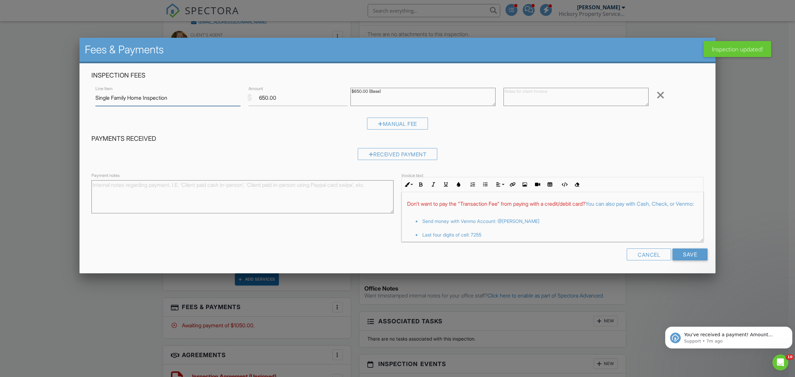
drag, startPoint x: 129, startPoint y: 98, endPoint x: 35, endPoint y: 88, distance: 94.8
click at [35, 88] on body "SPECTORA Brian Hickory Hickory Property Services LLC Role: Inspector Change Rol…" at bounding box center [394, 201] width 788 height 1146
type input "Town Home Inspection"
click at [263, 99] on input "650.00" at bounding box center [297, 98] width 99 height 16
type input "550.00"
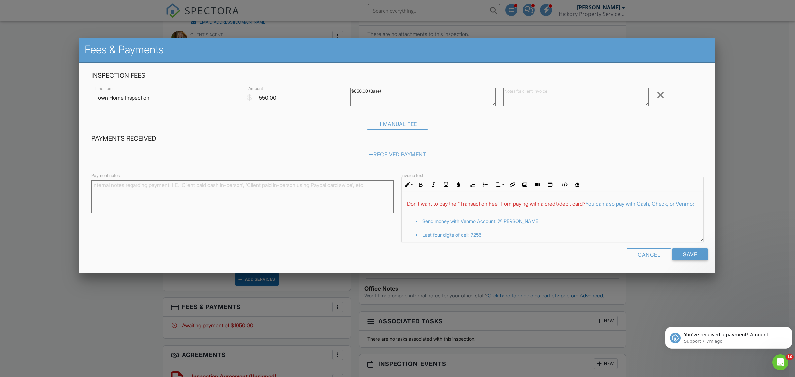
drag, startPoint x: 333, startPoint y: 100, endPoint x: 305, endPoint y: 94, distance: 29.1
click at [305, 94] on div "Line Item Town Home Inspection $ Amount 550.00 $650.00 (Base) Remove" at bounding box center [397, 97] width 612 height 26
click at [307, 92] on input "550.00" at bounding box center [297, 98] width 99 height 16
drag, startPoint x: 384, startPoint y: 91, endPoint x: 326, endPoint y: 80, distance: 58.8
click at [330, 81] on div "Inspection Fees Line Item Condo Inspection $ Amount 400.00 $400.00 (Base) Remov…" at bounding box center [397, 103] width 620 height 64
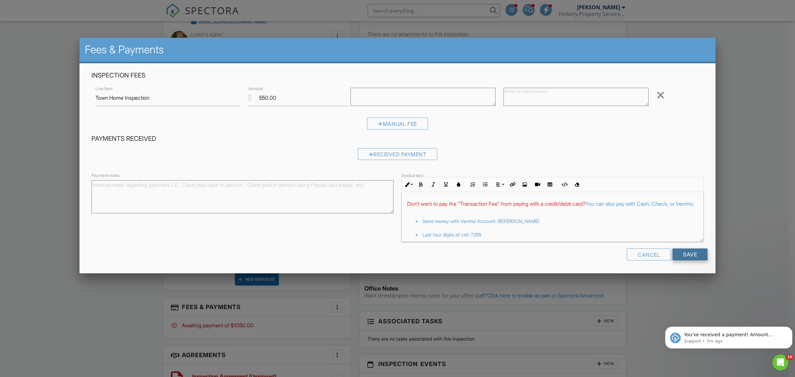
click at [697, 258] on input "Save" at bounding box center [689, 254] width 35 height 12
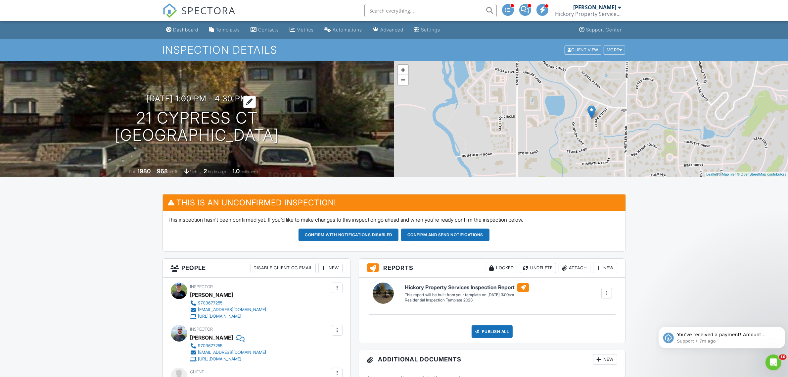
click at [239, 94] on h3 "[DATE] 1:00 pm - 4:30 pm" at bounding box center [196, 98] width 101 height 9
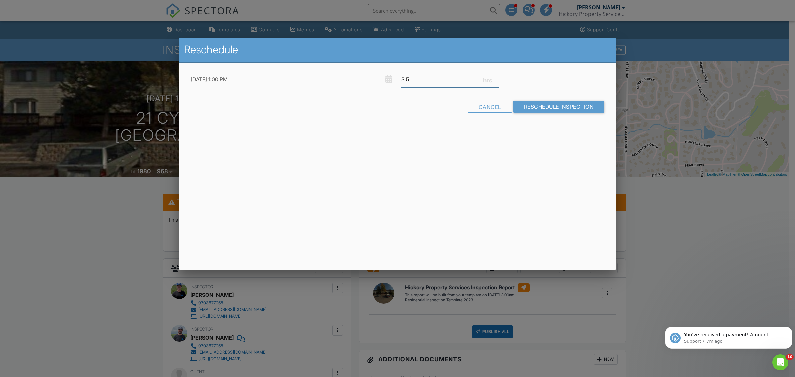
click at [429, 77] on input "3.5" at bounding box center [449, 79] width 97 height 16
type input "3"
click at [572, 113] on input "Reschedule Inspection" at bounding box center [558, 107] width 91 height 12
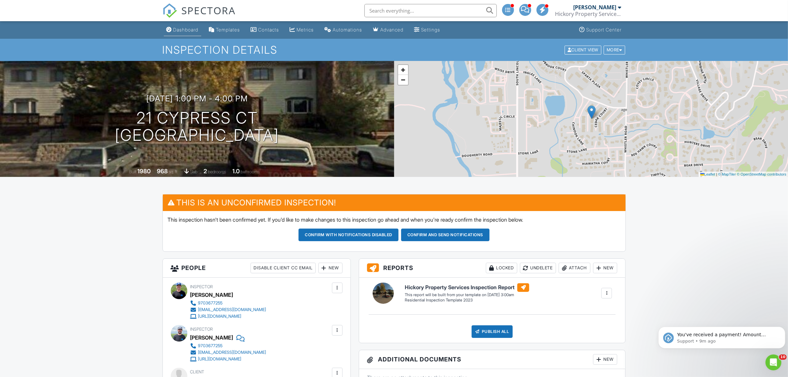
click at [183, 30] on div "Dashboard" at bounding box center [185, 30] width 25 height 6
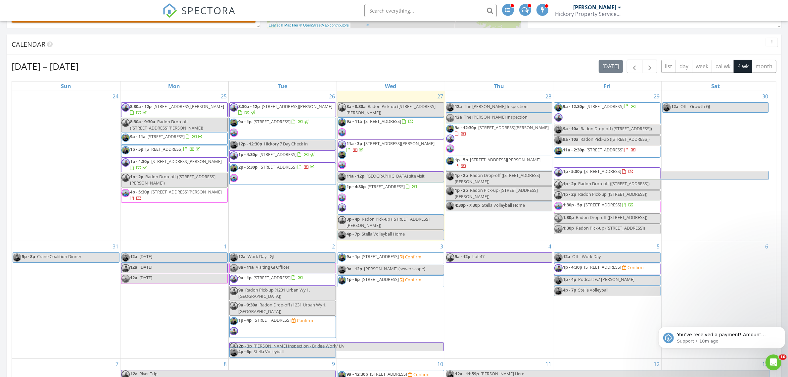
click at [619, 208] on span "[STREET_ADDRESS]" at bounding box center [603, 205] width 37 height 6
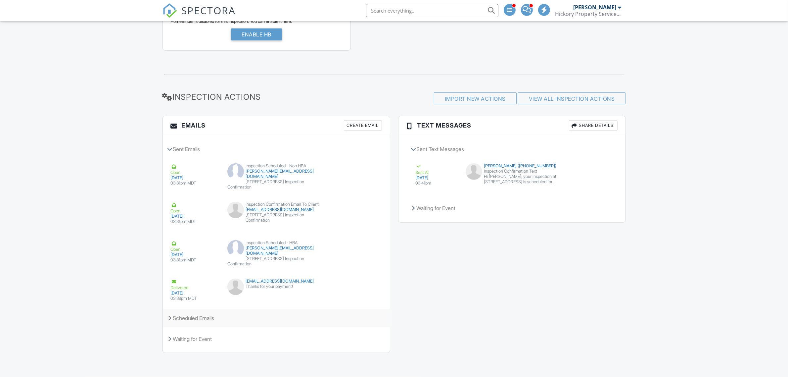
click at [208, 318] on div "Scheduled Emails" at bounding box center [276, 318] width 227 height 18
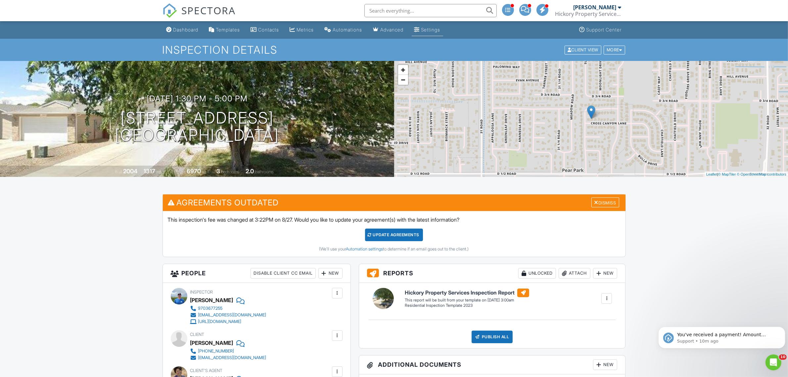
click at [429, 29] on link "Settings" at bounding box center [427, 30] width 31 height 12
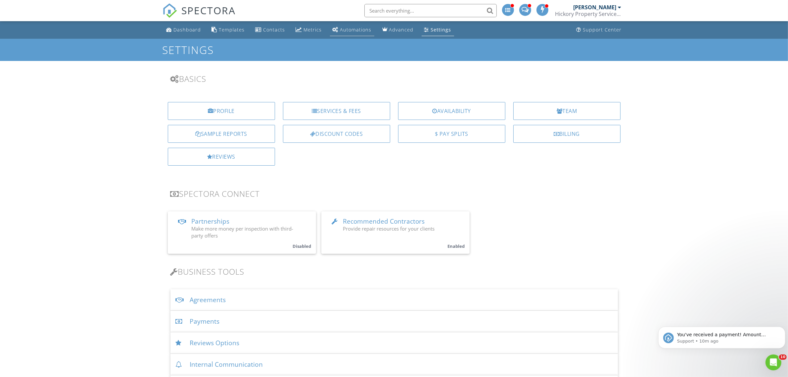
click at [355, 27] on div "Automations" at bounding box center [355, 29] width 31 height 6
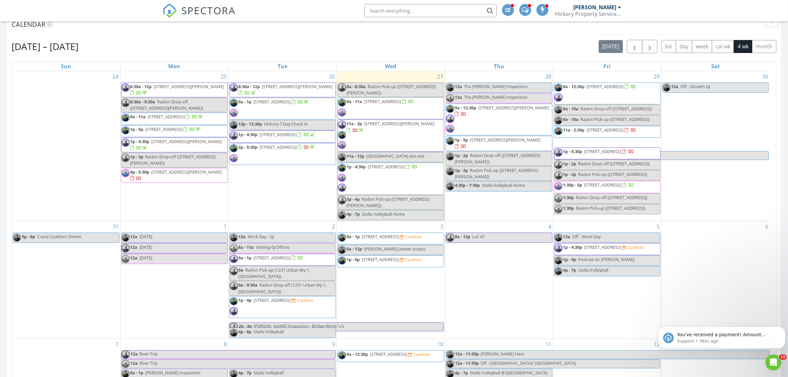
scroll to position [41, 0]
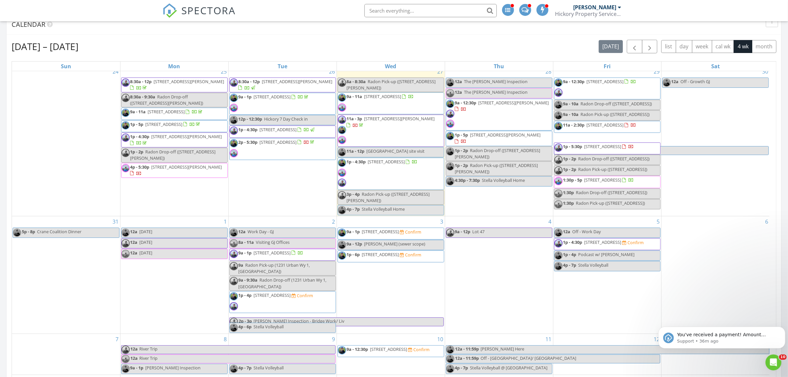
click at [399, 252] on span "2711 Bronc Buster Loop, Steamboat Springs 80487" at bounding box center [380, 254] width 37 height 6
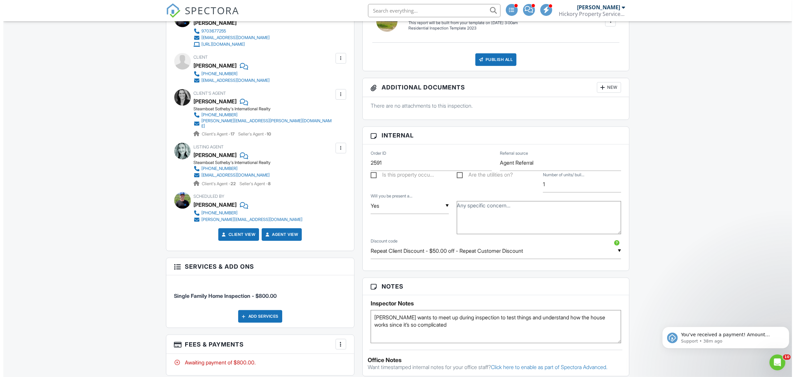
scroll to position [270, 0]
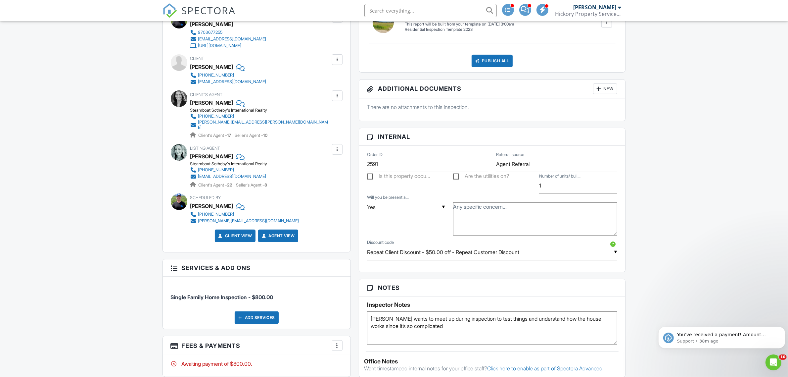
click at [262, 315] on div "Add Services" at bounding box center [257, 317] width 44 height 13
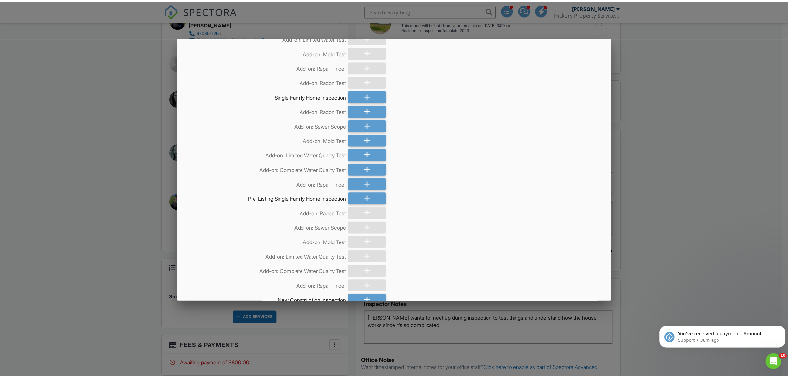
scroll to position [124, 0]
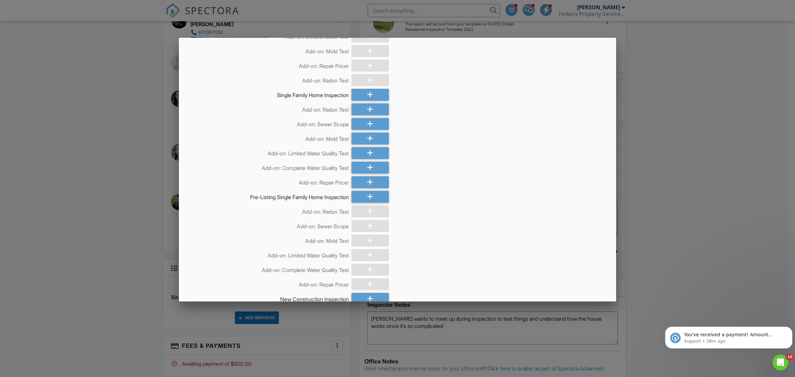
click at [104, 176] on div at bounding box center [397, 202] width 795 height 471
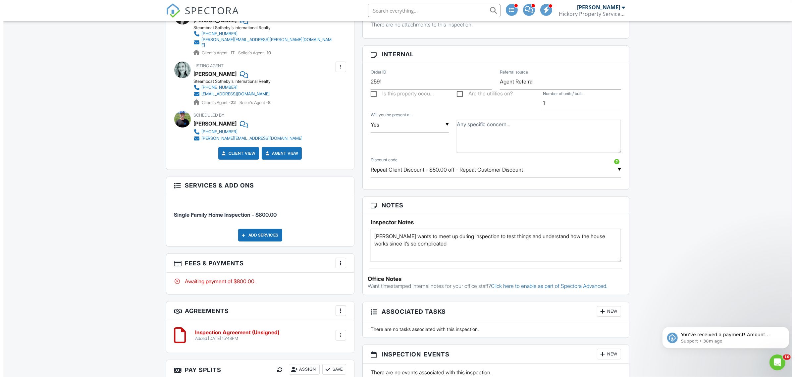
scroll to position [353, 0]
click at [336, 260] on div at bounding box center [337, 262] width 7 height 7
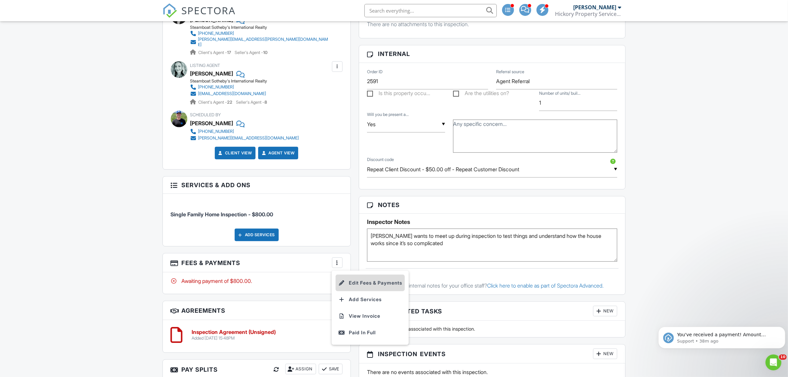
click at [384, 281] on li "Edit Fees & Payments" at bounding box center [370, 282] width 69 height 17
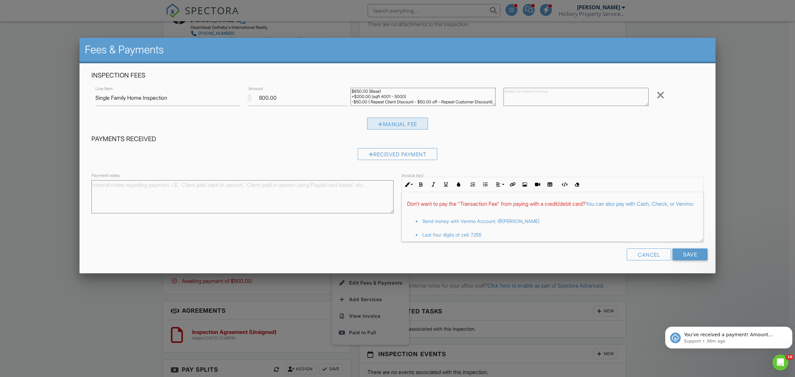
click at [395, 126] on div "Manual Fee" at bounding box center [397, 124] width 61 height 12
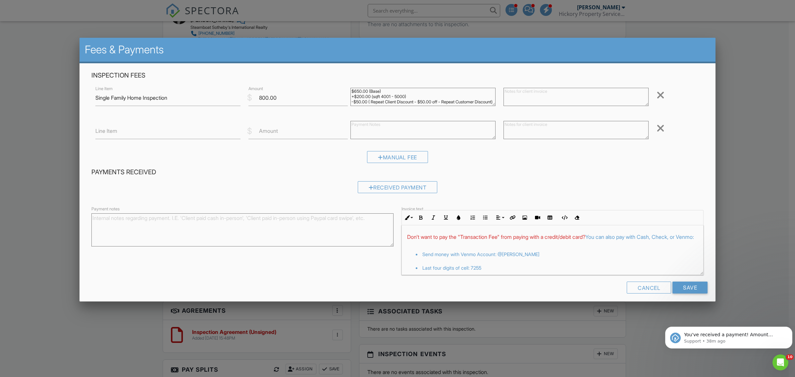
click at [656, 127] on div at bounding box center [660, 128] width 8 height 11
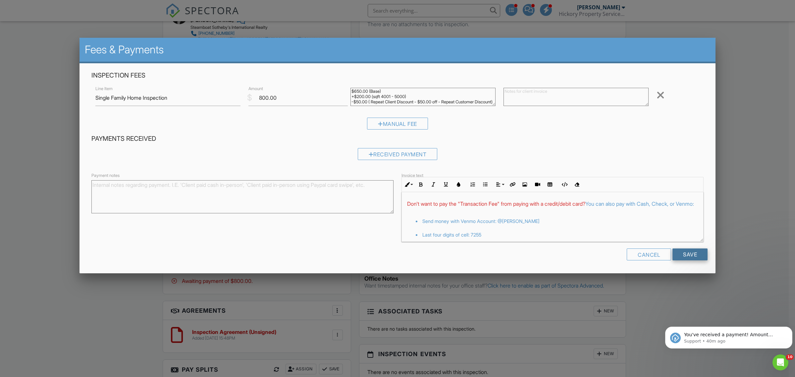
click at [704, 257] on input "Save" at bounding box center [689, 254] width 35 height 12
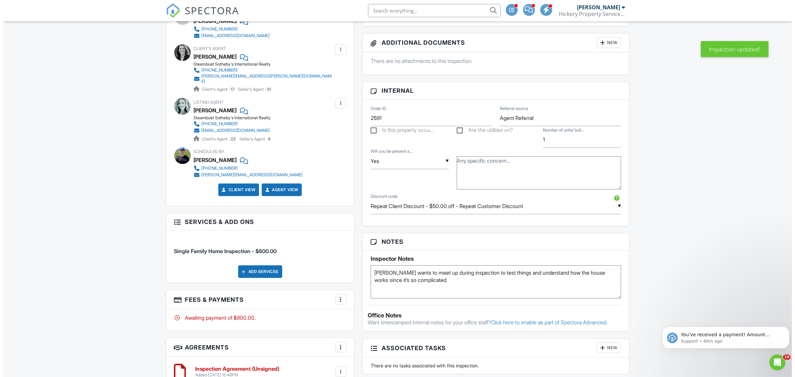
scroll to position [331, 0]
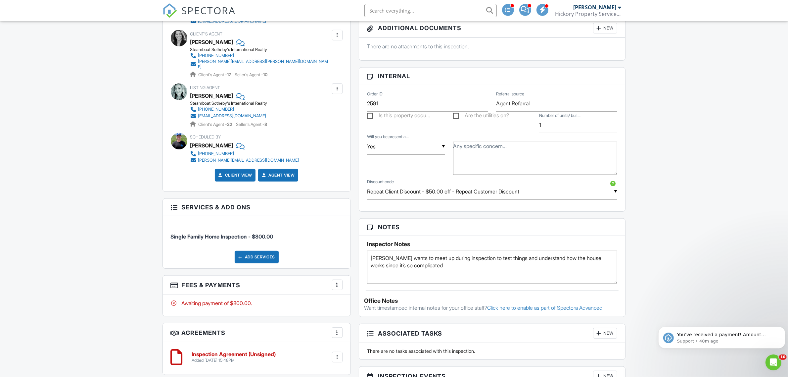
click at [335, 282] on div at bounding box center [337, 284] width 7 height 7
click at [373, 302] on li "Edit Fees & Payments" at bounding box center [370, 305] width 69 height 17
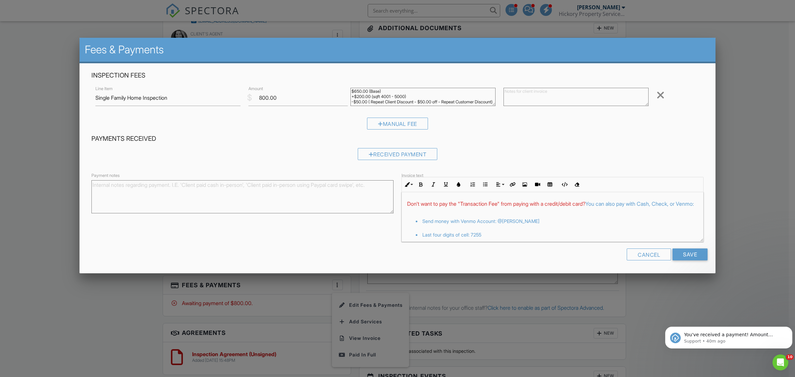
click at [356, 100] on textarea "$650.00 (Base) +$200.00 (sqft 4001 - 5000) -$50.00 ( Repeat Client Discount - $…" at bounding box center [422, 97] width 145 height 18
click at [429, 103] on textarea "$650.00 (Base) +$200.00 (sqft 4001 - 5000) -$50.00 ( Repeat Client Discount - $…" at bounding box center [422, 97] width 145 height 18
click at [424, 100] on textarea "$650.00 (Base) +$200.00 (sqft 4001 - 5000) -$50.00 ( Repeat Client Discount - $…" at bounding box center [422, 97] width 145 height 18
drag, startPoint x: 386, startPoint y: 100, endPoint x: 398, endPoint y: 96, distance: 11.8
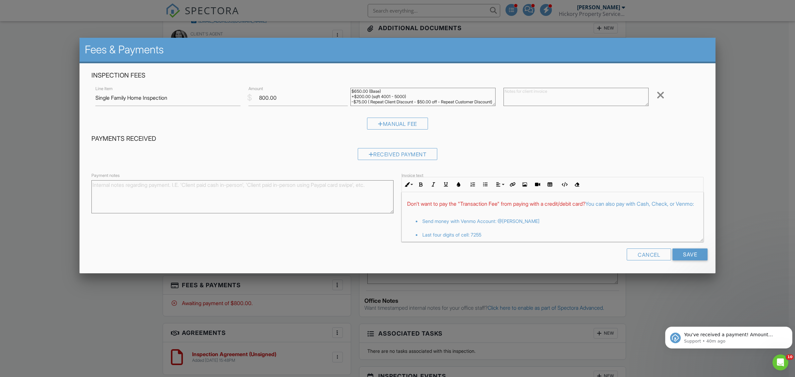
click at [398, 97] on textarea "$650.00 (Base) +$200.00 (sqft 4001 - 5000) -$50.00 ( Repeat Client Discount - $…" at bounding box center [422, 97] width 145 height 18
click at [395, 103] on textarea "$650.00 (Base) +$200.00 (sqft 4001 - 5000) -$50.00 ( Repeat Client Discount - $…" at bounding box center [422, 97] width 145 height 18
click at [390, 97] on textarea "$650.00 (Base) +$200.00 (sqft 4001 - 5000) -$50.00 ( Repeat Client Discount - $…" at bounding box center [422, 97] width 145 height 18
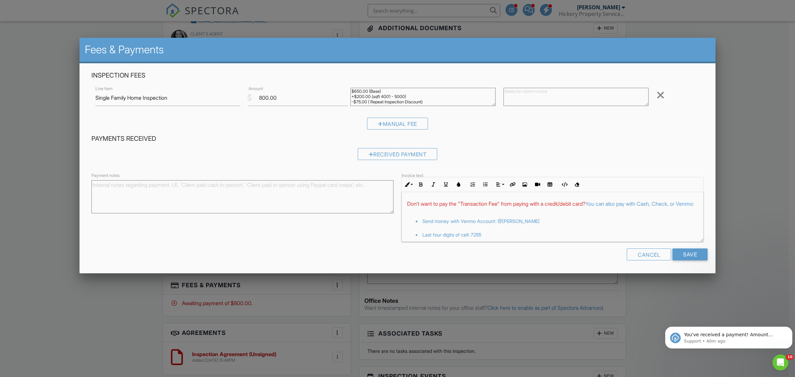
type textarea "$650.00 (Base) +$200.00 (sqft 4001 - 5000) -$75.00 ( Repeat Inspection Discount)"
click at [264, 98] on input "800.00" at bounding box center [297, 98] width 99 height 16
type input "750.00"
click at [690, 251] on input "Save" at bounding box center [689, 254] width 35 height 12
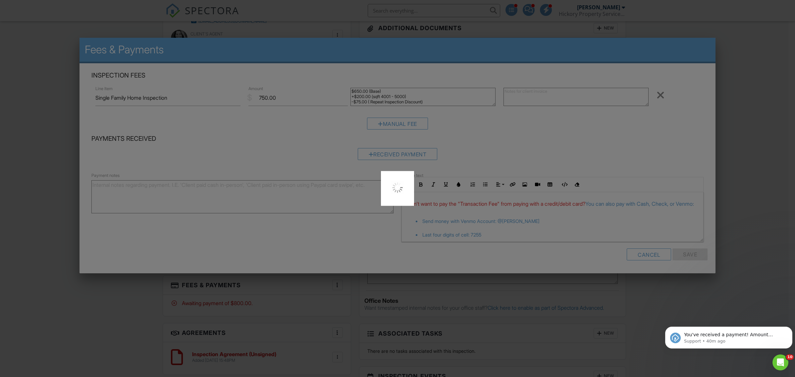
click at [728, 209] on div at bounding box center [397, 188] width 795 height 377
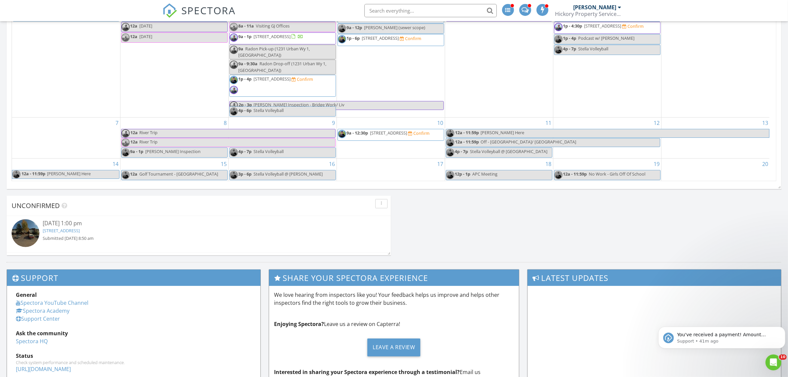
scroll to position [579, 0]
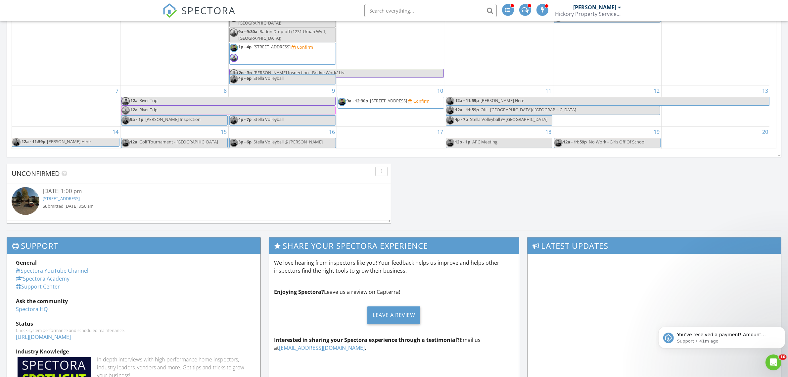
click at [254, 113] on span "River Trip" at bounding box center [237, 110] width 196 height 8
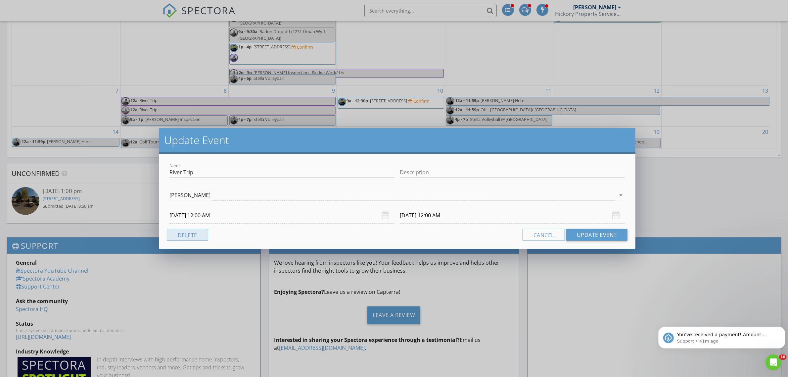
click at [193, 234] on button "Delete" at bounding box center [187, 235] width 41 height 12
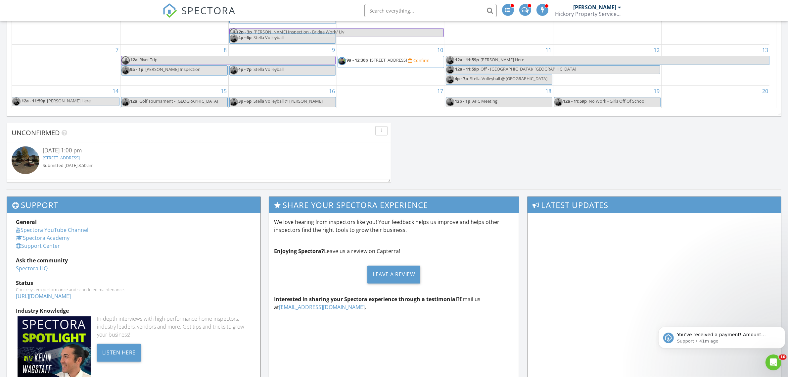
scroll to position [0, 0]
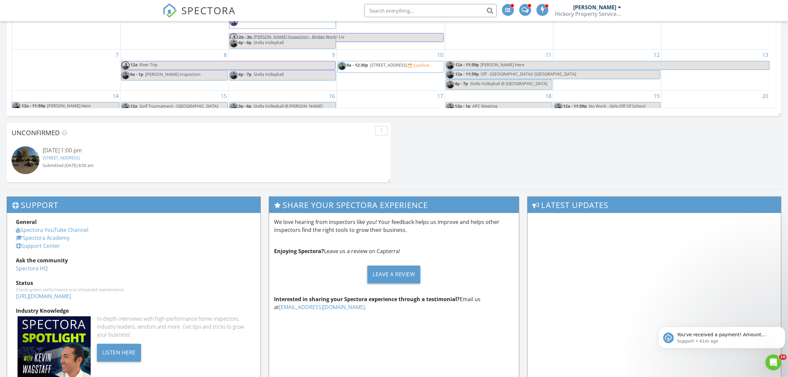
click at [161, 70] on span "River Trip" at bounding box center [237, 65] width 196 height 8
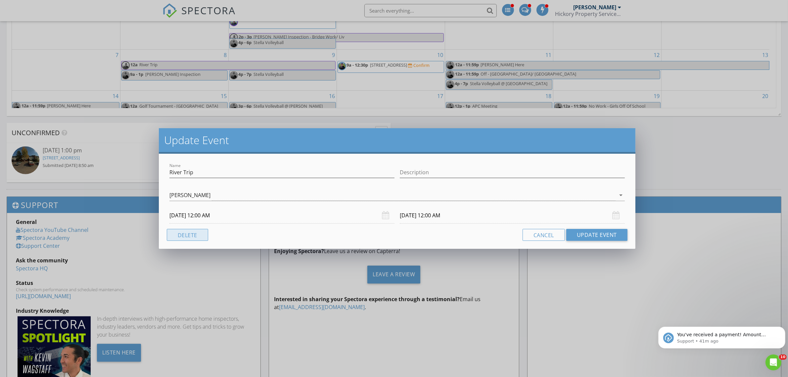
drag, startPoint x: 195, startPoint y: 235, endPoint x: 174, endPoint y: 150, distance: 87.4
click at [195, 234] on button "Delete" at bounding box center [187, 235] width 41 height 12
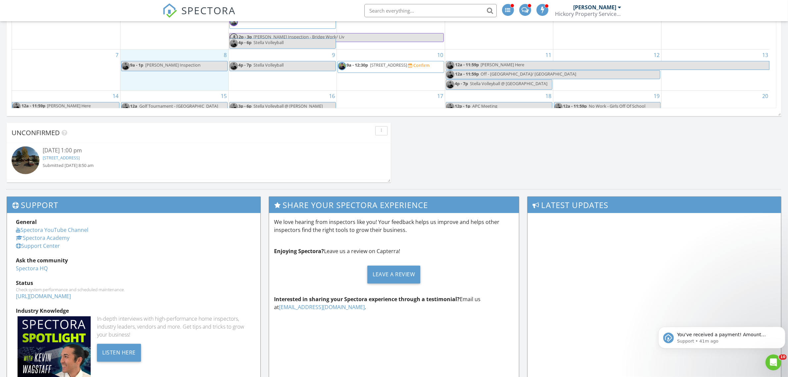
click at [171, 89] on div "8 9a - 1p Doug Inspection" at bounding box center [175, 70] width 108 height 41
click at [175, 61] on link "Inspection" at bounding box center [174, 60] width 34 height 11
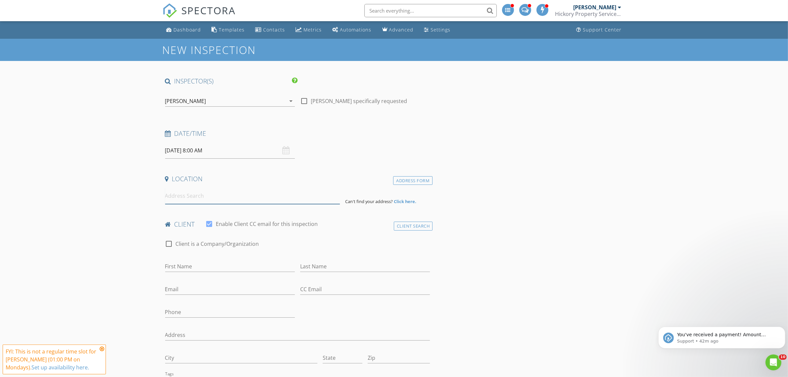
click at [220, 196] on input at bounding box center [252, 196] width 175 height 16
paste input "[STREET_ADDRESS]"
type input "[STREET_ADDRESS]"
click at [199, 146] on input "09/08/2025 8:00 AM" at bounding box center [230, 150] width 130 height 16
type input "09"
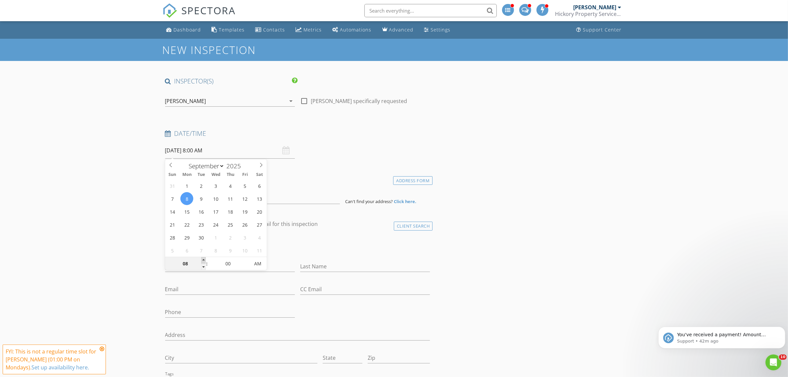
type input "[DATE] 9:00 AM"
click at [203, 260] on span at bounding box center [203, 260] width 5 height 7
click at [223, 265] on input "First Name" at bounding box center [230, 266] width 130 height 11
type input "[PERSON_NAME]"
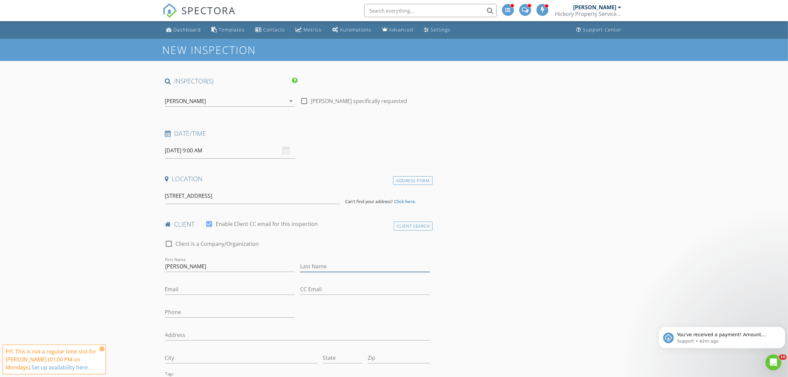
click at [325, 267] on input "Last Name" at bounding box center [365, 266] width 130 height 11
type input "J"
type input "Houchin"
paste input "jmhouchin3@gmail.com"
type input "jmhouchin3@gmail.com"
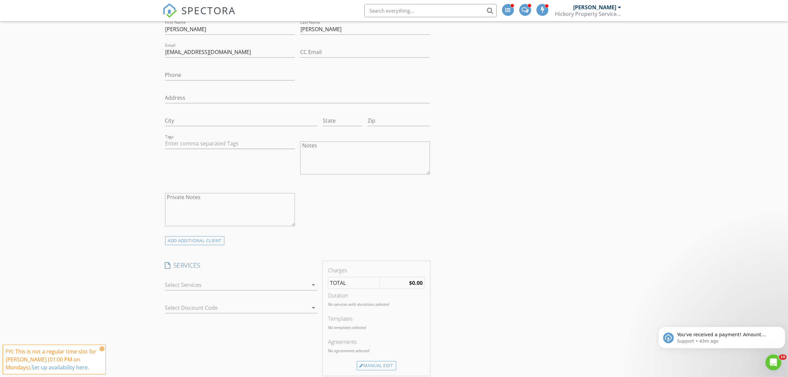
scroll to position [248, 0]
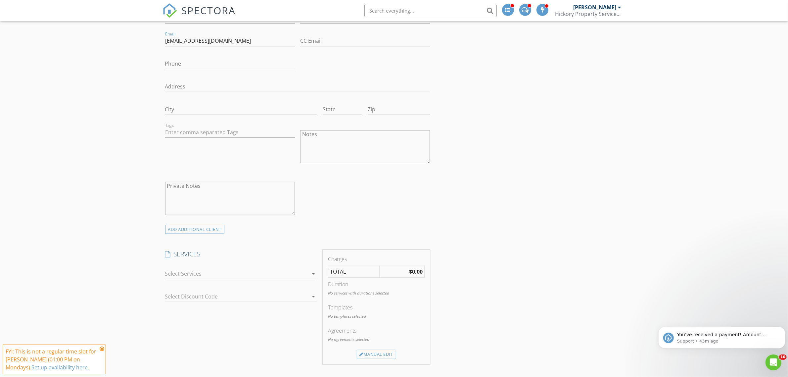
click at [219, 273] on div at bounding box center [236, 273] width 143 height 11
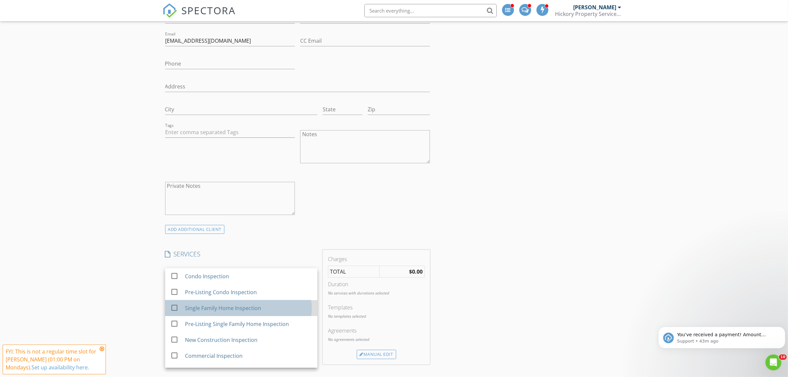
click at [203, 304] on div "Single Family Home Inspection" at bounding box center [248, 307] width 127 height 13
checkbox input "true"
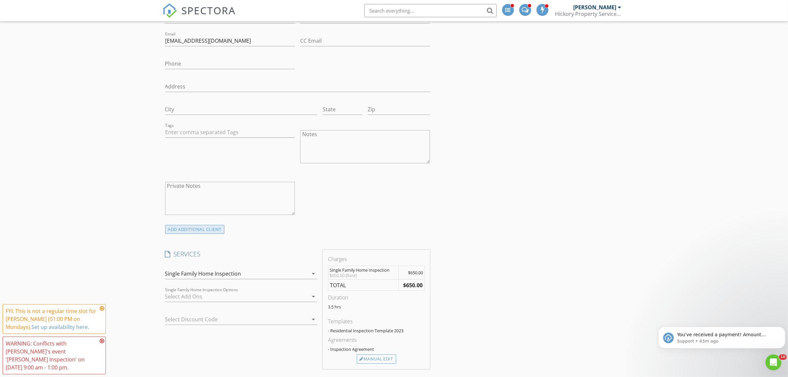
click at [199, 232] on div "ADD ADDITIONAL client" at bounding box center [195, 229] width 60 height 9
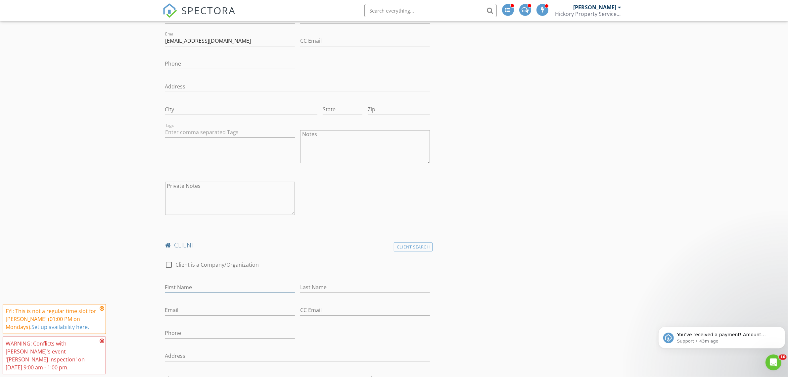
click at [202, 288] on input "First Name" at bounding box center [230, 287] width 130 height 11
type input "Lori"
type input "Houchin"
paste input "lorihouchin@gmail.com"
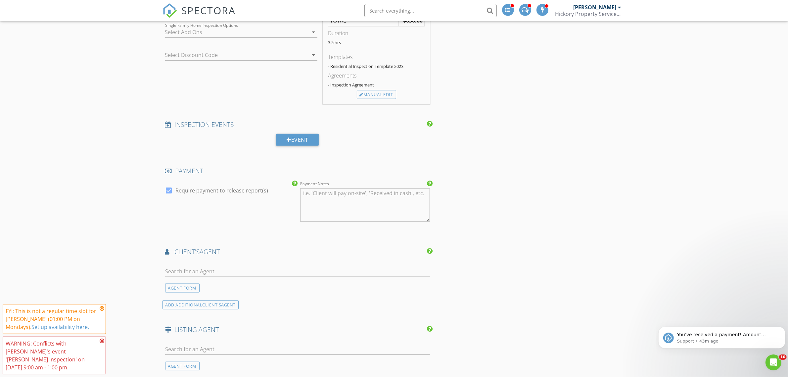
scroll to position [786, 0]
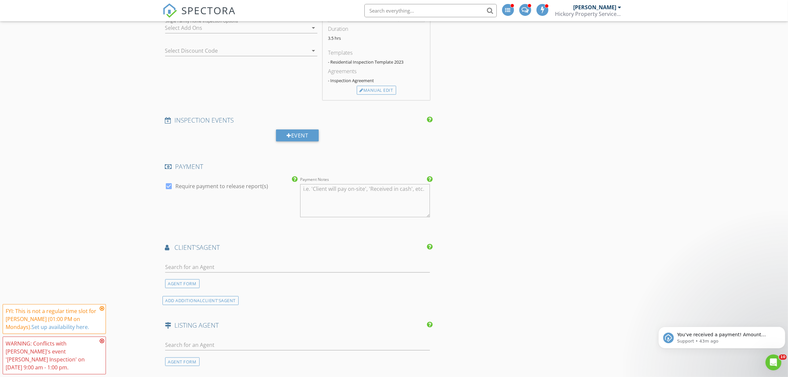
type input "lorihouchin@gmail.com"
click at [209, 264] on input "text" at bounding box center [297, 267] width 265 height 11
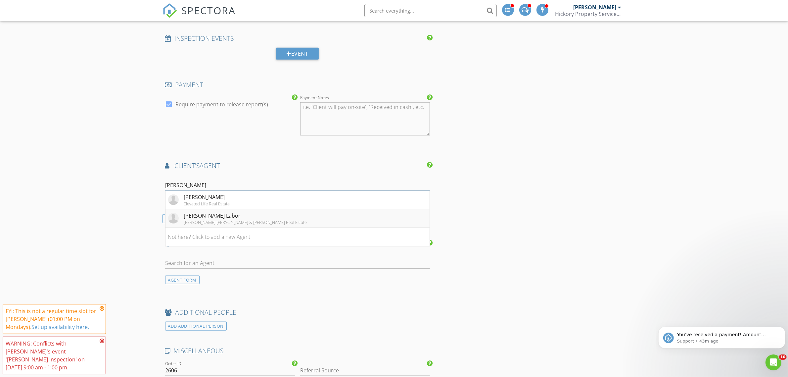
scroll to position [869, 0]
type input "Doug"
click at [217, 213] on div "Doug Labor" at bounding box center [245, 215] width 123 height 8
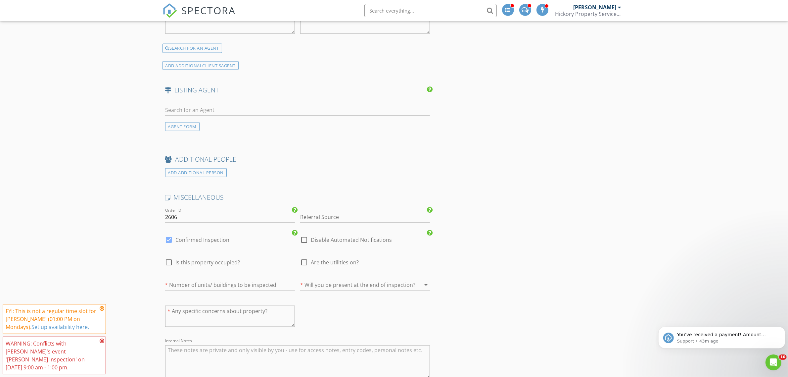
scroll to position [1200, 0]
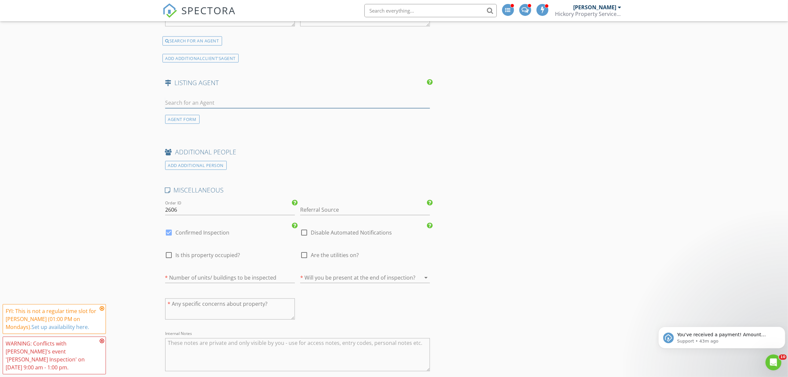
click at [215, 99] on input "text" at bounding box center [297, 102] width 265 height 11
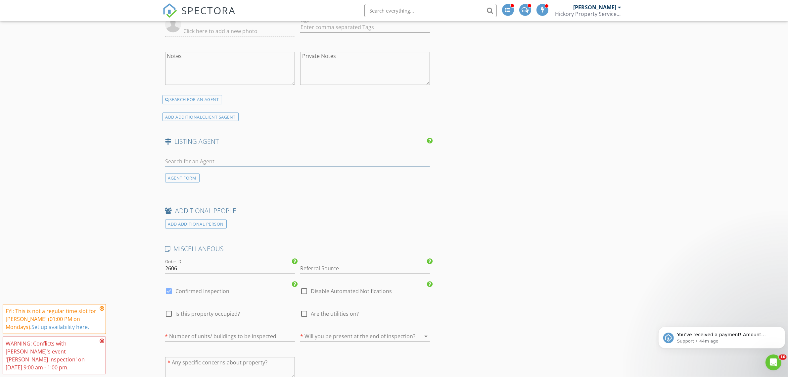
scroll to position [1159, 0]
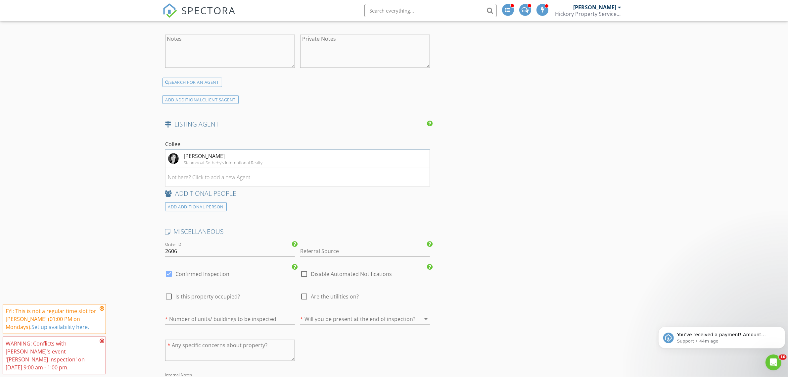
type input "Collee"
click at [177, 160] on img at bounding box center [173, 158] width 11 height 11
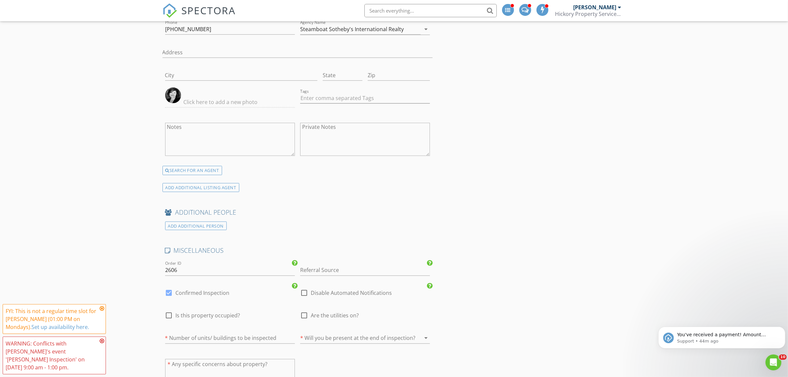
scroll to position [1324, 0]
click at [214, 290] on label "Confirmed Inspection" at bounding box center [203, 289] width 54 height 7
checkbox input "false"
checkbox input "true"
click at [322, 270] on input "Referral Source" at bounding box center [365, 266] width 130 height 11
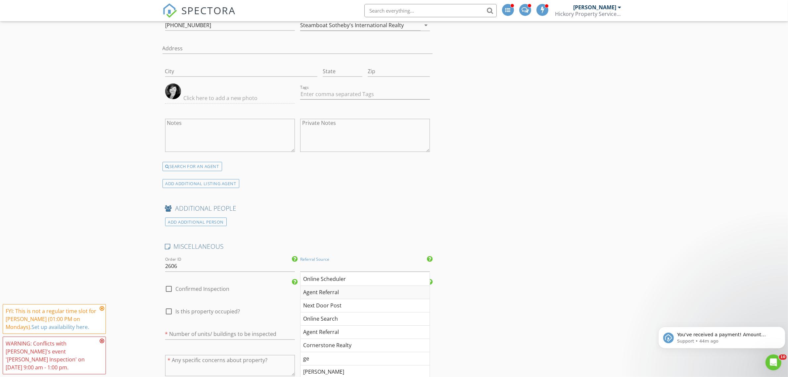
click at [340, 292] on div "Agent Referral" at bounding box center [365, 292] width 129 height 13
type input "Agent Referral"
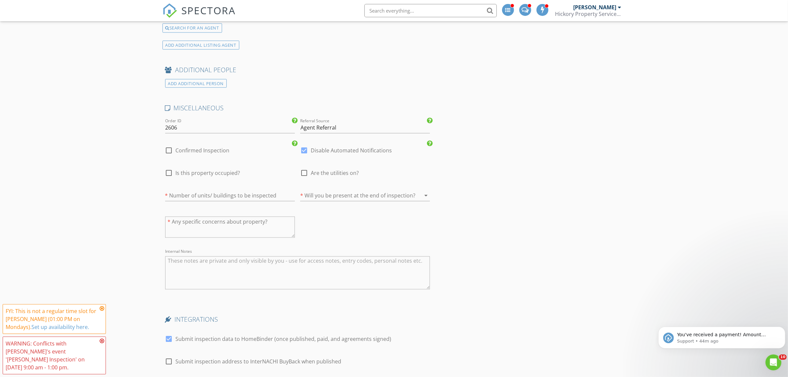
scroll to position [1490, 0]
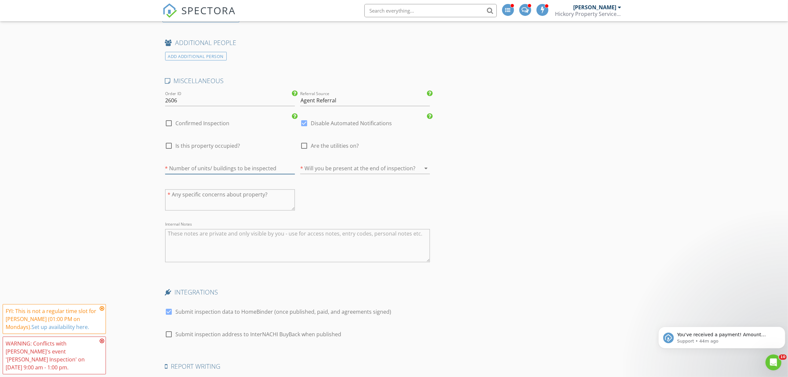
click at [192, 169] on input "number" at bounding box center [230, 168] width 130 height 11
type input "1"
click at [338, 171] on div at bounding box center [355, 168] width 111 height 11
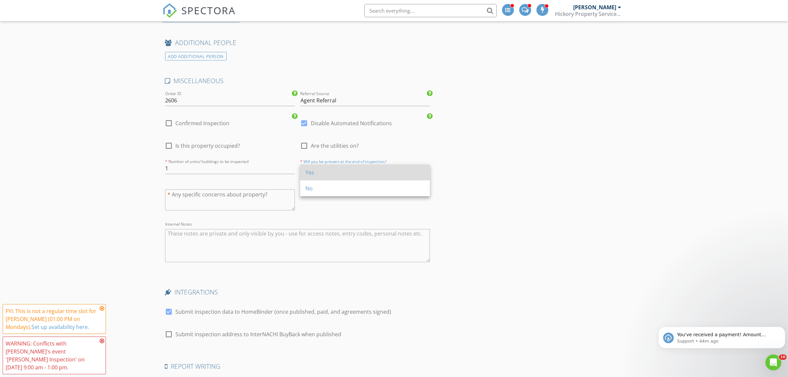
click at [330, 174] on div "Yes" at bounding box center [365, 173] width 119 height 8
click at [229, 249] on textarea "Internal Notes" at bounding box center [297, 245] width 265 height 33
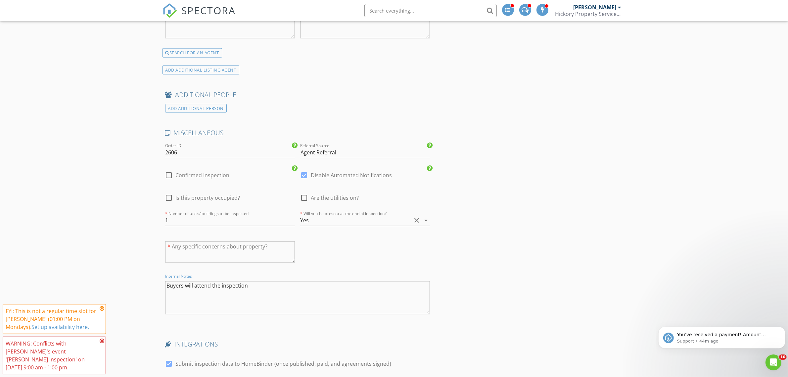
scroll to position [1328, 0]
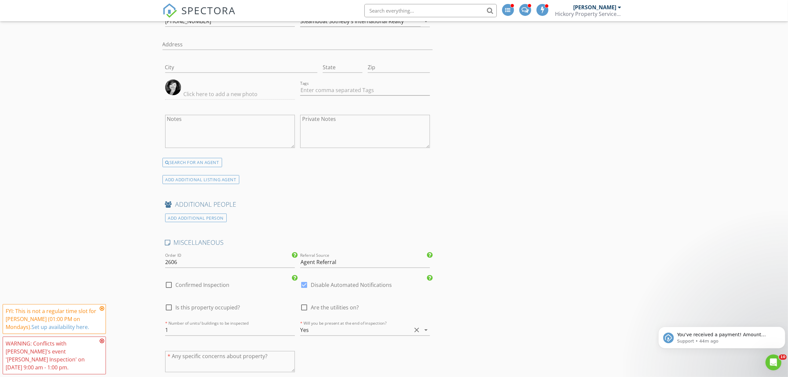
type textarea "Buyers will attend the inspection"
click at [101, 311] on icon at bounding box center [102, 308] width 5 height 5
click at [103, 345] on div "WARNING: Conflicts with Brian Hickory's event 'Doug Inspection' on 09/08/2025 9…" at bounding box center [54, 355] width 103 height 38
click at [103, 343] on icon at bounding box center [102, 340] width 5 height 5
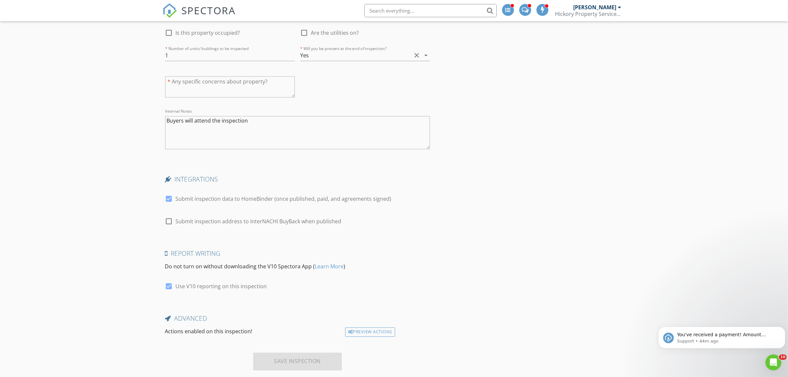
scroll to position [1618, 0]
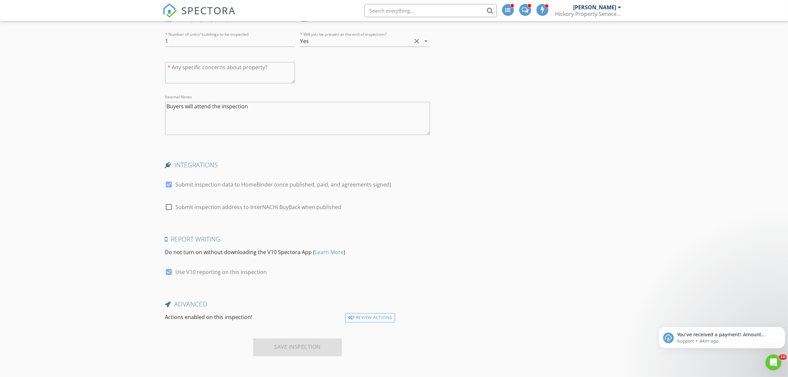
click at [310, 347] on div "Save Inspection" at bounding box center [297, 347] width 89 height 18
click at [784, 327] on icon "Dismiss notification" at bounding box center [783, 328] width 2 height 2
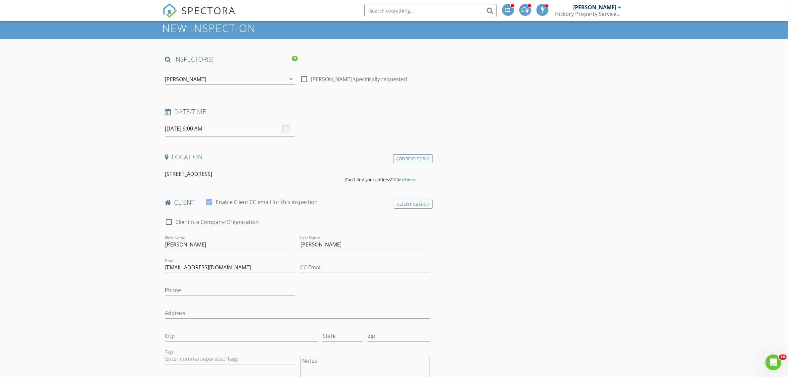
scroll to position [0, 0]
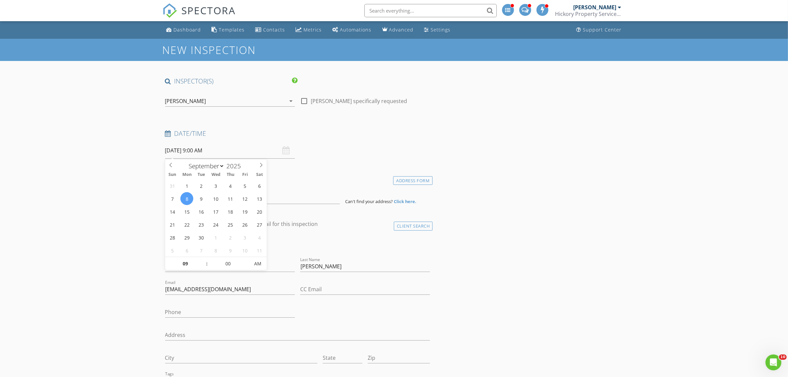
click at [191, 151] on input "09/08/2025 9:00 AM" at bounding box center [230, 150] width 130 height 16
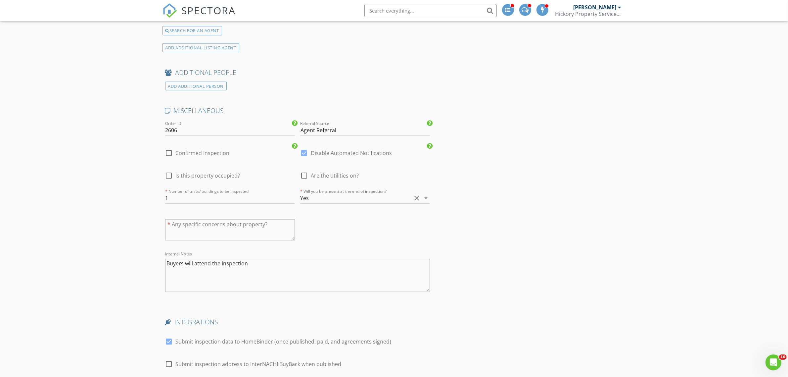
scroll to position [1448, 0]
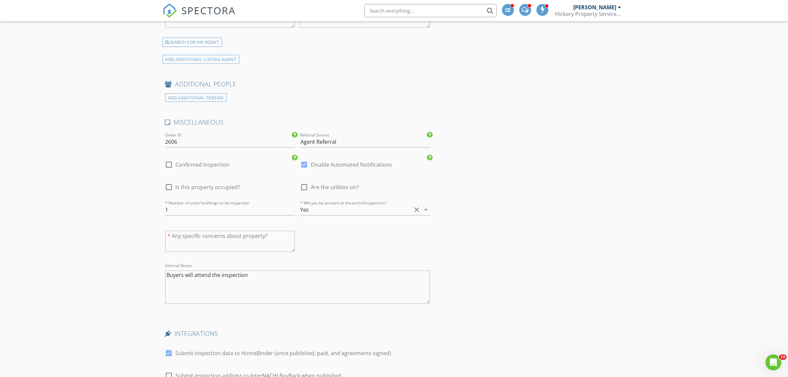
click at [303, 164] on div at bounding box center [304, 164] width 11 height 11
click at [304, 166] on div at bounding box center [304, 164] width 11 height 11
click at [178, 168] on label "Confirmed Inspection" at bounding box center [203, 165] width 54 height 7
click at [190, 168] on label "Confirmed Inspection" at bounding box center [203, 165] width 54 height 7
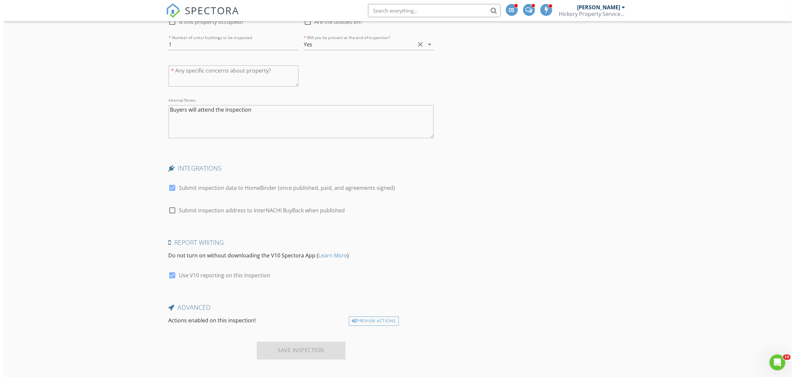
scroll to position [1618, 0]
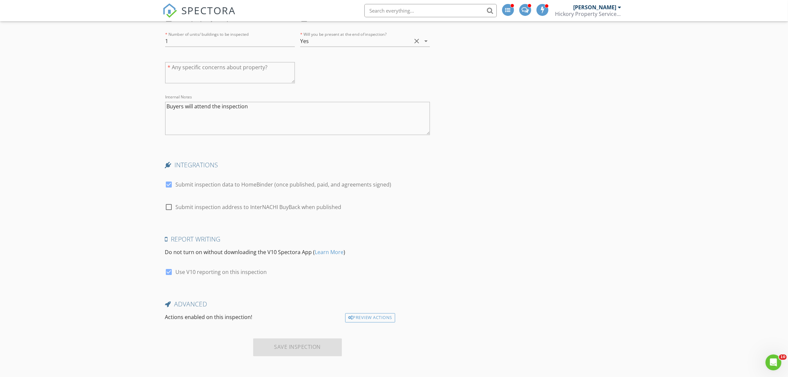
click at [288, 348] on div "Save Inspection" at bounding box center [297, 347] width 89 height 18
click at [204, 317] on div "Actions enabled on this inspection!" at bounding box center [253, 317] width 180 height 9
click at [373, 314] on div "Preview Actions" at bounding box center [370, 317] width 50 height 9
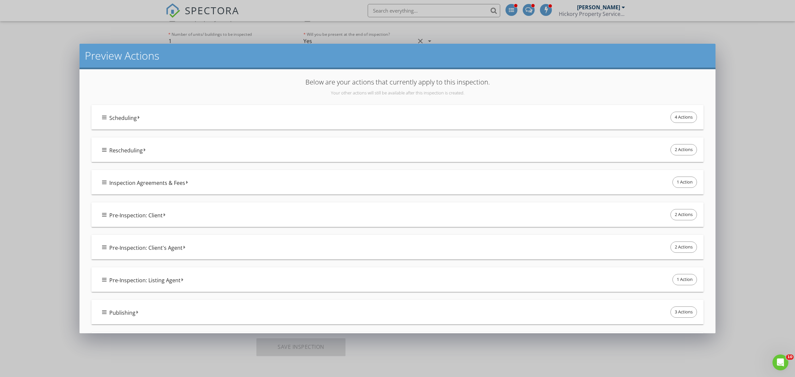
click at [138, 116] on icon at bounding box center [139, 117] width 2 height 5
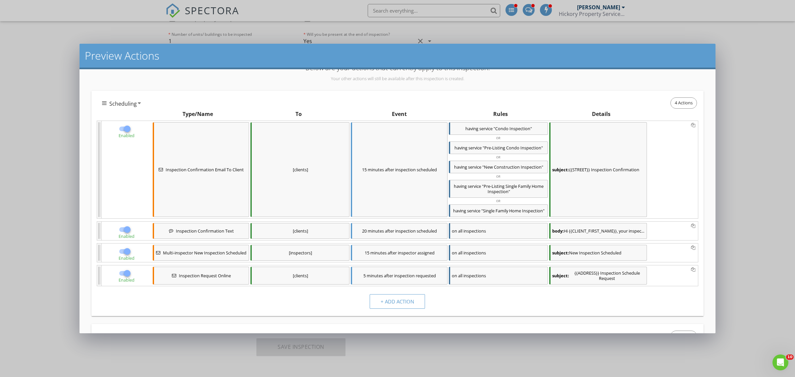
scroll to position [0, 0]
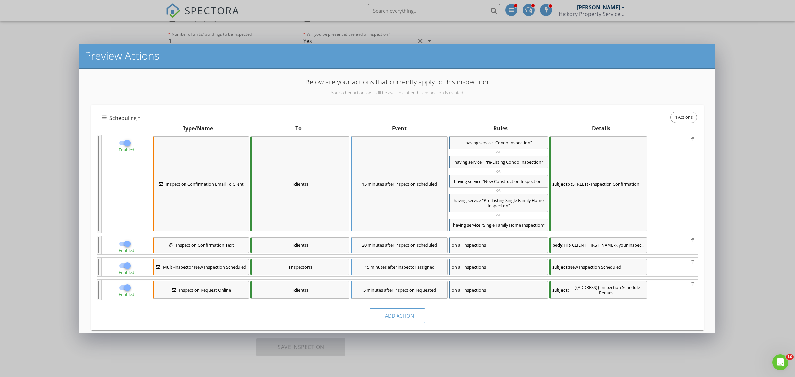
click at [138, 118] on icon at bounding box center [139, 117] width 3 height 5
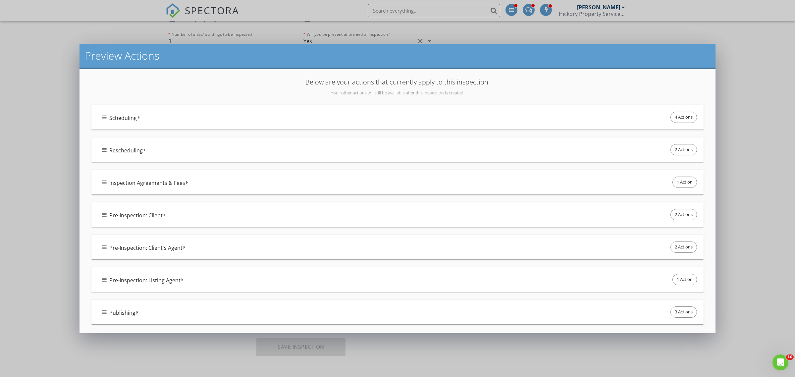
click at [181, 247] on div "Pre-Inspection: Client's Agent 2 Actions" at bounding box center [400, 247] width 596 height 14
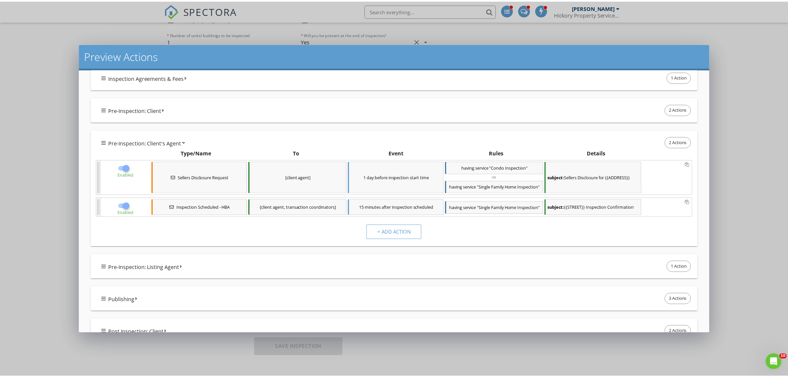
scroll to position [124, 0]
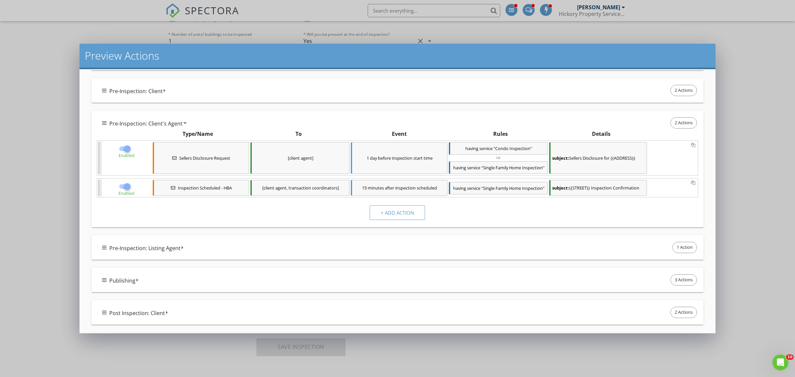
click at [55, 188] on div "Preview Actions Below are your actions that currently apply to this inspection.…" at bounding box center [397, 188] width 795 height 377
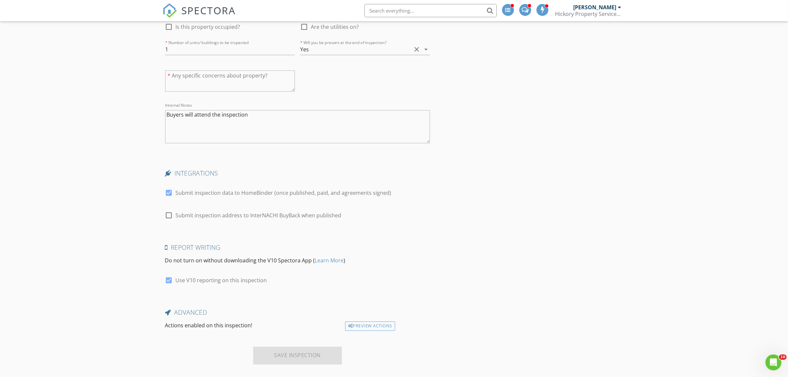
scroll to position [1411, 0]
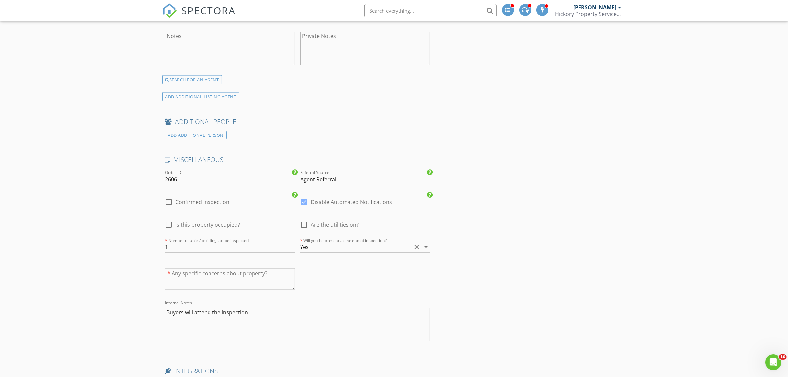
click at [180, 203] on label "Confirmed Inspection" at bounding box center [203, 202] width 54 height 7
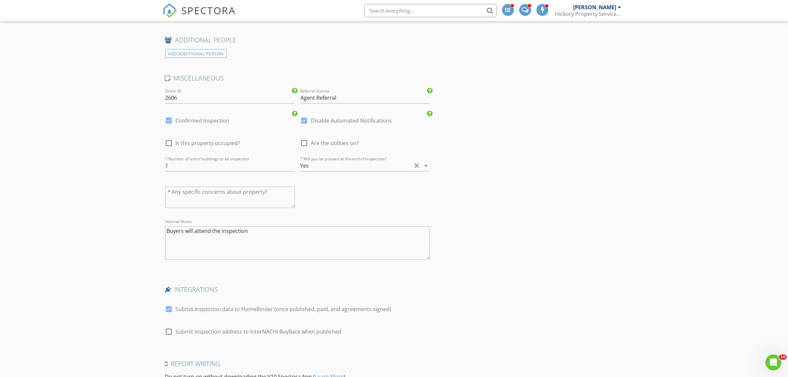
scroll to position [1370, 0]
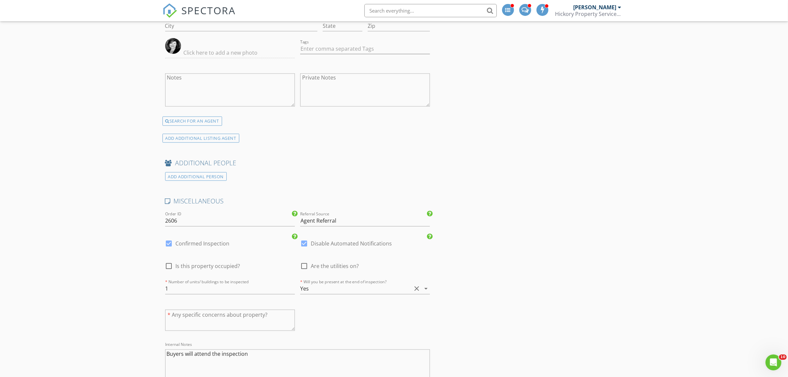
click at [189, 247] on label "Confirmed Inspection" at bounding box center [203, 243] width 54 height 7
checkbox input "false"
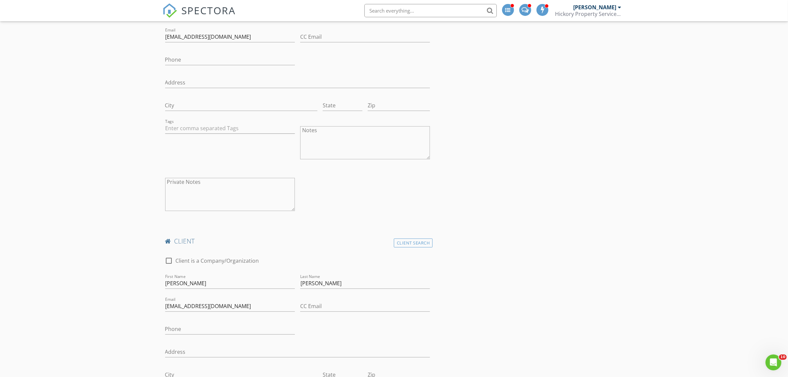
scroll to position [0, 0]
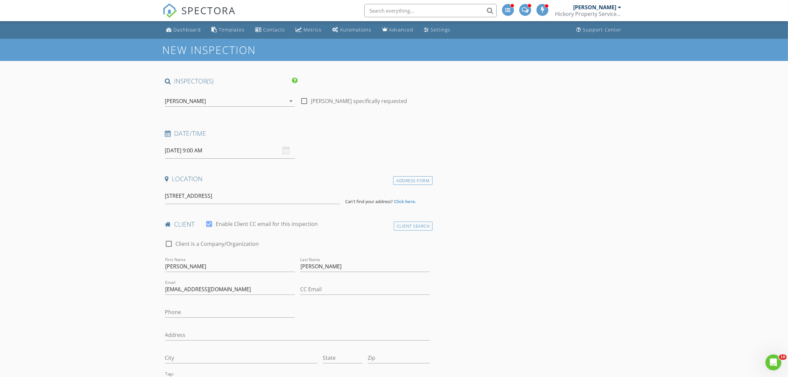
click at [265, 103] on div "[PERSON_NAME]" at bounding box center [225, 101] width 121 height 11
click at [242, 194] on input "2947 Mountaineer Circle" at bounding box center [252, 196] width 175 height 16
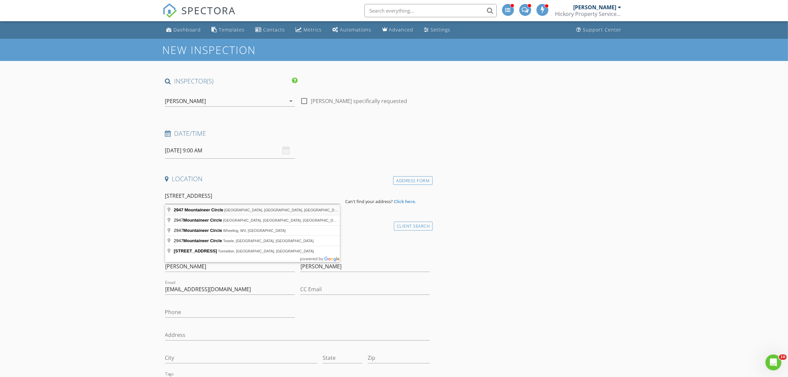
type input "2947 Mountaineer Circle, Steamboat Springs, CO, USA"
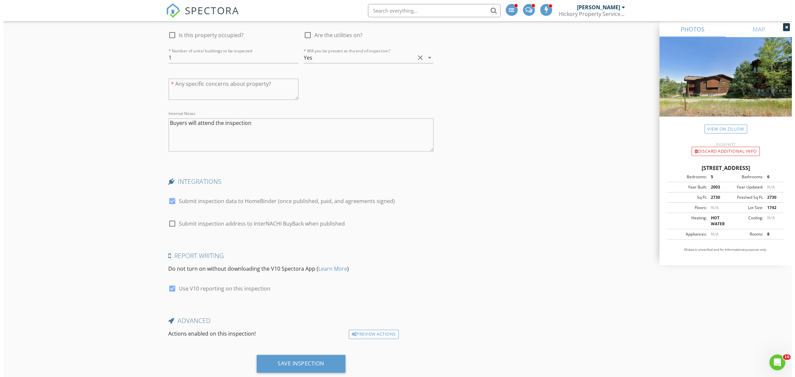
scroll to position [1759, 0]
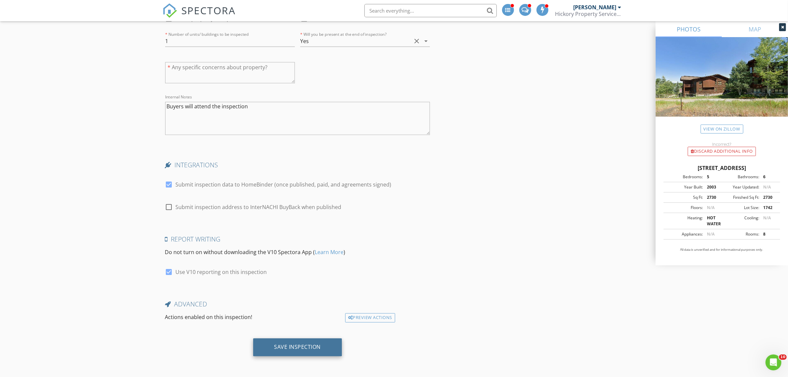
click at [302, 349] on div "Save Inspection" at bounding box center [297, 346] width 47 height 7
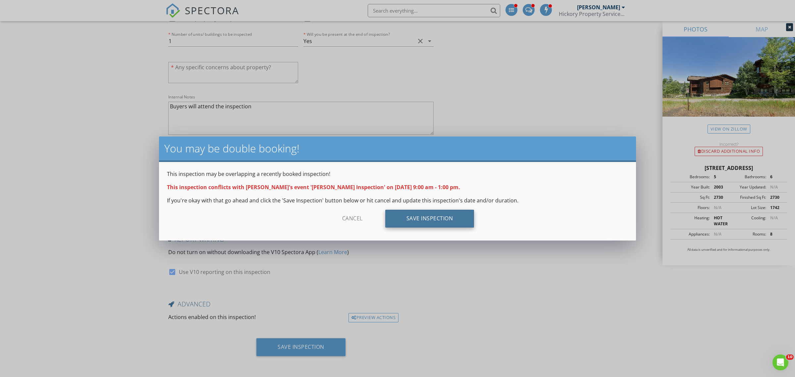
click at [446, 225] on div "Save Inspection" at bounding box center [429, 219] width 89 height 18
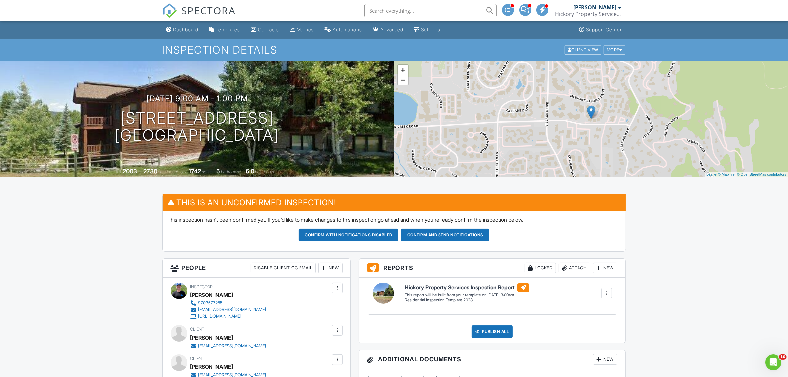
click at [185, 29] on div "Dashboard" at bounding box center [185, 30] width 25 height 6
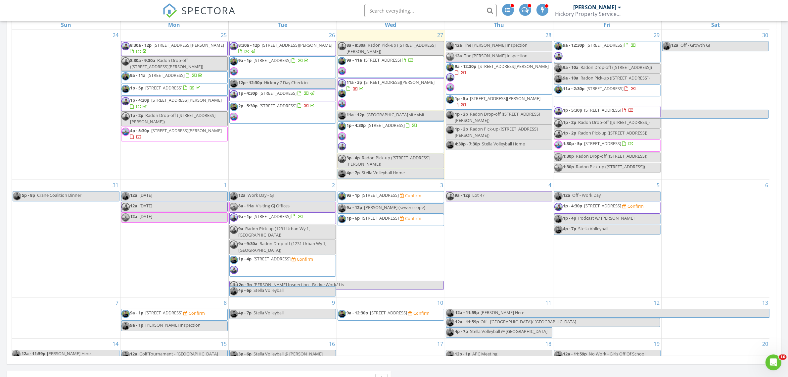
scroll to position [41, 0]
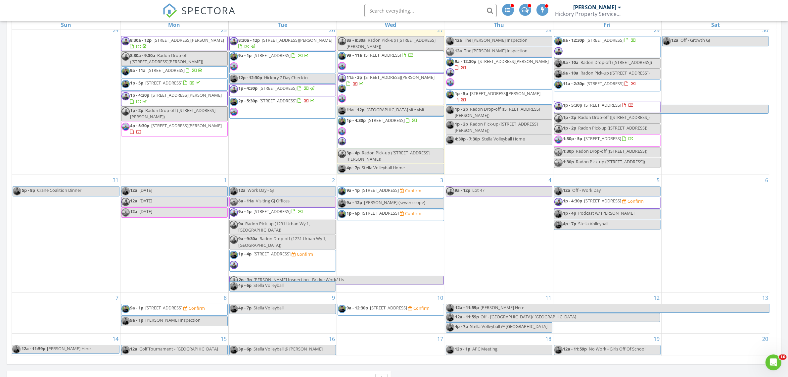
click at [383, 211] on span "[STREET_ADDRESS]" at bounding box center [380, 213] width 37 height 6
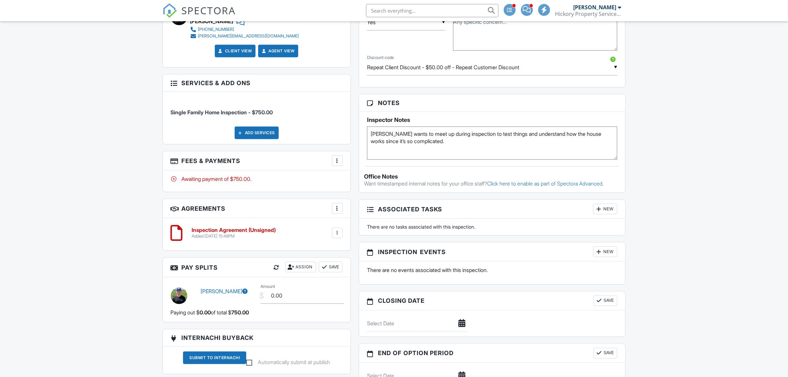
paste textarea "Lockbox: Type: Keypad Location: Entry Door Code: 1172"
click at [414, 154] on textarea "[PERSON_NAME] wants to meet up during inspection to test things and understand …" at bounding box center [492, 142] width 251 height 33
drag, startPoint x: 414, startPoint y: 154, endPoint x: 343, endPoint y: 135, distance: 74.0
click at [343, 135] on div "This is an Unconfirmed Inspection! This inspection hasn't been confirmed yet. I…" at bounding box center [394, 104] width 471 height 730
click at [386, 148] on textarea "[PERSON_NAME] wants to meet up during inspection to test things and understand …" at bounding box center [492, 142] width 251 height 33
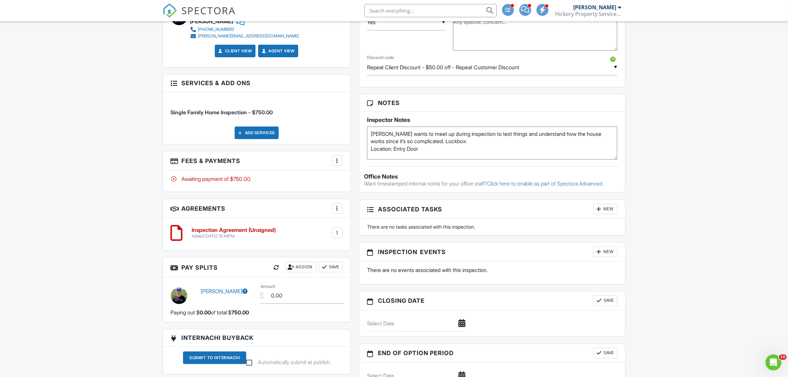
scroll to position [12, 0]
click at [371, 154] on textarea "[PERSON_NAME] wants to meet up during inspection to test things and understand …" at bounding box center [492, 142] width 251 height 33
drag, startPoint x: 396, startPoint y: 148, endPoint x: 362, endPoint y: 150, distance: 34.2
click at [362, 150] on div "Inspector Notes [PERSON_NAME] wants to meet up during inspection to test things…" at bounding box center [492, 136] width 266 height 48
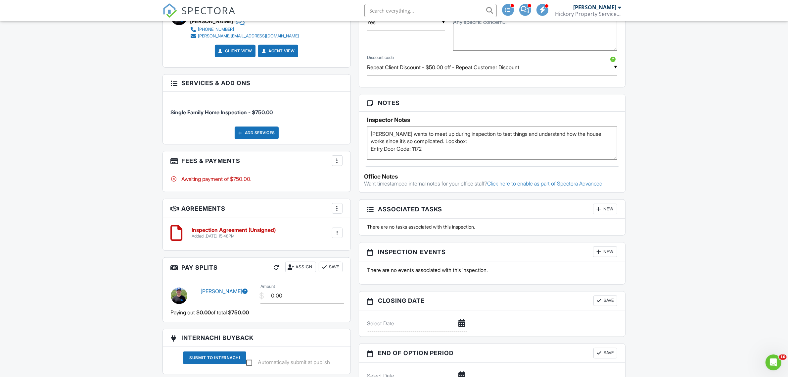
click at [440, 154] on textarea "[PERSON_NAME] wants to meet up during inspection to test things and understand …" at bounding box center [492, 142] width 251 height 33
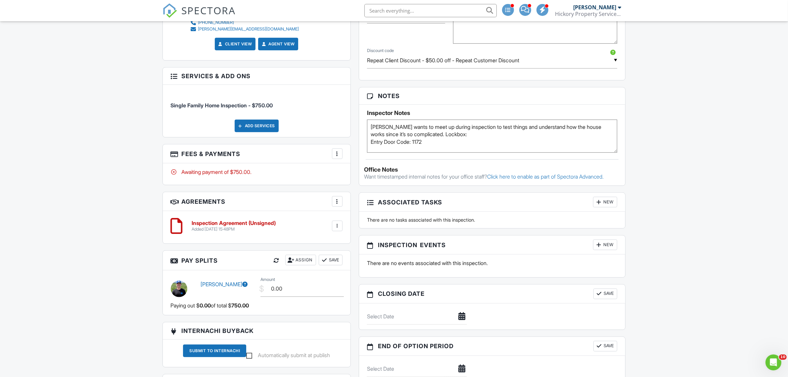
scroll to position [455, 0]
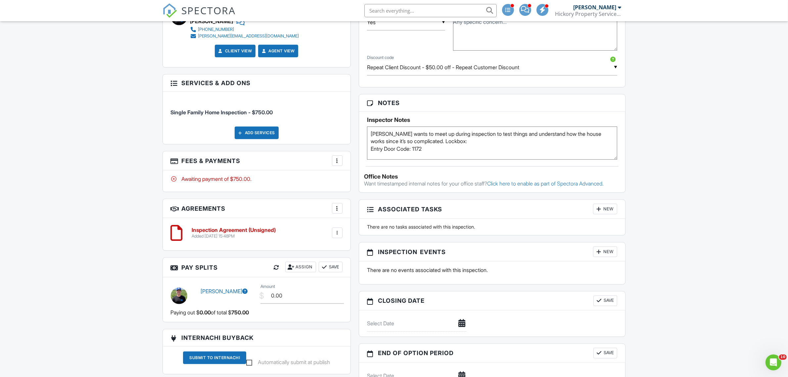
type textarea "[PERSON_NAME] wants to meet up during inspection to test things and understand …"
click at [29, 95] on div "Dashboard Templates Contacts Metrics Automations Advanced Settings Support Cent…" at bounding box center [394, 84] width 788 height 1036
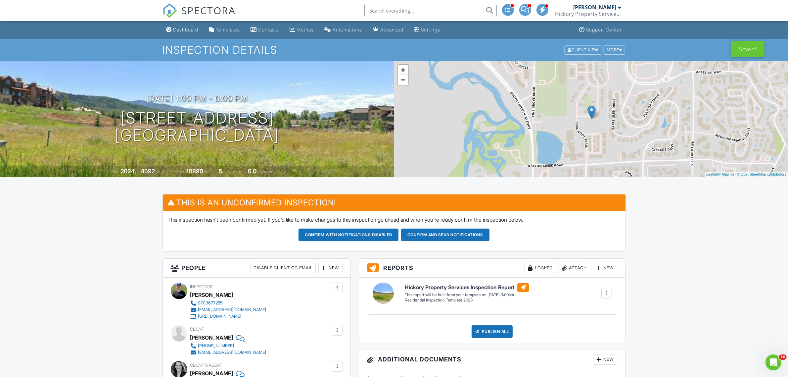
scroll to position [124, 0]
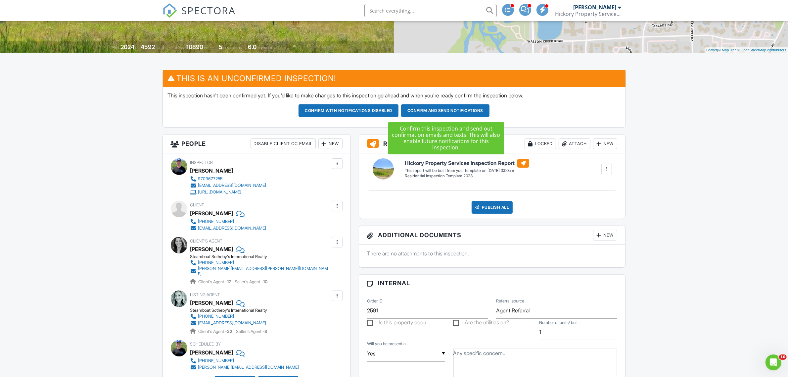
click at [399, 109] on button "Confirm and send notifications" at bounding box center [349, 110] width 100 height 13
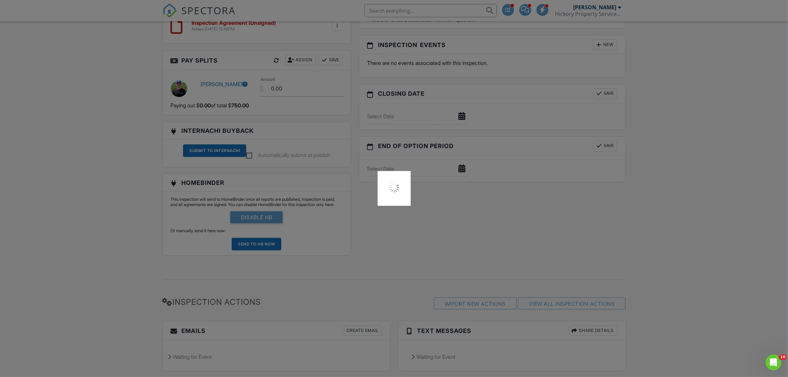
scroll to position [684, 0]
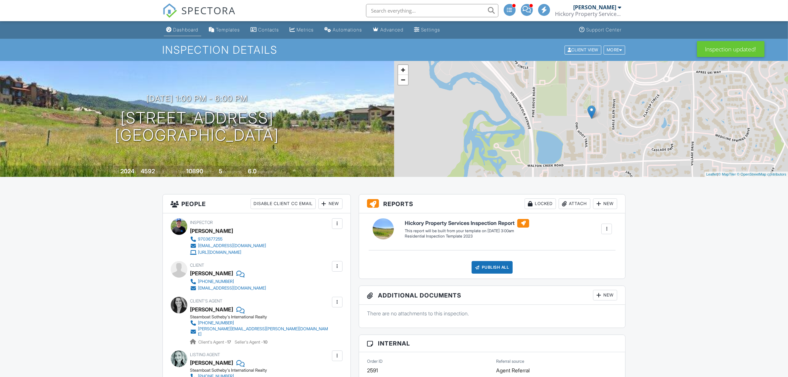
click at [189, 27] on div "Dashboard" at bounding box center [185, 30] width 25 height 6
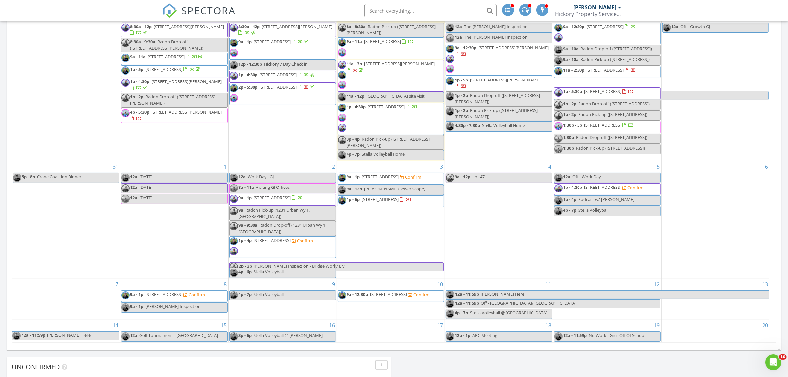
scroll to position [414, 0]
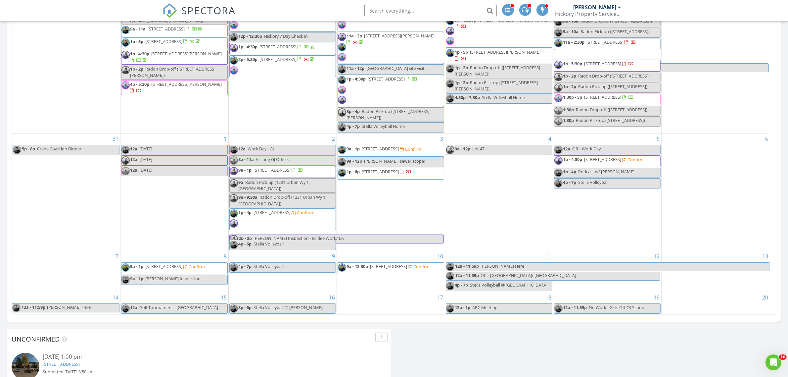
click at [590, 156] on span "2370 Co Rd 29, Hayden 81639" at bounding box center [603, 159] width 37 height 6
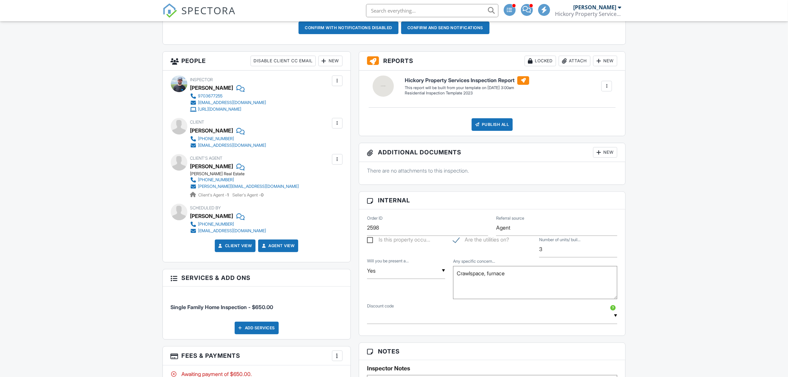
click at [335, 64] on div "New" at bounding box center [330, 61] width 24 height 11
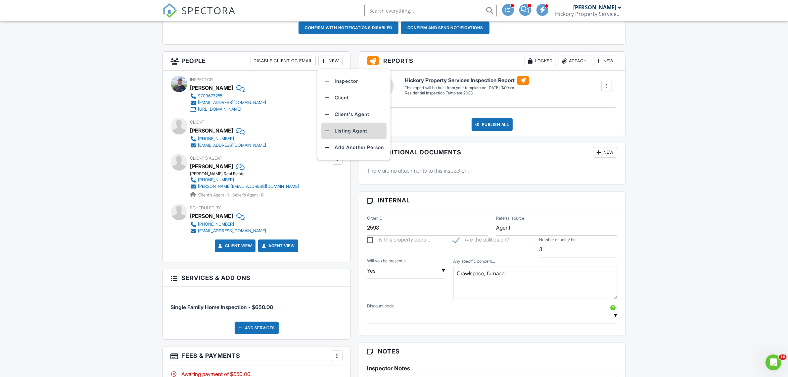
click at [347, 131] on li "Listing Agent" at bounding box center [353, 130] width 65 height 17
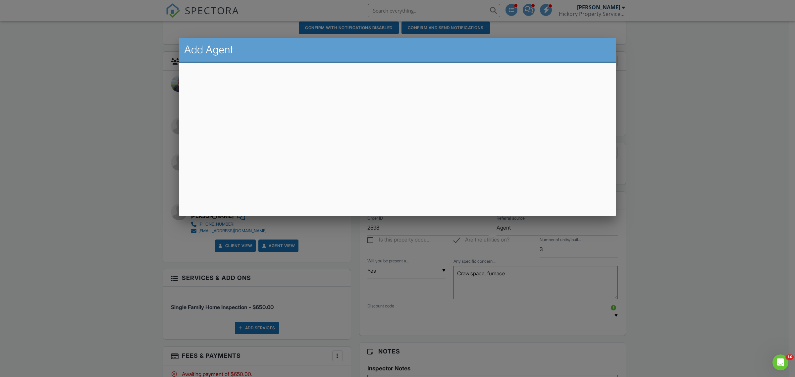
click at [82, 104] on div at bounding box center [397, 202] width 795 height 471
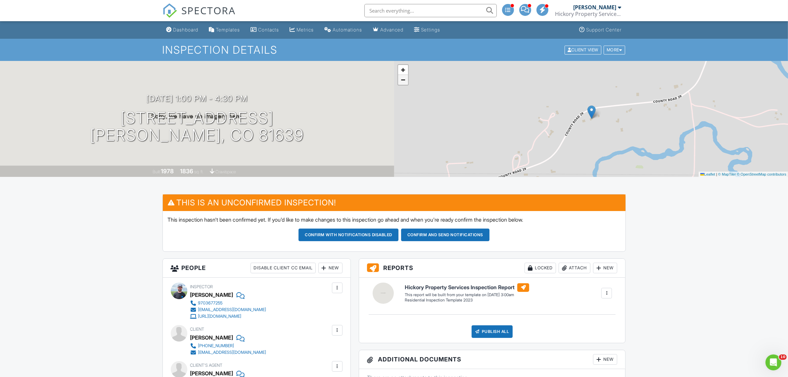
click at [403, 83] on span "−" at bounding box center [403, 79] width 4 height 8
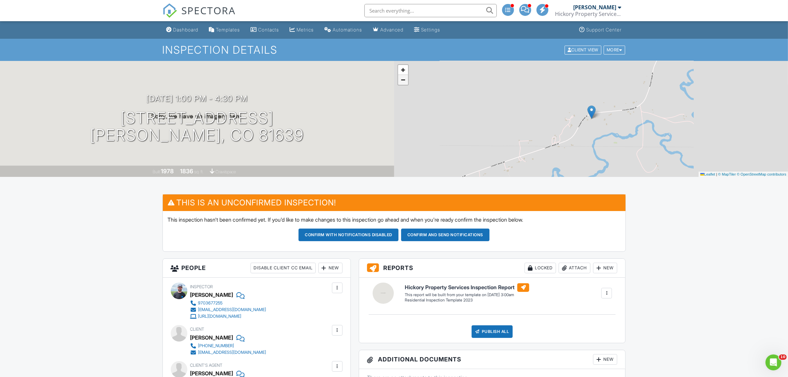
click at [403, 83] on span "−" at bounding box center [403, 79] width 4 height 8
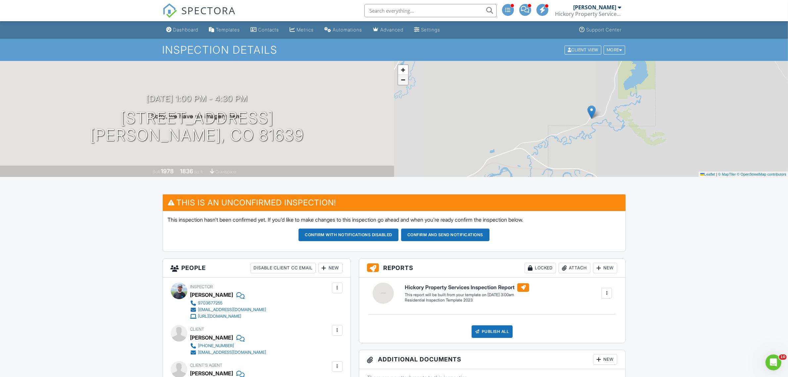
click at [403, 83] on span "−" at bounding box center [403, 79] width 4 height 8
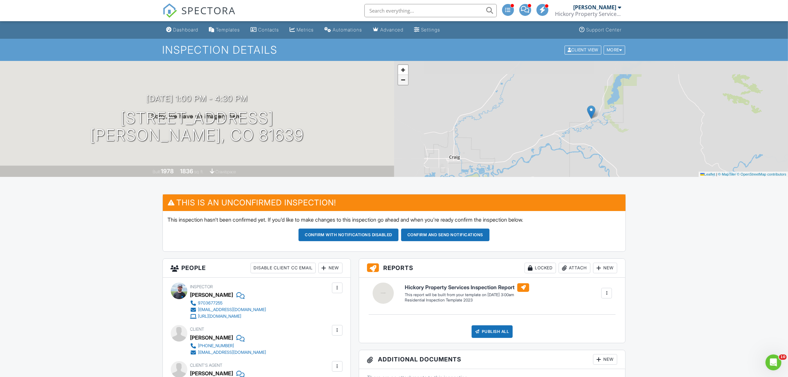
click at [403, 83] on span "−" at bounding box center [403, 79] width 4 height 8
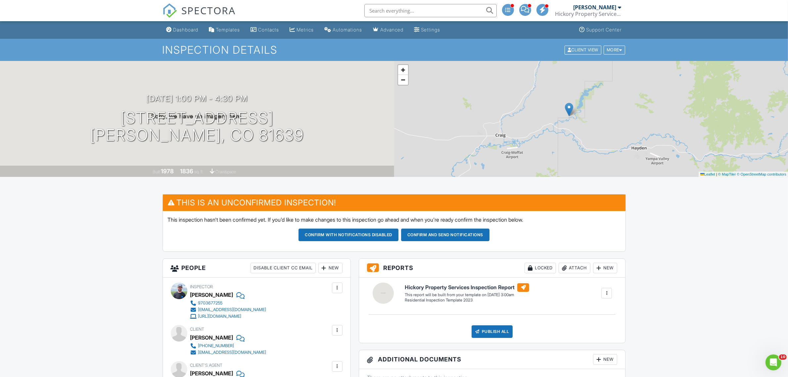
drag, startPoint x: 559, startPoint y: 130, endPoint x: 520, endPoint y: 125, distance: 39.7
click at [520, 125] on div "+ − Leaflet | © MapTiler © OpenStreetMap contributors" at bounding box center [591, 119] width 394 height 116
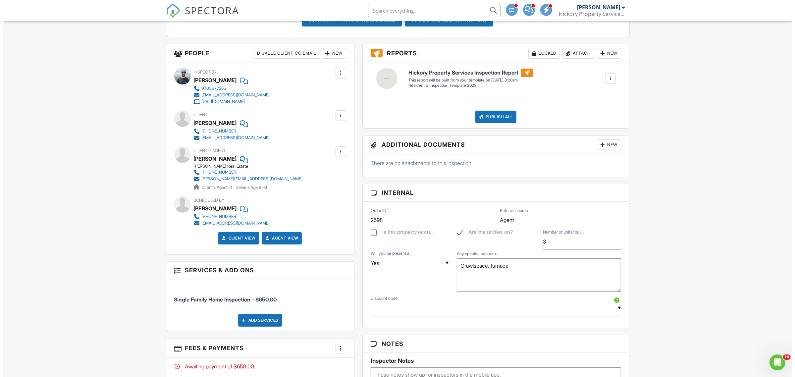
scroll to position [207, 0]
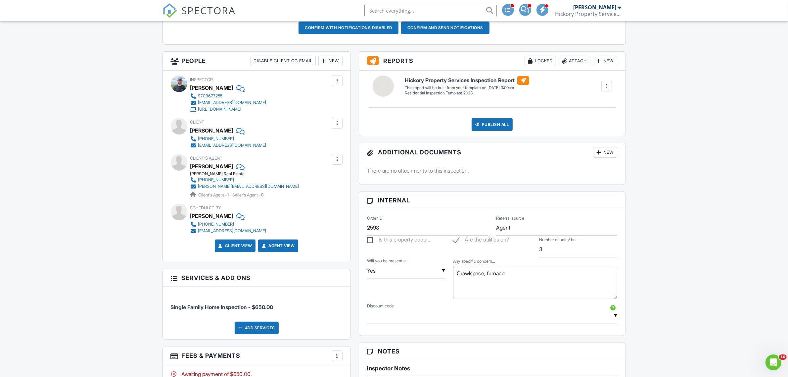
click at [144, 145] on div "Dashboard Templates Contacts Metrics Automations Advanced Settings Support Cent…" at bounding box center [394, 305] width 788 height 982
click at [332, 65] on div "New" at bounding box center [330, 61] width 24 height 11
click at [352, 132] on li "Listing Agent" at bounding box center [353, 130] width 65 height 17
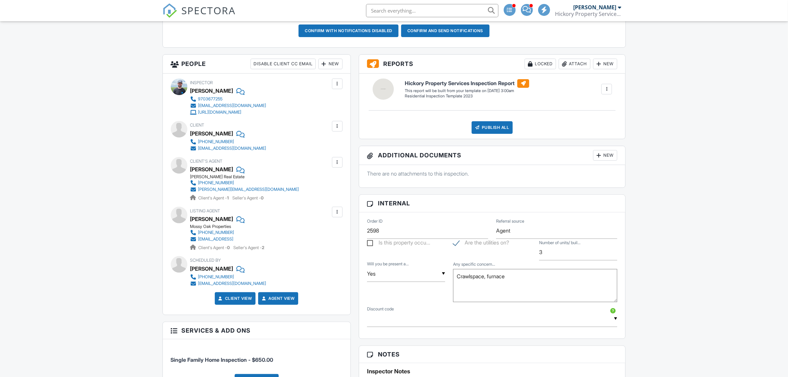
scroll to position [207, 0]
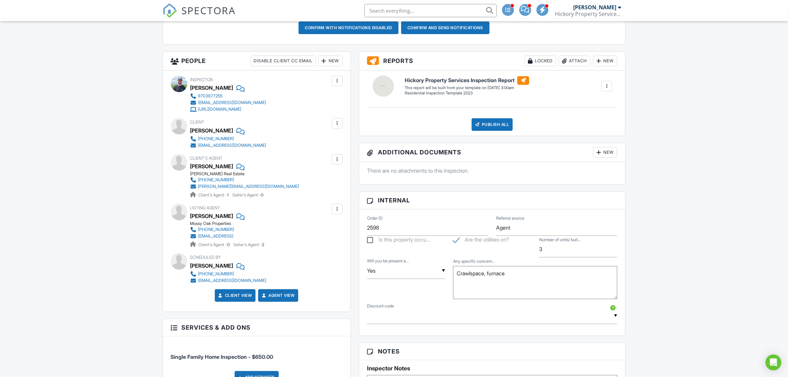
drag, startPoint x: 232, startPoint y: 239, endPoint x: 196, endPoint y: 237, distance: 35.8
click at [196, 237] on div "Listing Agent [PERSON_NAME] Mossy Oak Properties [PHONE_NUMBER] [EMAIL_ADDRESS]…" at bounding box center [240, 226] width 101 height 44
click at [338, 210] on div at bounding box center [337, 209] width 7 height 7
click at [320, 231] on li "Edit" at bounding box center [322, 229] width 34 height 17
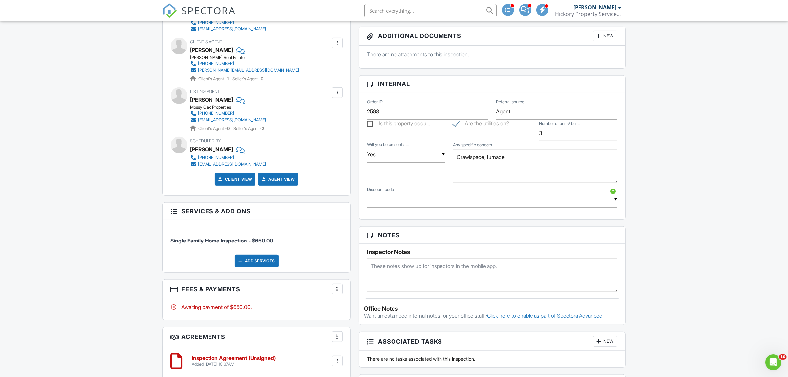
scroll to position [331, 0]
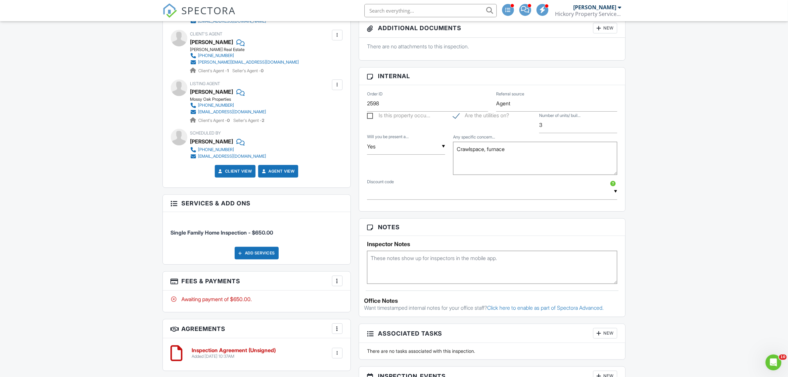
click at [431, 265] on textarea at bounding box center [492, 267] width 251 height 33
type textarea "n"
type textarea "Includes a barn and outbuildings"
click at [713, 246] on div "Dashboard Templates Contacts Metrics Automations Advanced Settings Support Cent…" at bounding box center [394, 206] width 788 height 1032
drag, startPoint x: 273, startPoint y: 113, endPoint x: 195, endPoint y: 114, distance: 78.8
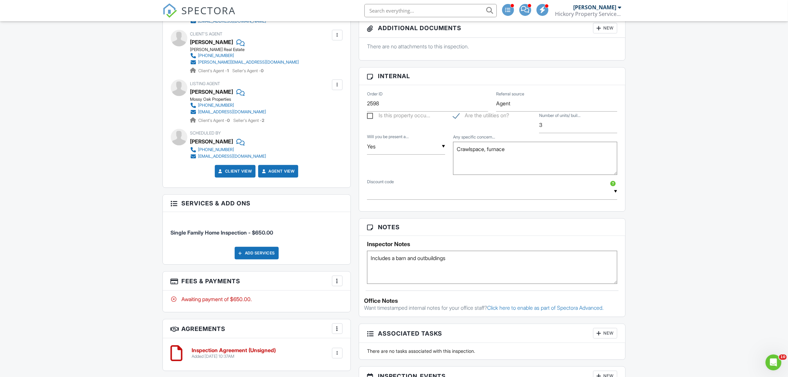
click at [195, 114] on div "Mossy Oak Properties 970-629-5223 cballeck@mossyoakproperties.com Client's Agen…" at bounding box center [230, 110] width 81 height 27
copy link "cballeck@mossyoakproperties.com"
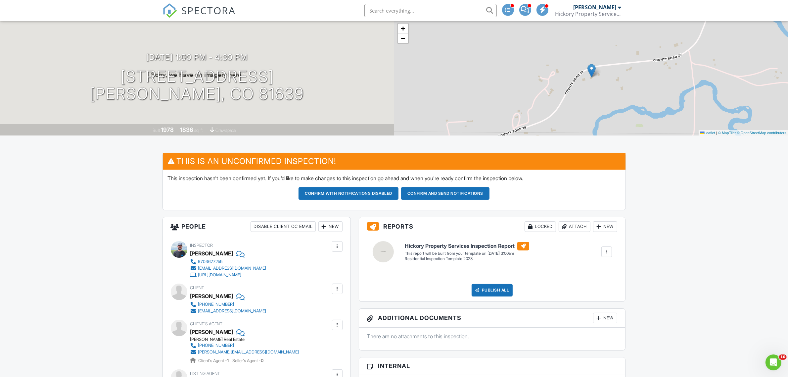
scroll to position [0, 0]
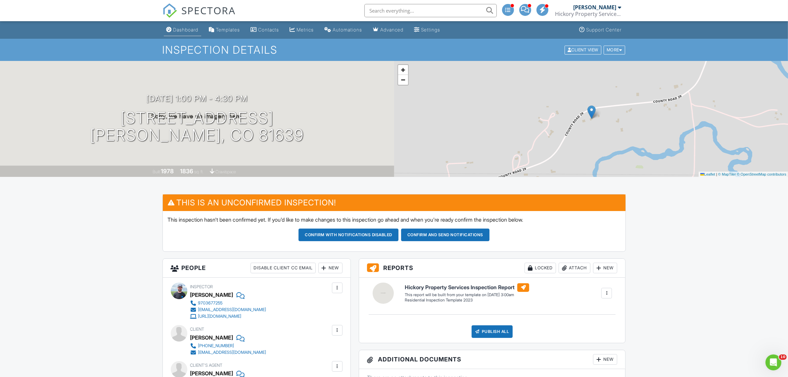
click at [186, 25] on link "Dashboard" at bounding box center [182, 30] width 37 height 12
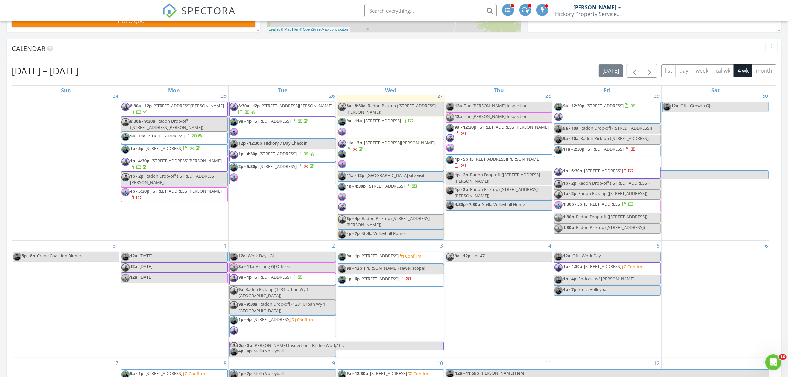
scroll to position [431, 0]
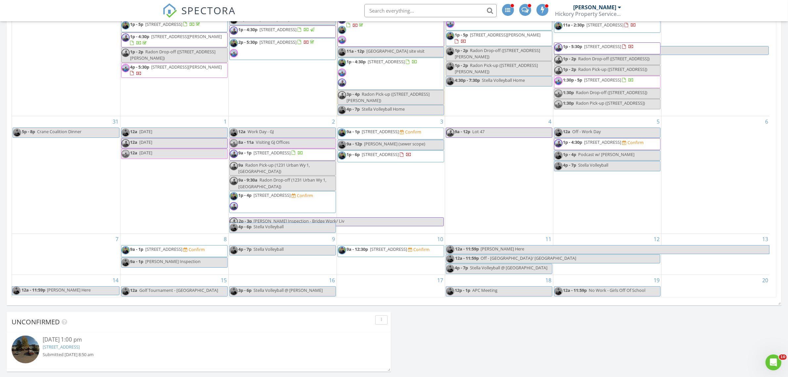
click at [384, 143] on span "[PERSON_NAME] (sewer scope)" at bounding box center [394, 144] width 61 height 6
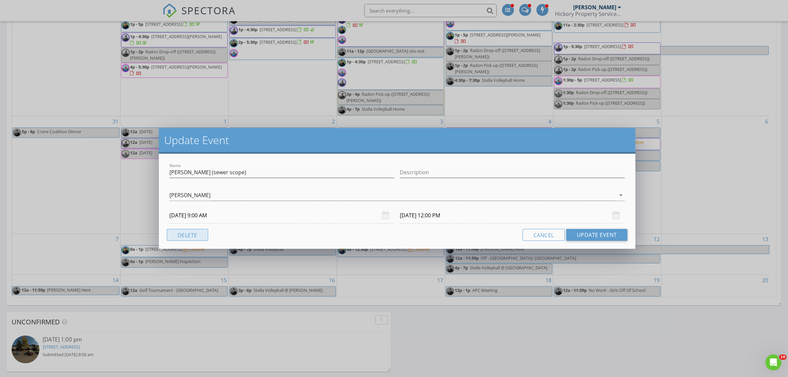
click at [194, 231] on button "Delete" at bounding box center [187, 235] width 41 height 12
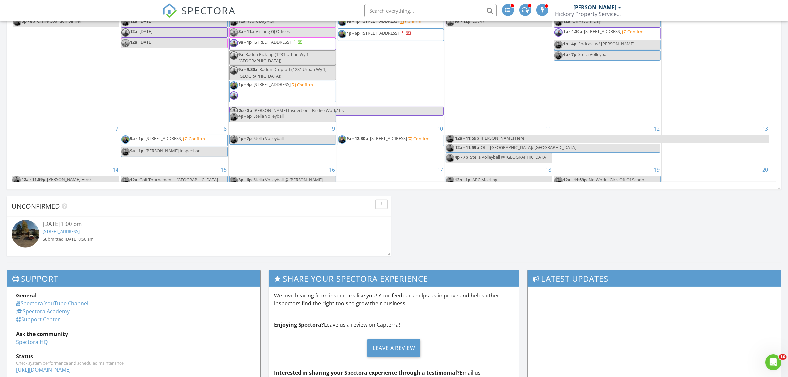
scroll to position [307, 0]
